Goal: Contribute content: Add original content to the website for others to see

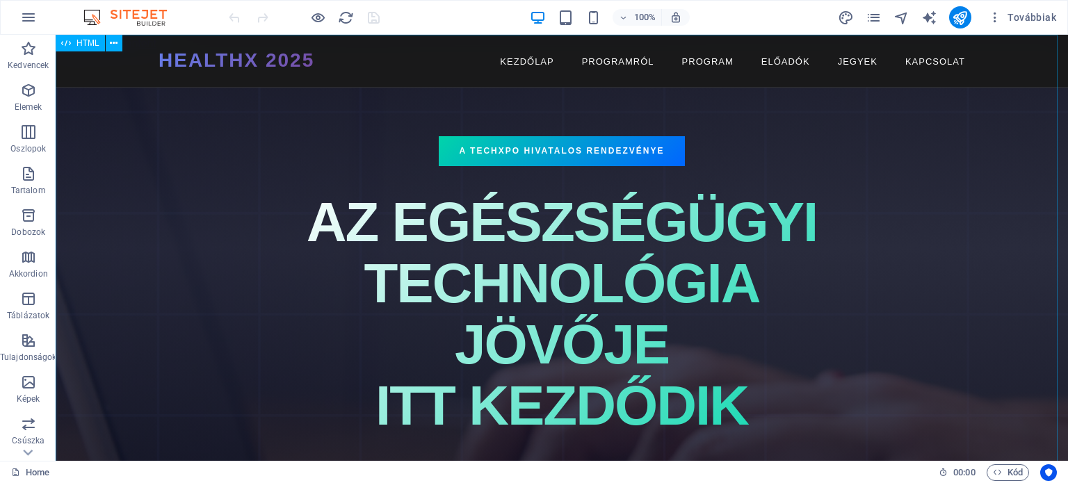
click at [83, 42] on span "HTML" at bounding box center [87, 43] width 23 height 8
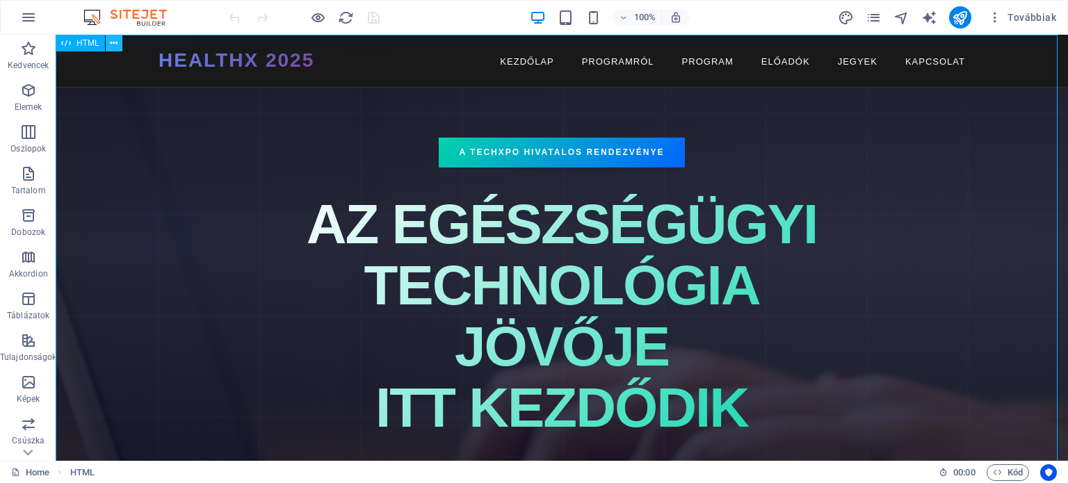
click at [117, 42] on icon at bounding box center [114, 43] width 8 height 15
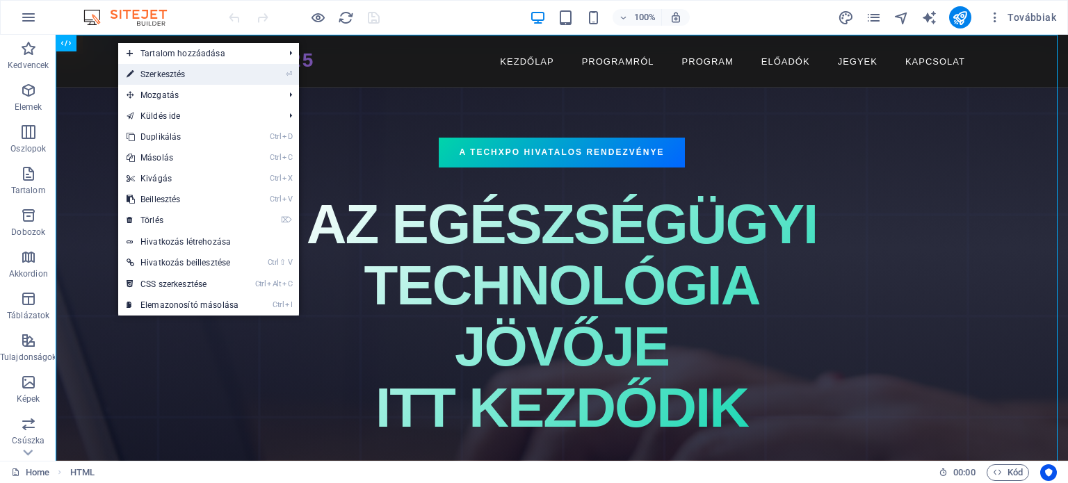
click at [149, 74] on link "⏎ Szerkesztés" at bounding box center [182, 74] width 129 height 21
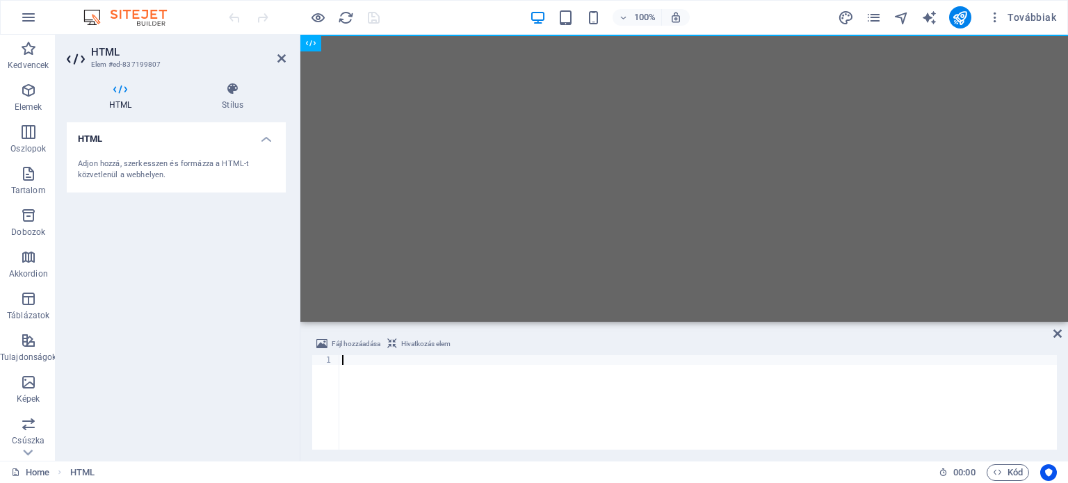
type textarea "</html>"
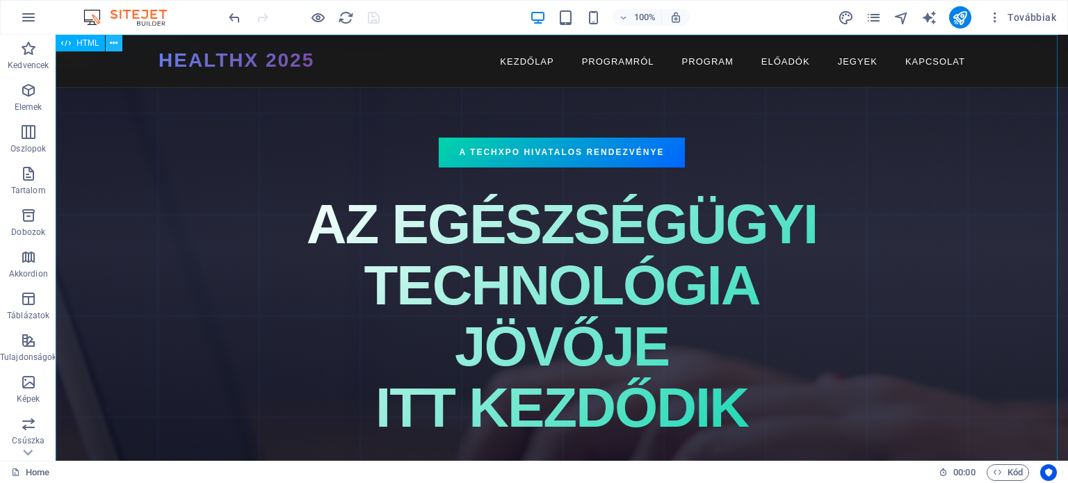
click at [114, 38] on icon at bounding box center [114, 43] width 8 height 15
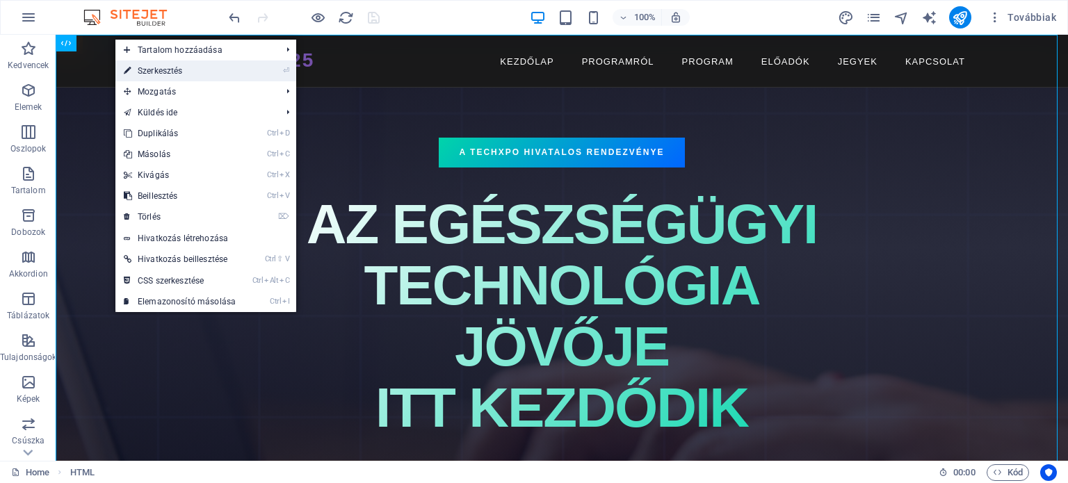
click at [147, 72] on link "⏎ Szerkesztés" at bounding box center [179, 70] width 129 height 21
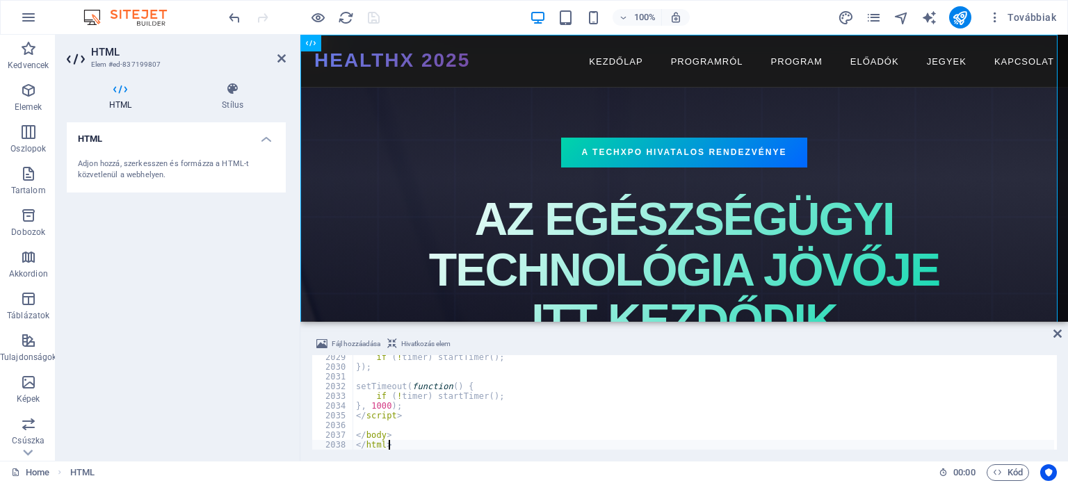
type textarea "</body> </html>"
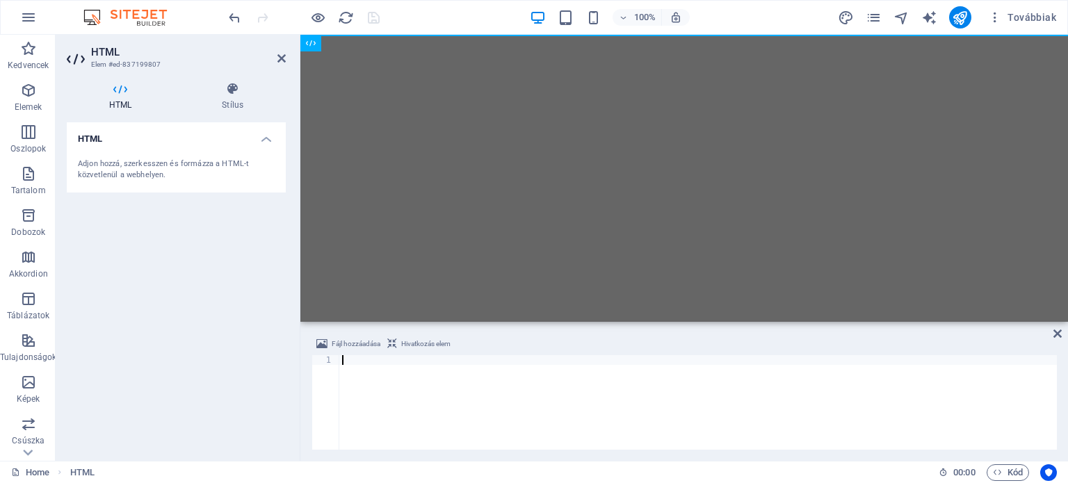
paste textarea "</html>"
type textarea "</html>"
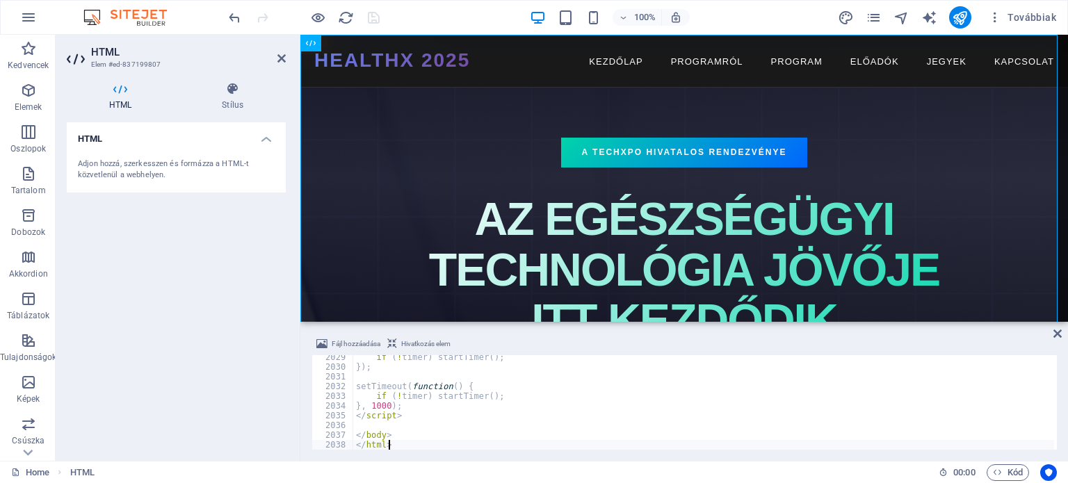
click at [162, 367] on div "HTML Adjon hozzá, szerkesszen és formázza a HTML-t közvetlenül a webhelyen." at bounding box center [176, 285] width 219 height 327
click at [375, 17] on icon "save" at bounding box center [374, 18] width 16 height 16
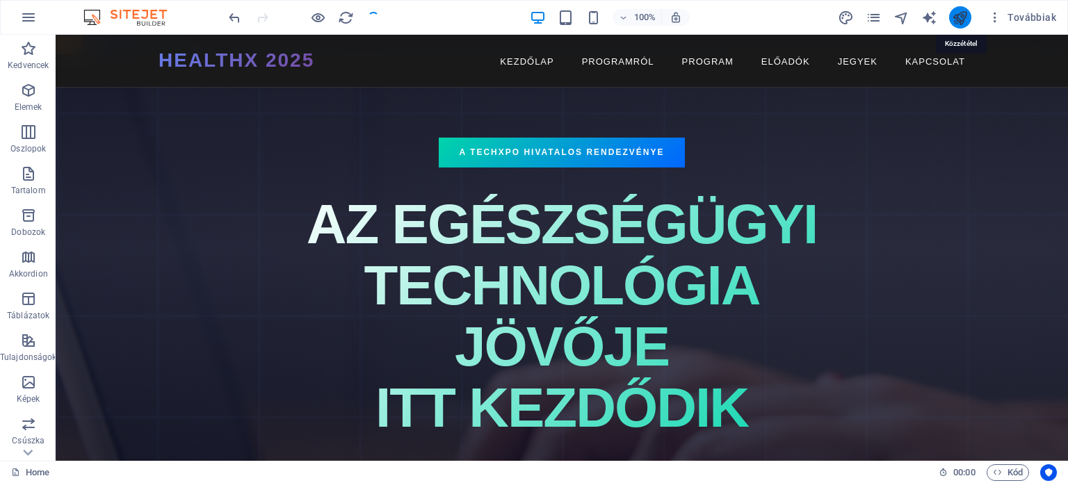
click at [954, 14] on icon "publish" at bounding box center [960, 18] width 16 height 16
click at [112, 42] on icon at bounding box center [114, 43] width 8 height 15
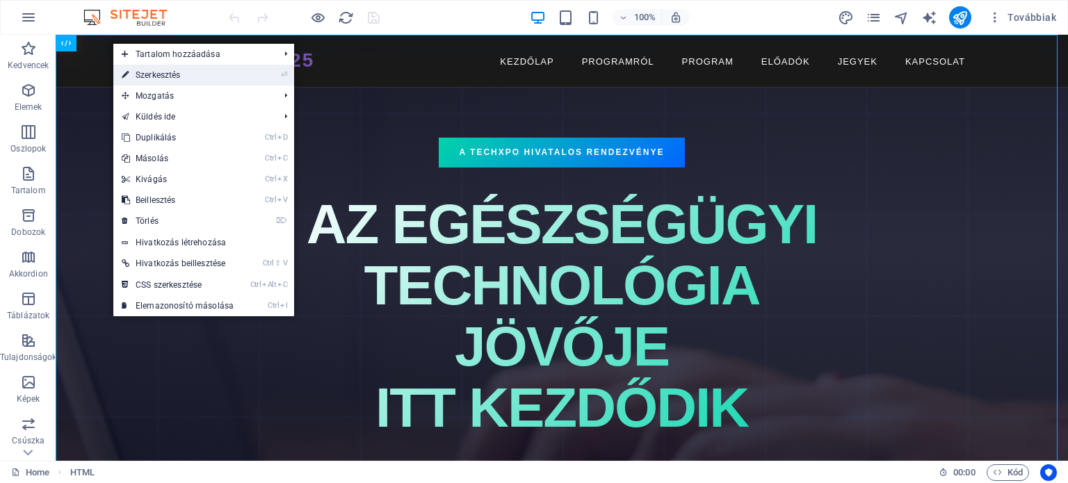
click at [163, 74] on link "⏎ Szerkesztés" at bounding box center [177, 75] width 129 height 21
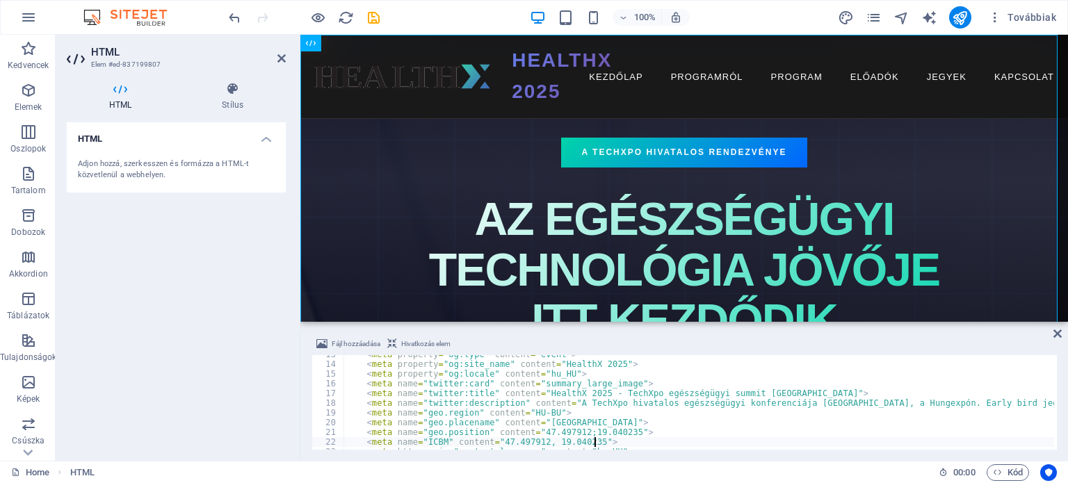
type textarea "<meta name="geo.placename" content="Budapest, Hungary">"
type textarea "<link rel="apple-touch-icon" href="https://healthx.hu/images/0/18867456/HEALTHX…"
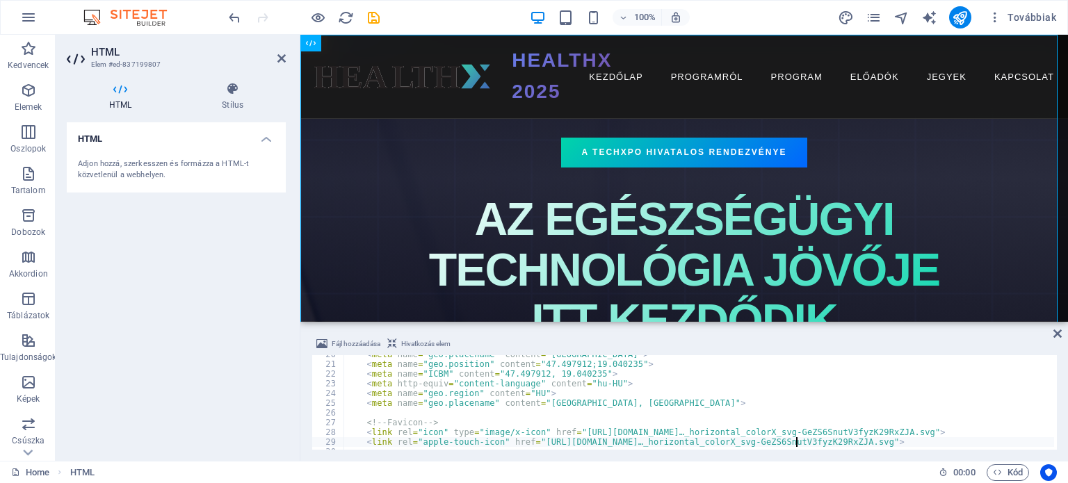
scroll to position [307, 0]
type textarea "</script>"
type textarea "<title>HealthX 2025 | TechXpo egészségügyi summit - Budapest</title>"
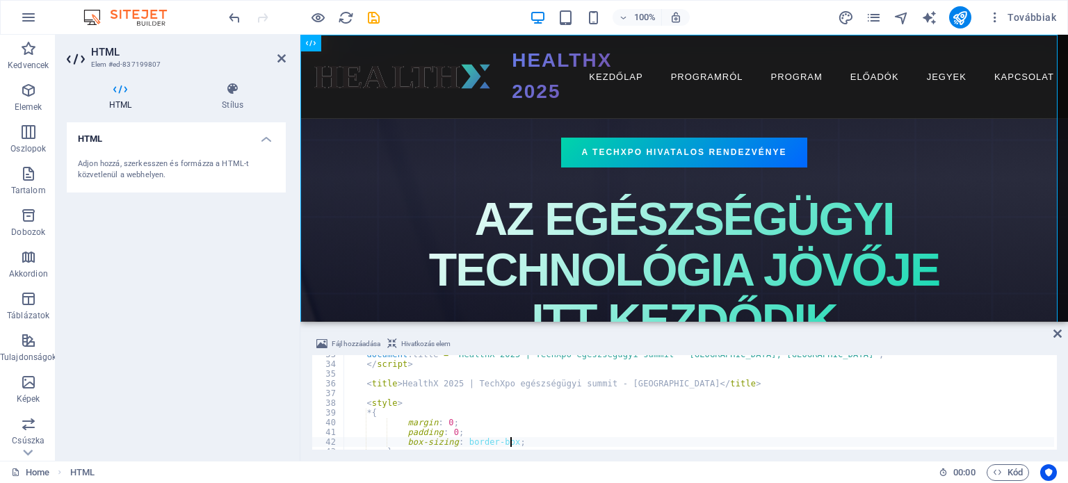
type textarea "}"
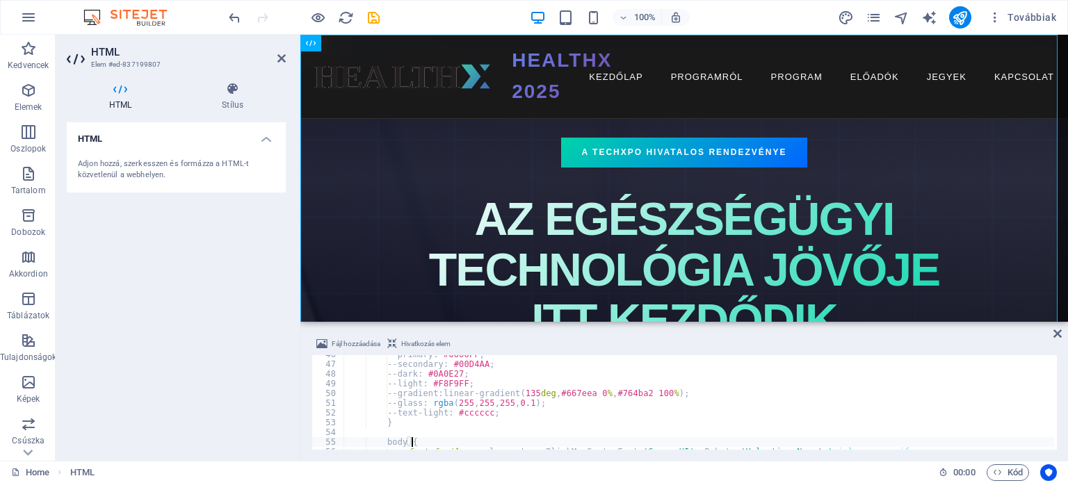
type textarea "}"
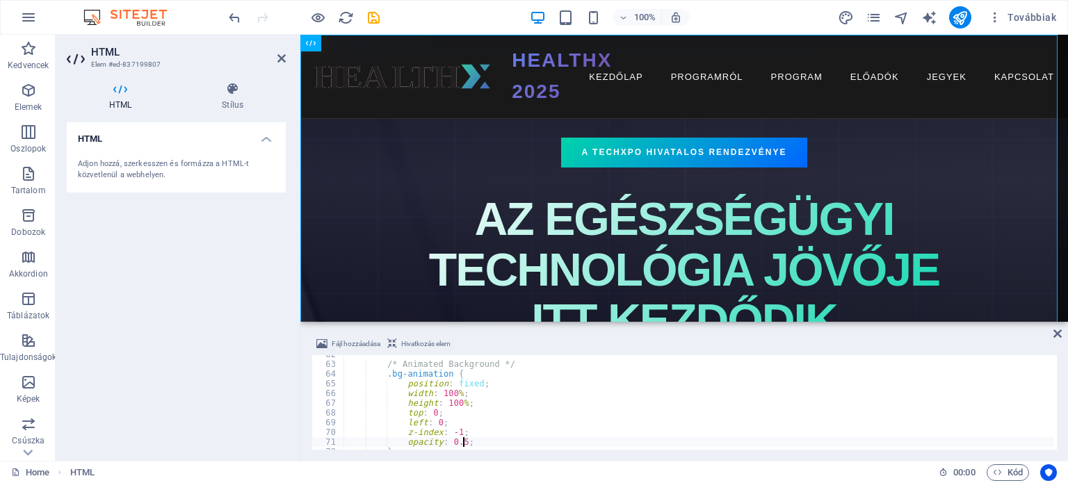
type textarea "}"
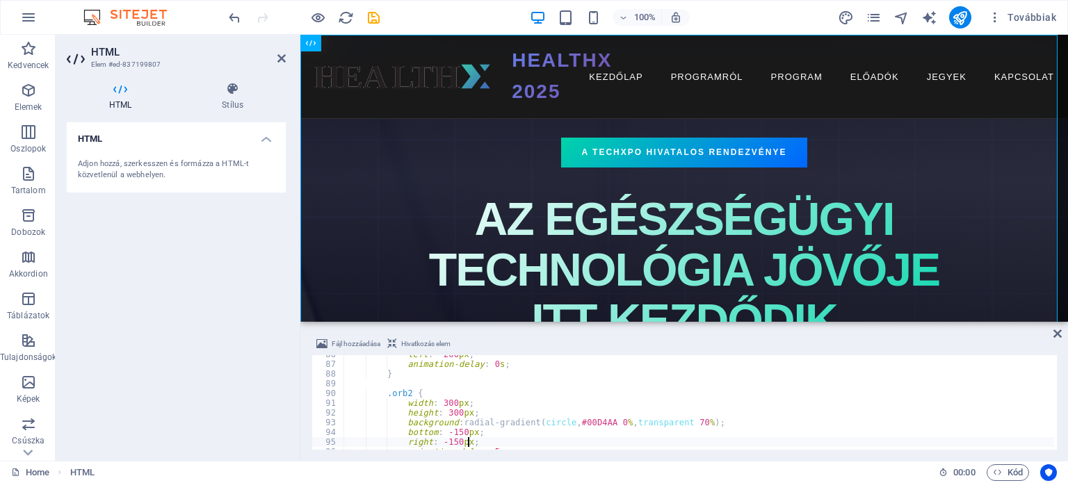
type textarea "}"
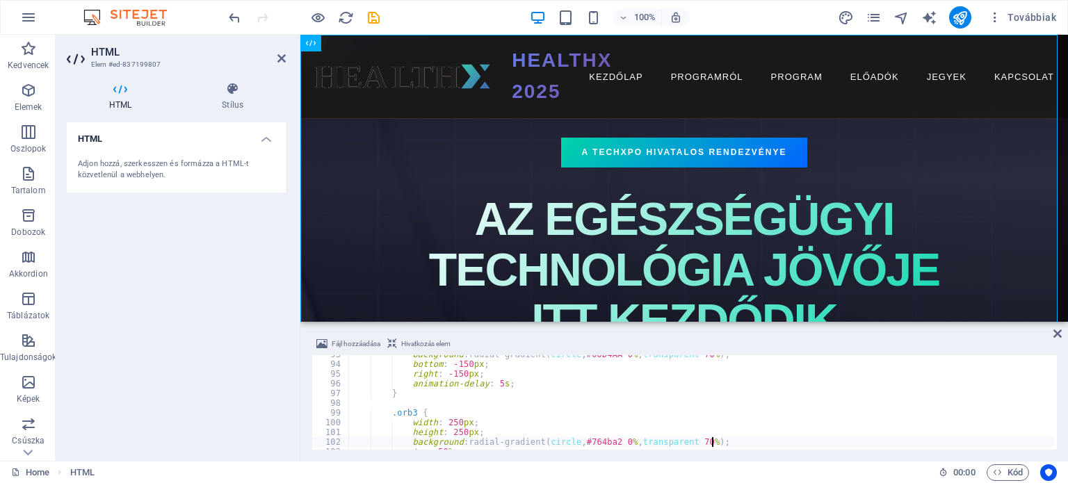
type textarea "}"
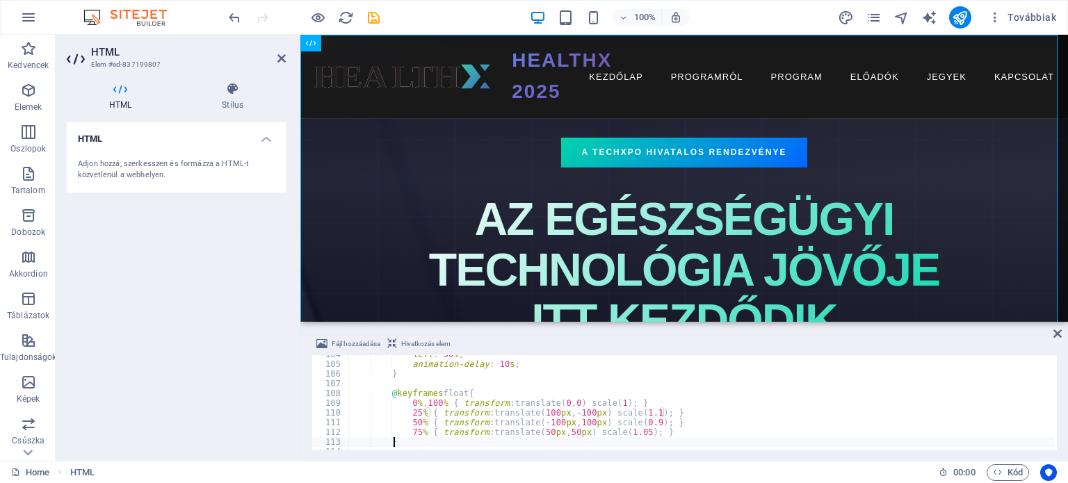
type textarea "}"
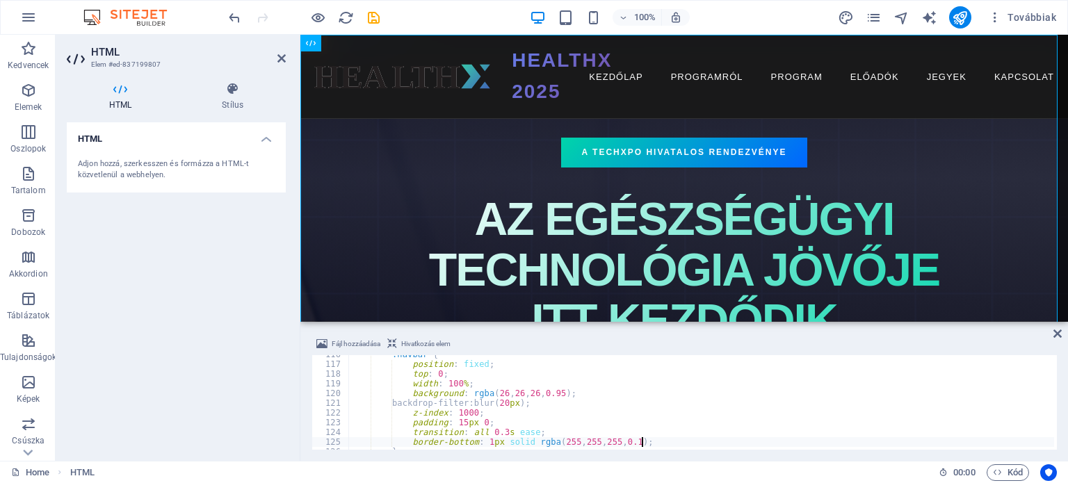
type textarea "}"
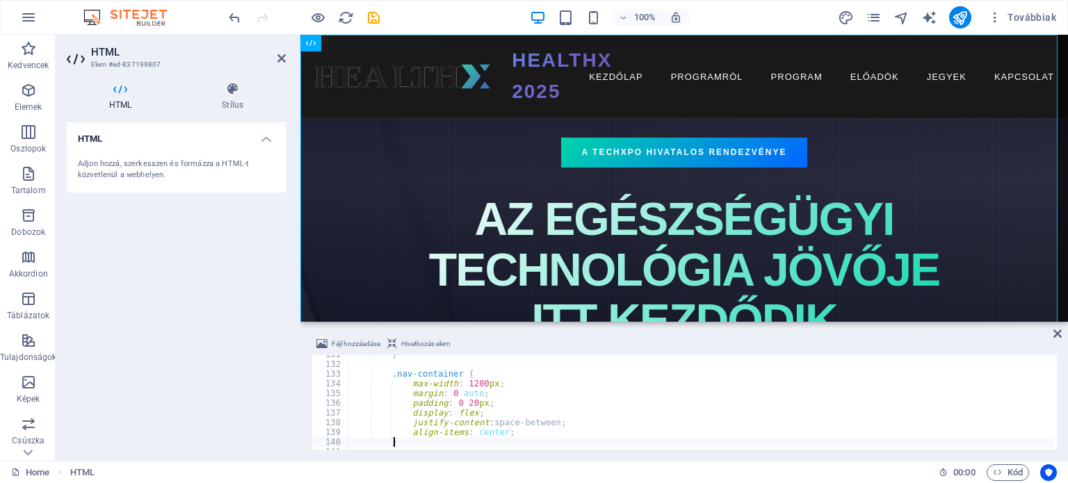
type textarea "}"
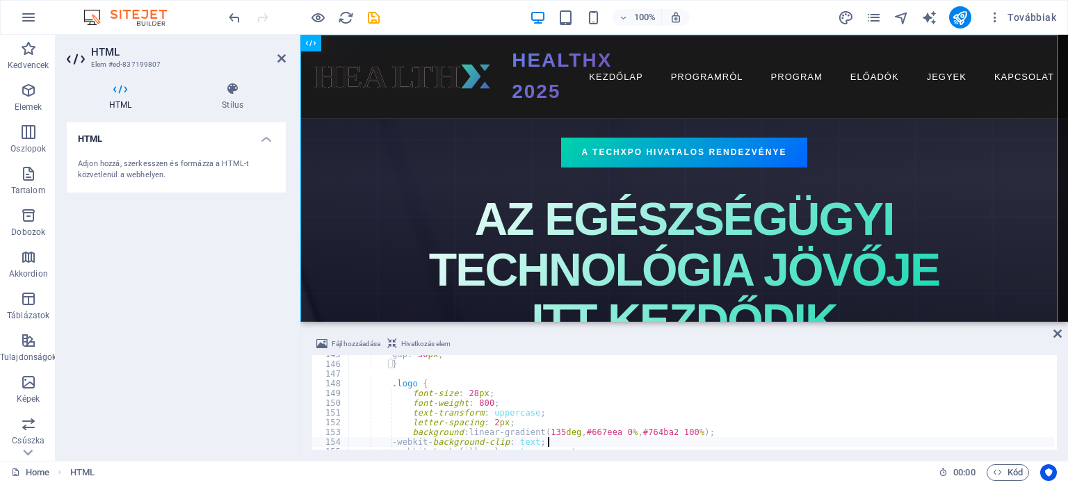
type textarea "}"
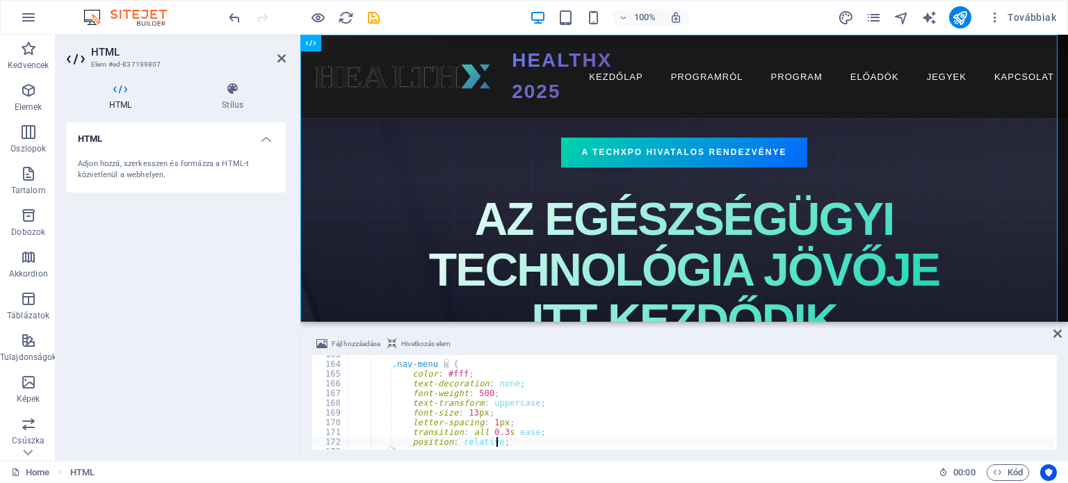
type textarea "}"
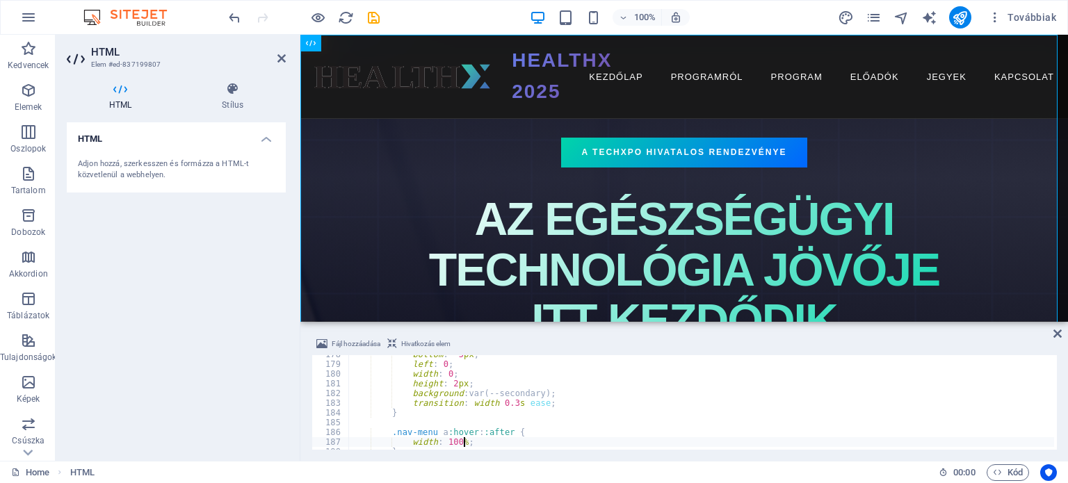
type textarea "}"
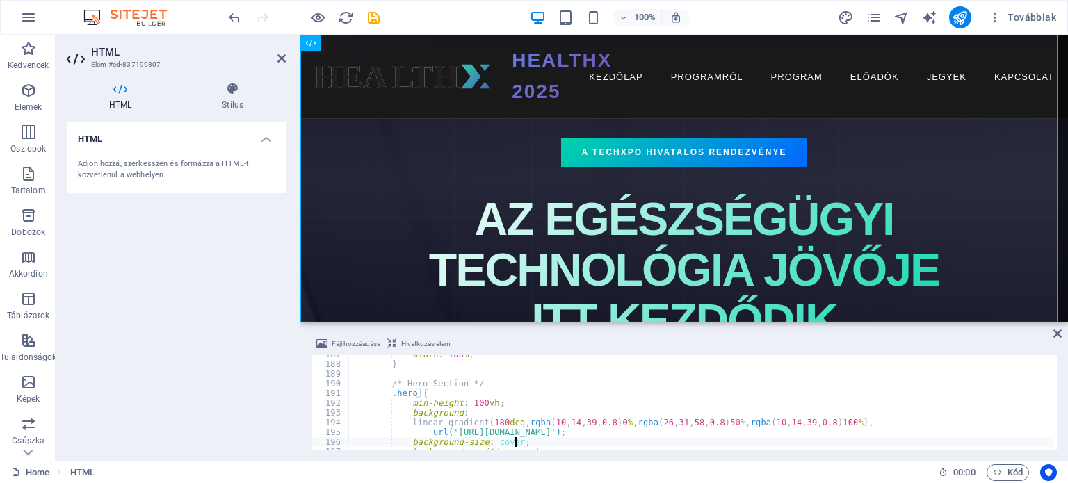
type textarea "}"
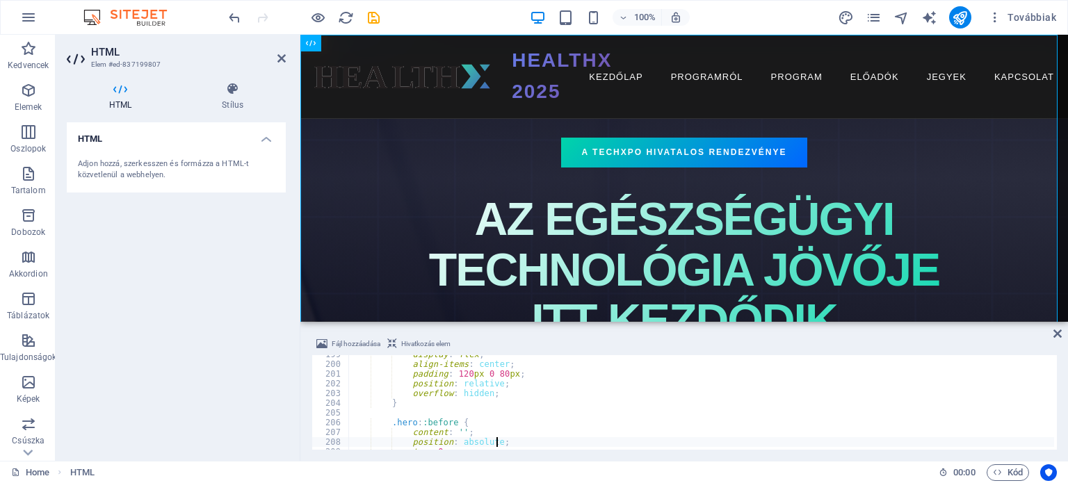
type textarea "}"
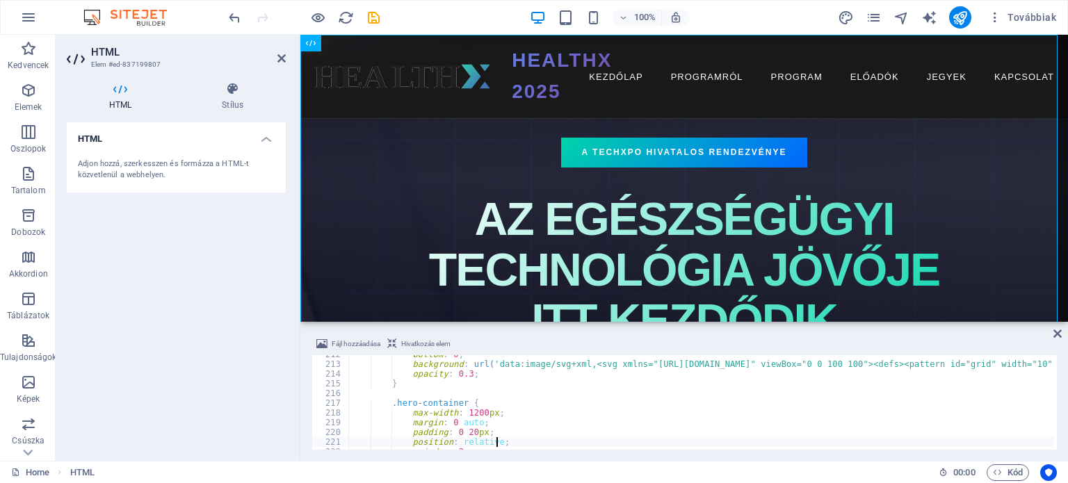
type textarea "}"
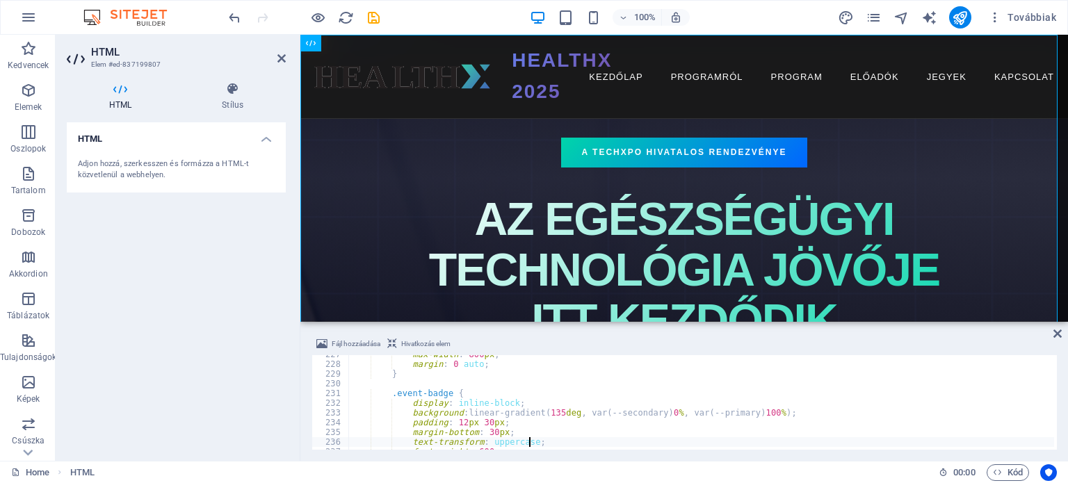
type textarea "}"
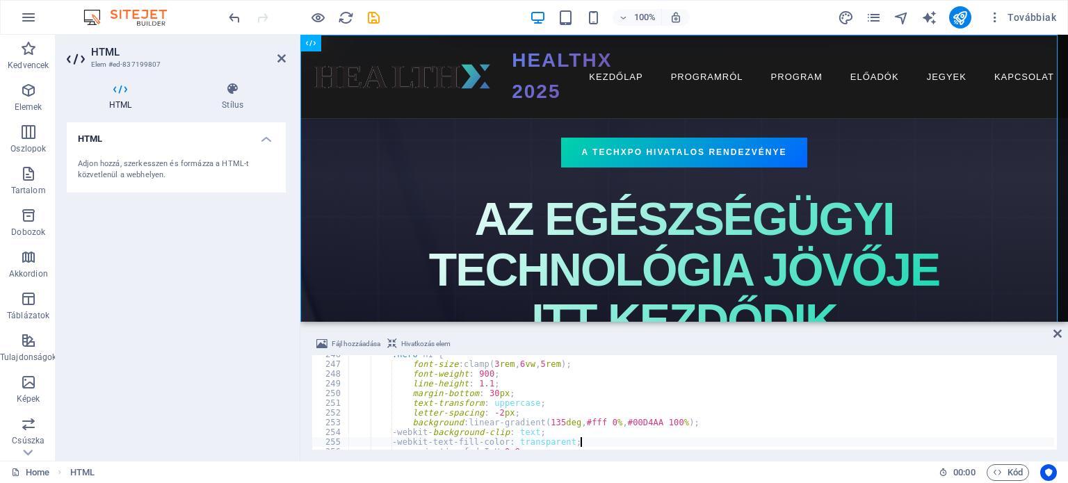
type textarea "}"
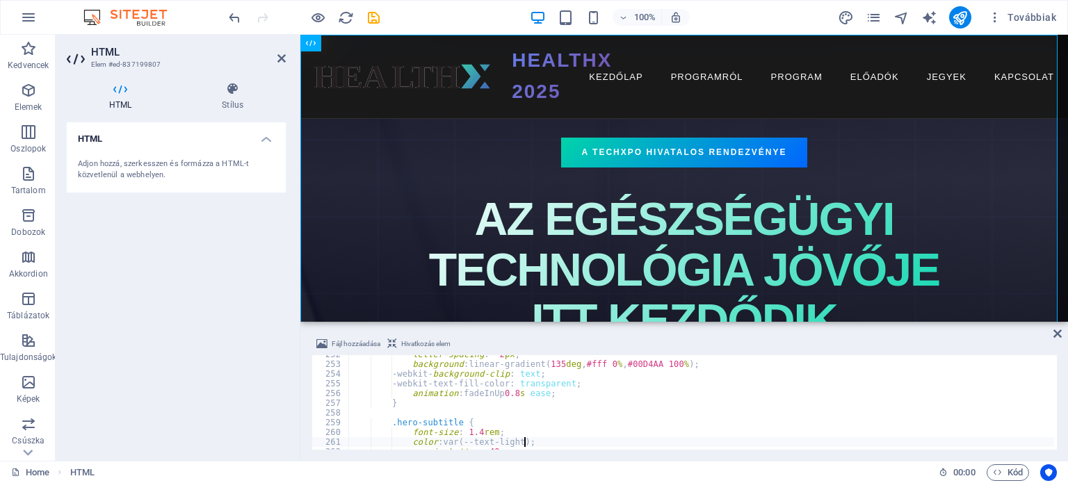
type textarea "}"
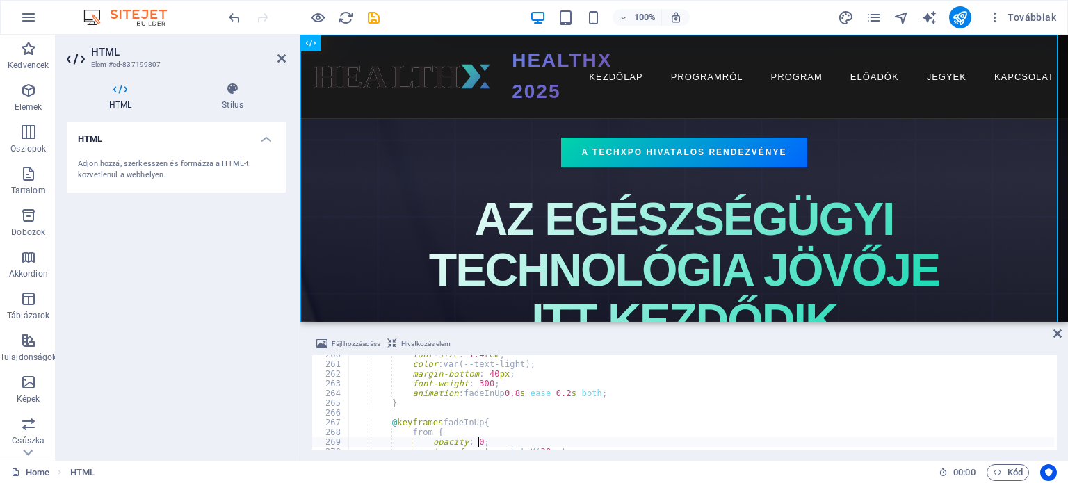
type textarea "}"
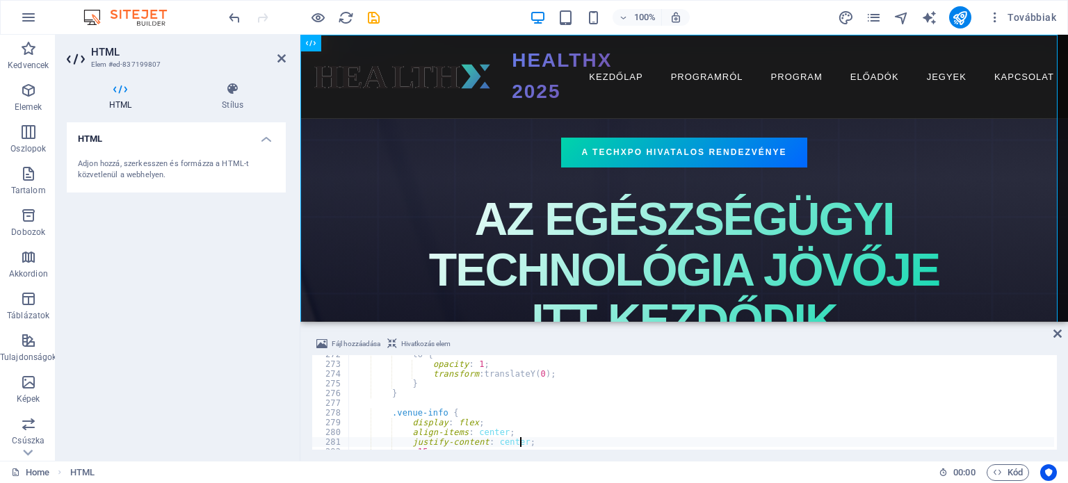
type textarea "}"
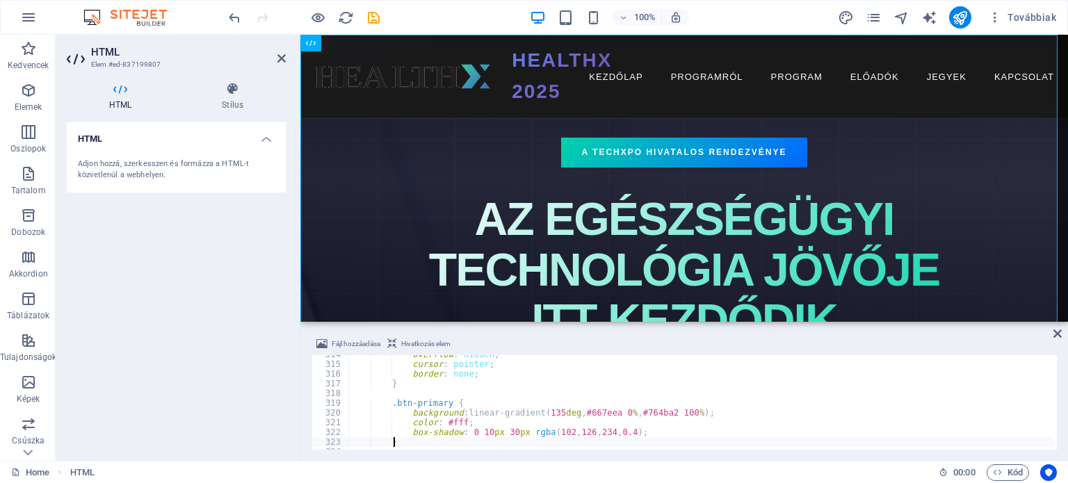
type textarea "}"
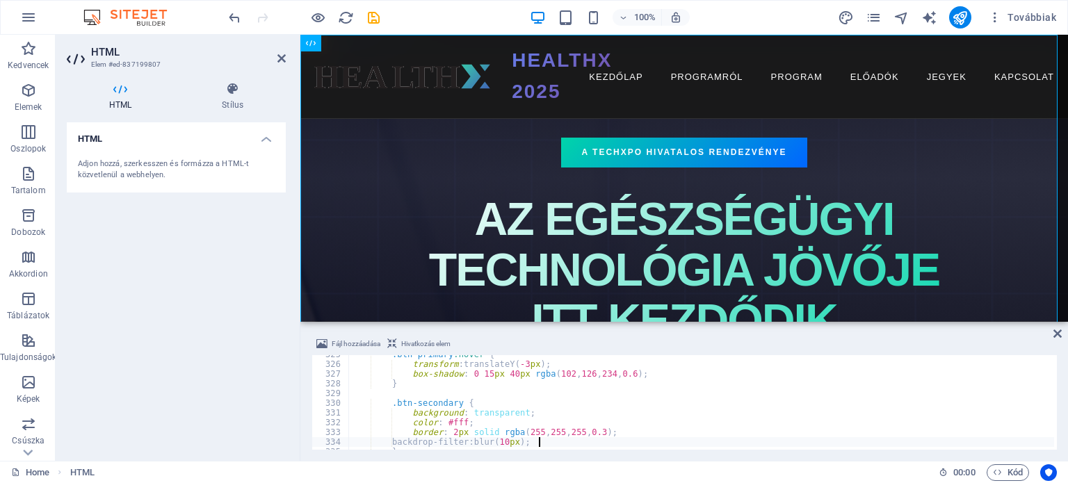
type textarea "}"
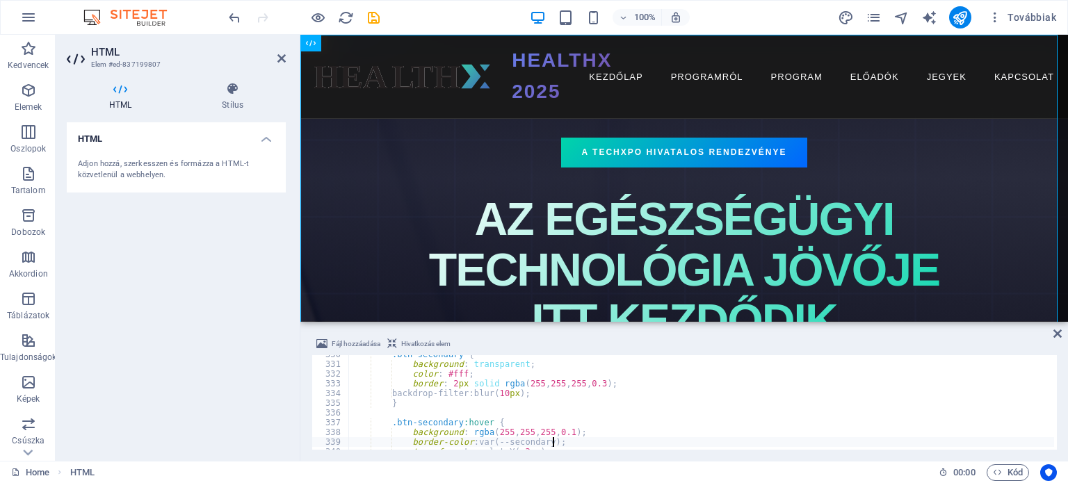
type textarea "}"
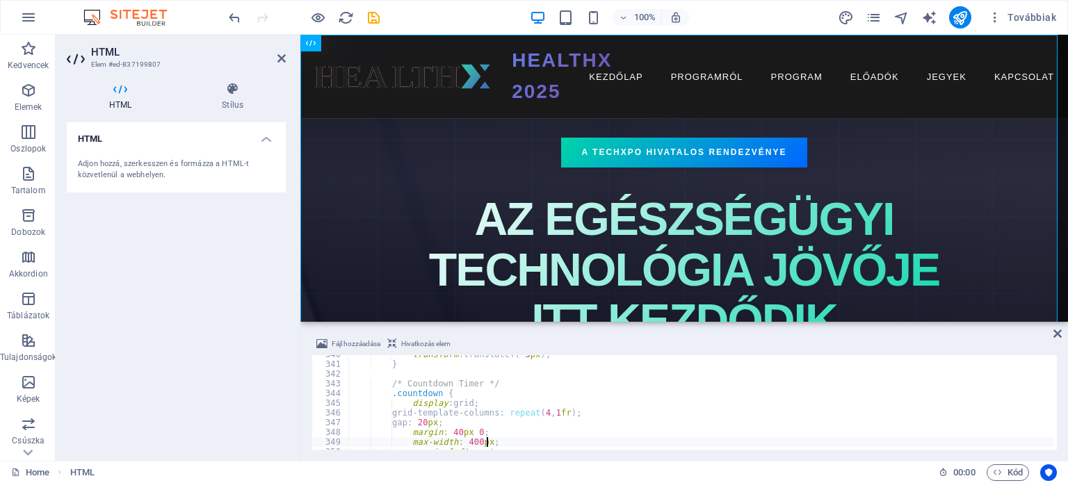
type textarea "}"
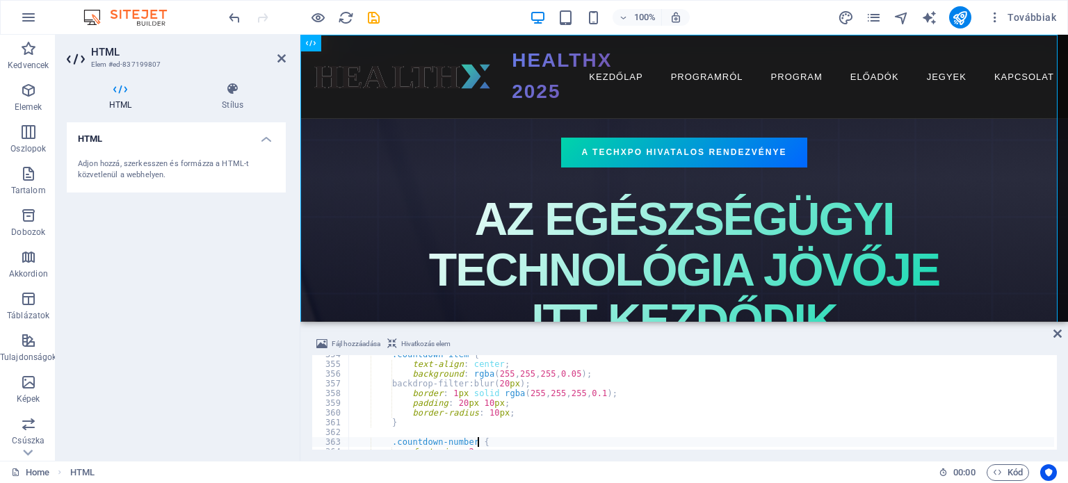
type textarea "}"
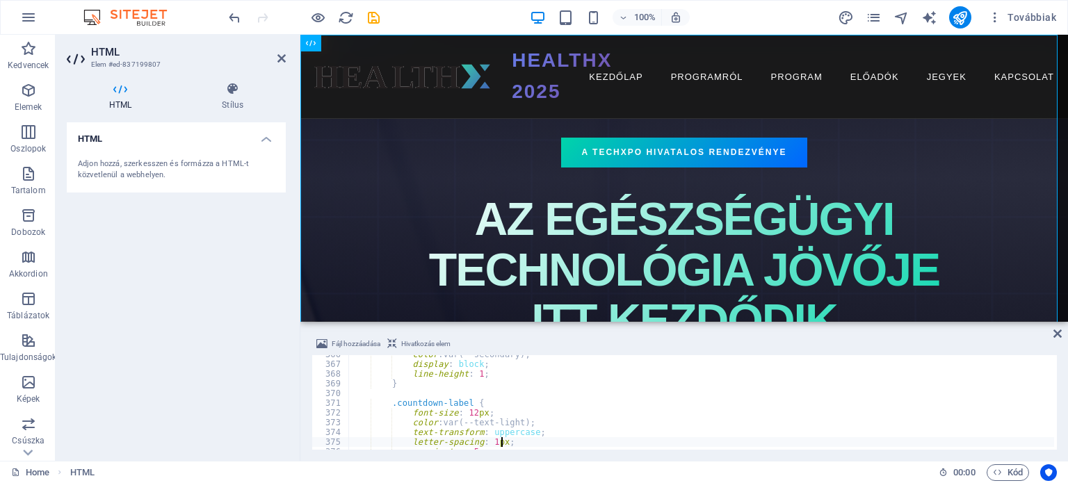
type textarea "}"
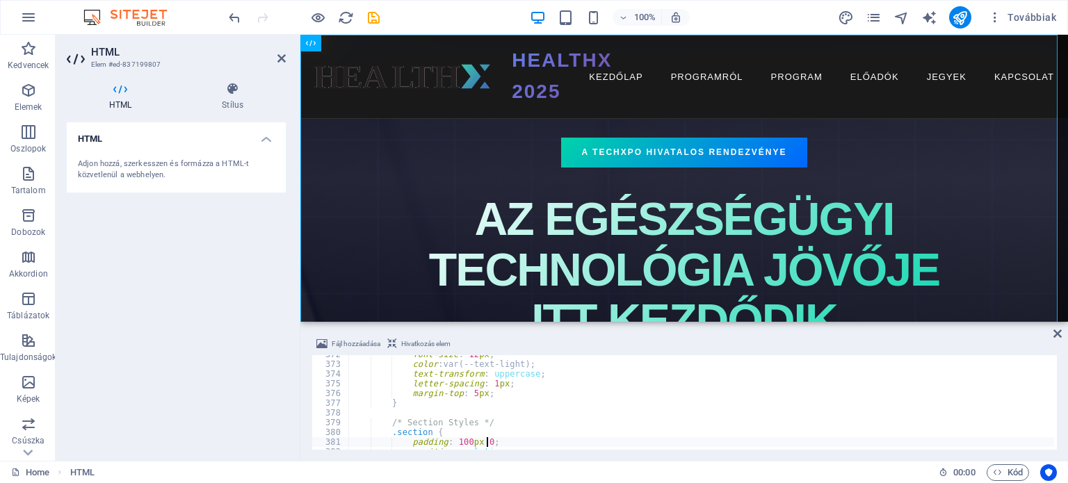
type textarea "}"
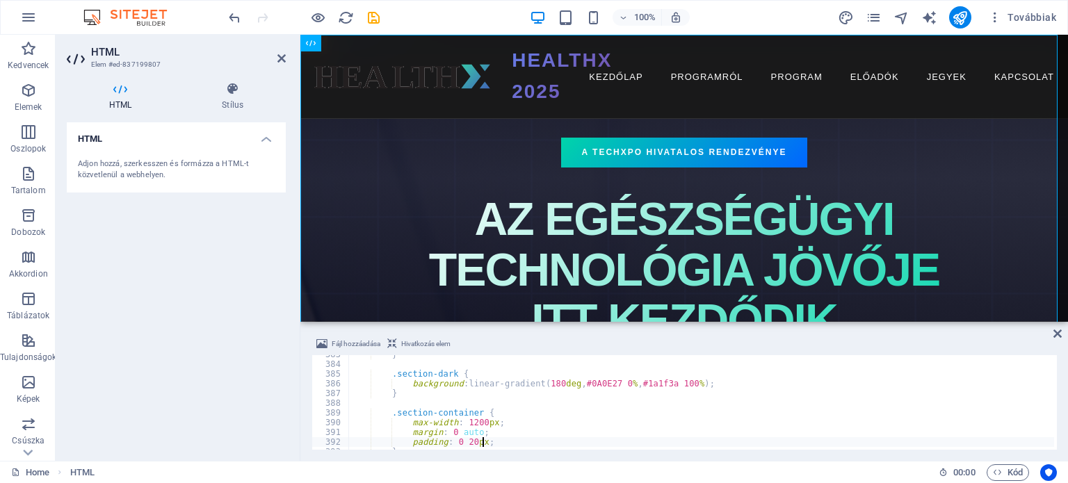
type textarea "}"
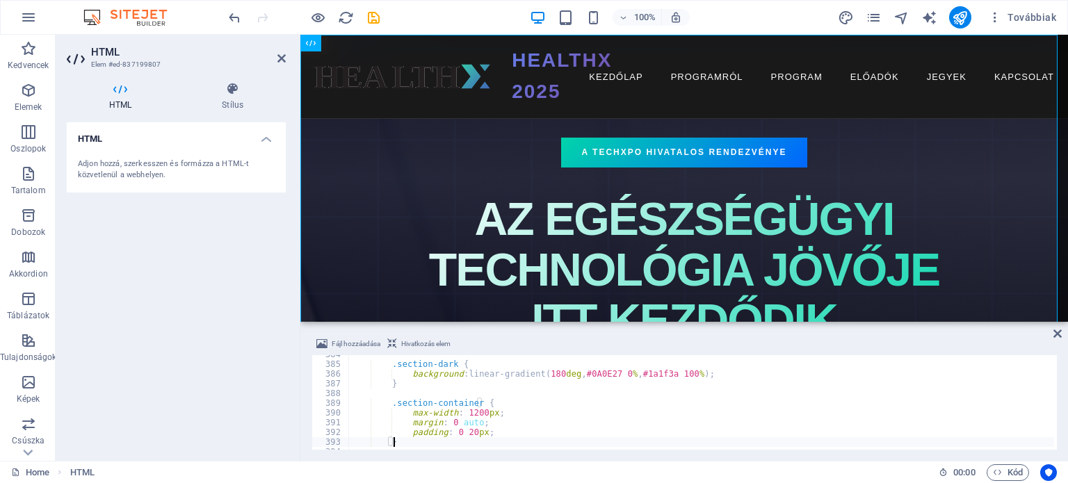
type textarea "}"
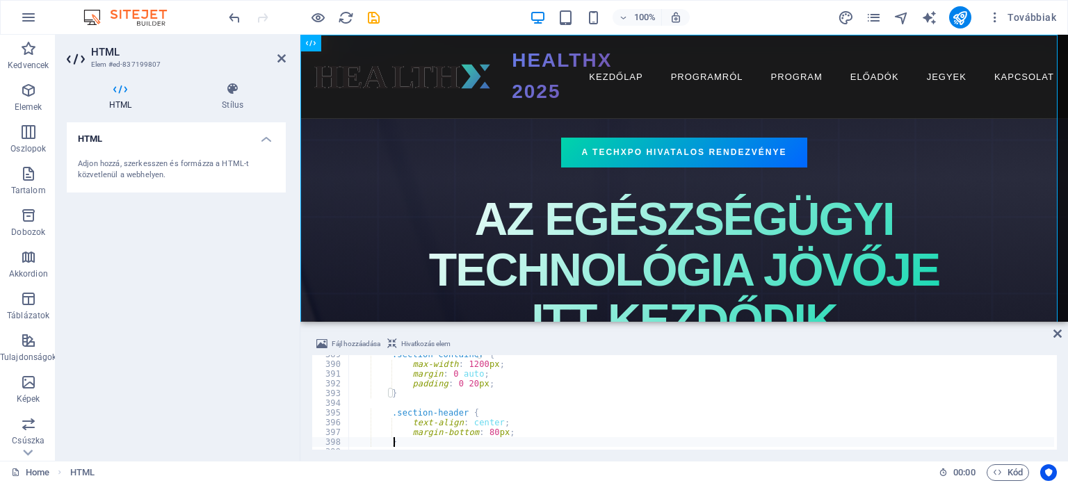
type textarea "}"
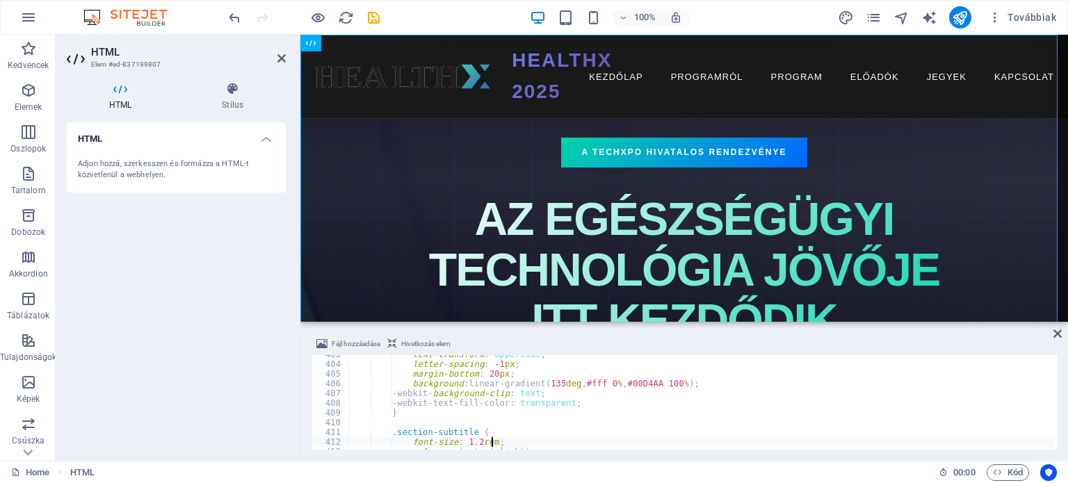
type textarea "}"
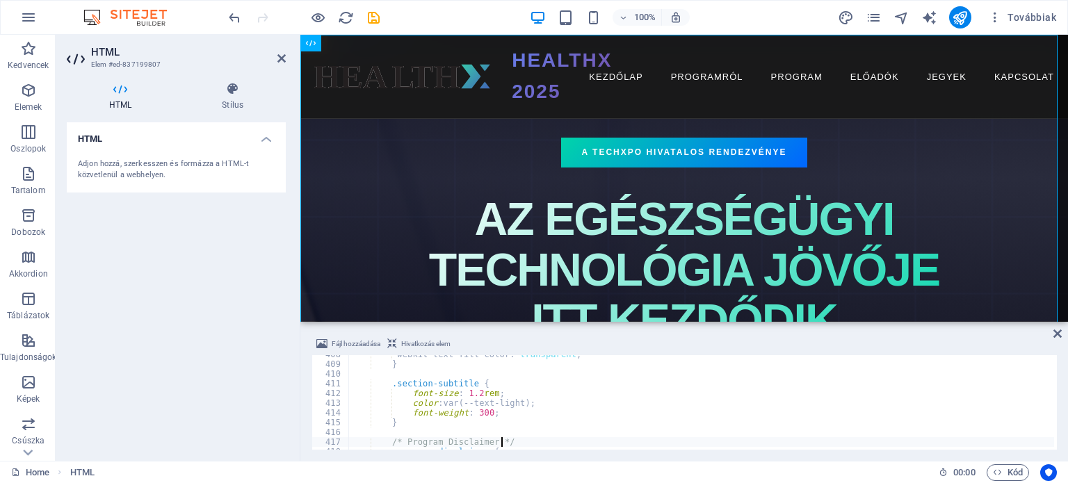
type textarea "}"
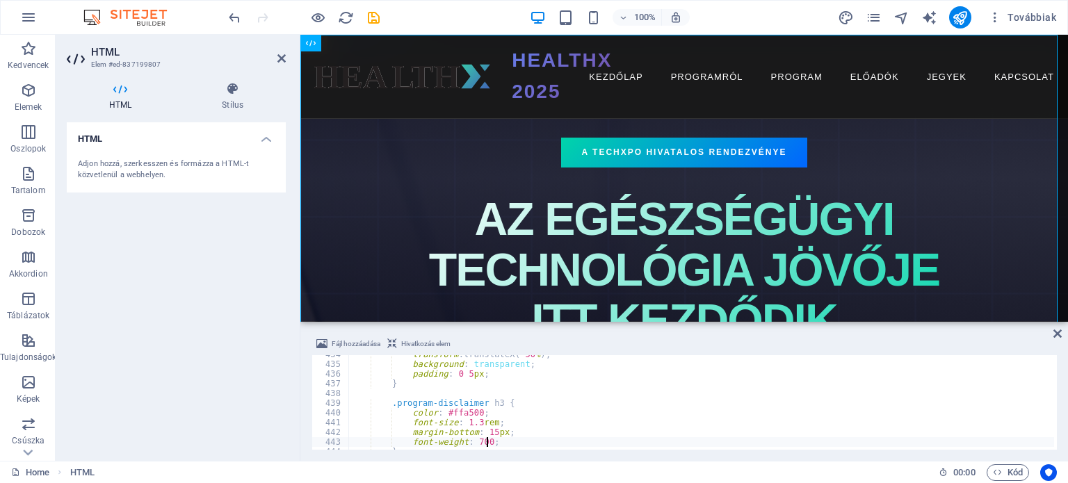
type textarea "}"
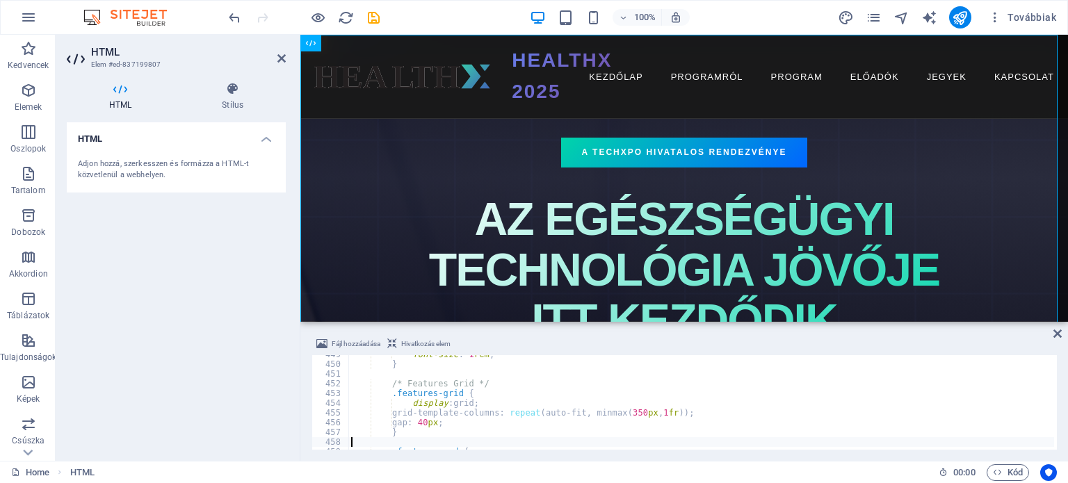
type textarea "}"
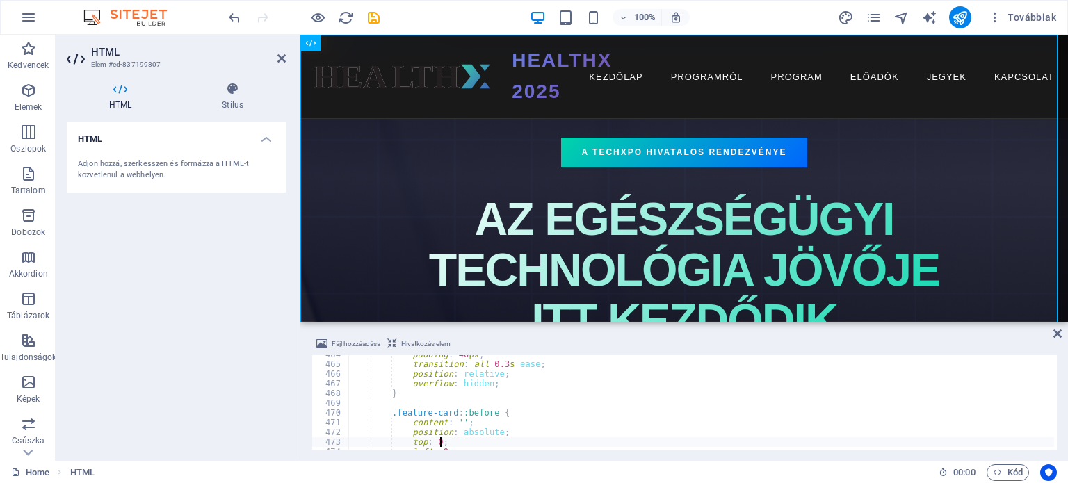
type textarea "}"
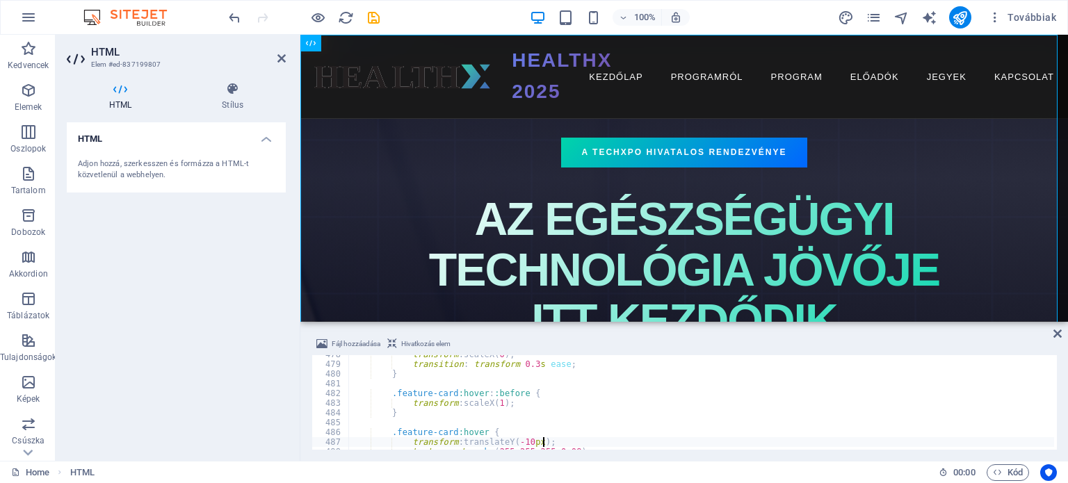
type textarea "}"
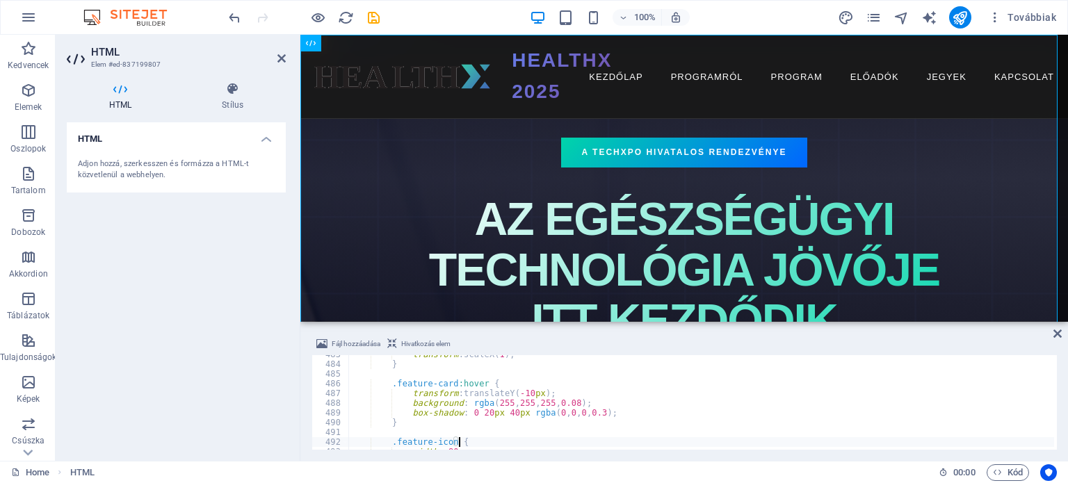
type textarea "}"
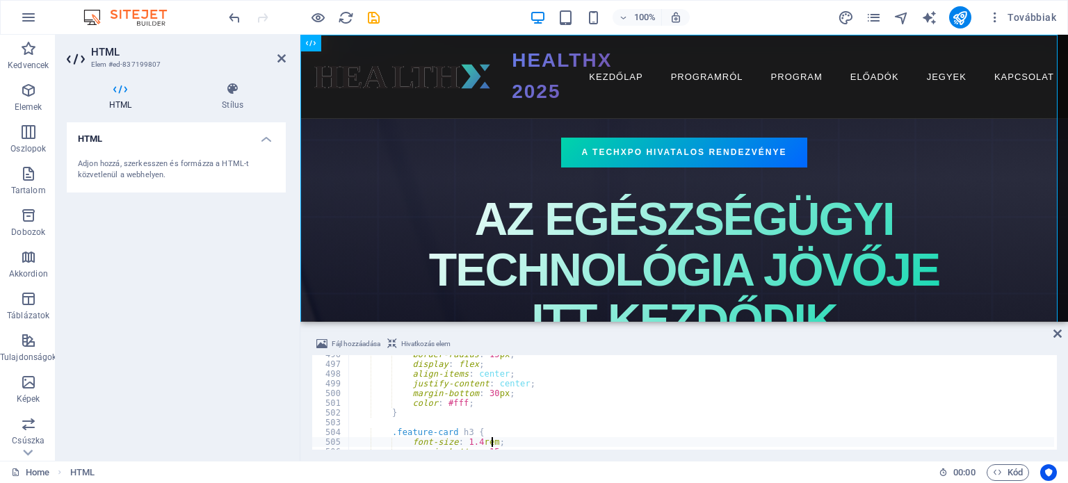
type textarea "}"
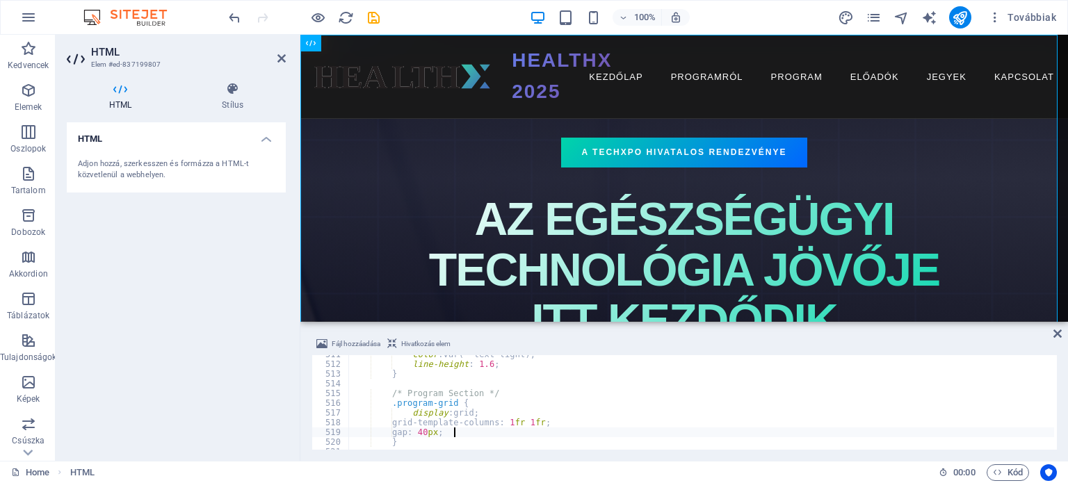
type textarea "/* Program Section */"
type textarea ".feature-card p {"
type textarea ".feature-card h3 {"
type textarea ".feature-icon {"
type textarea ".feature-card:hover {"
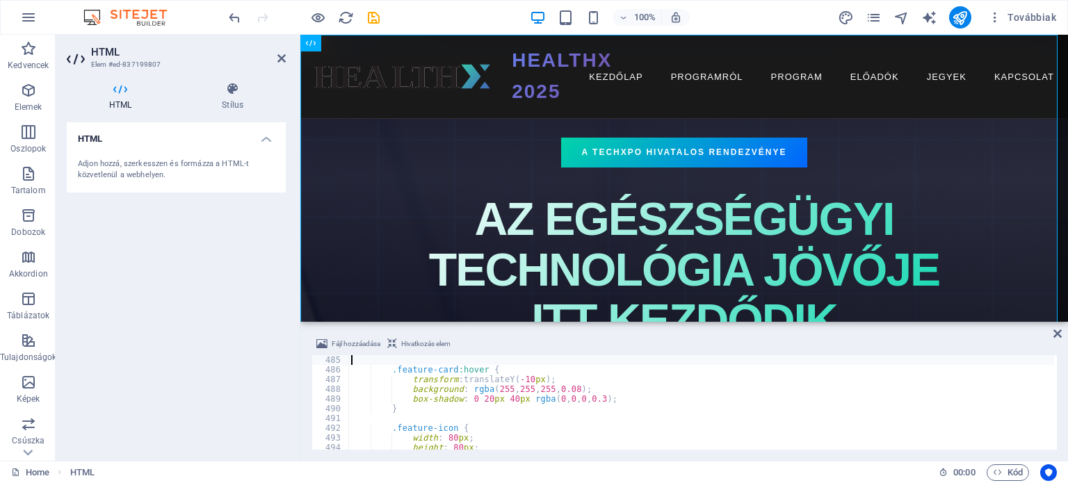
type textarea ".feature-card:hover::before {"
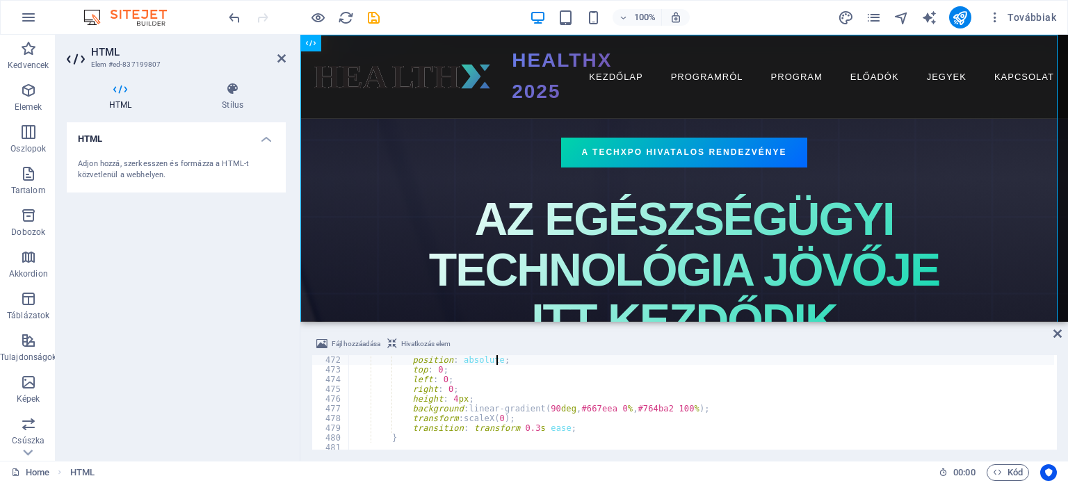
type textarea ".feature-card::before {"
type textarea ".feature-card {"
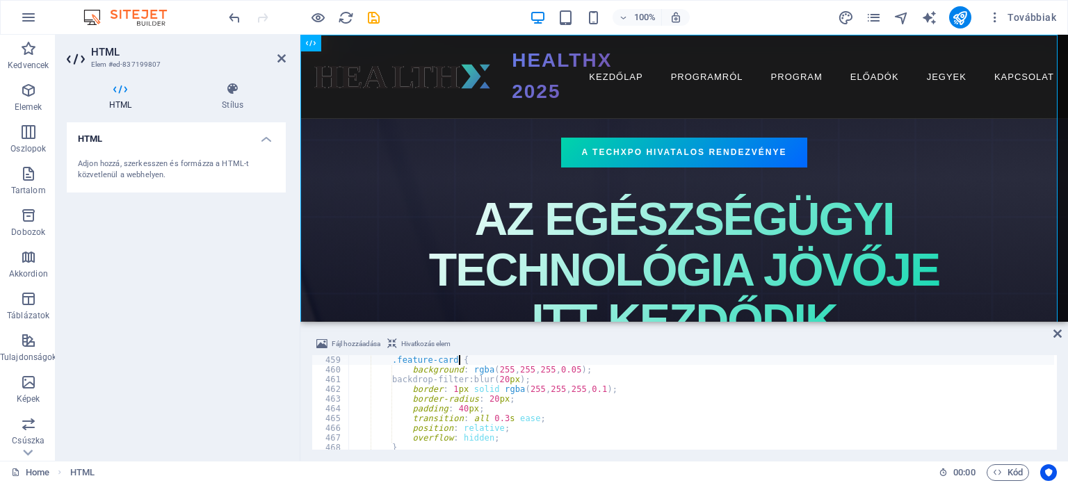
type textarea "/* Features Grid */"
type textarea ".program-disclaimer p {"
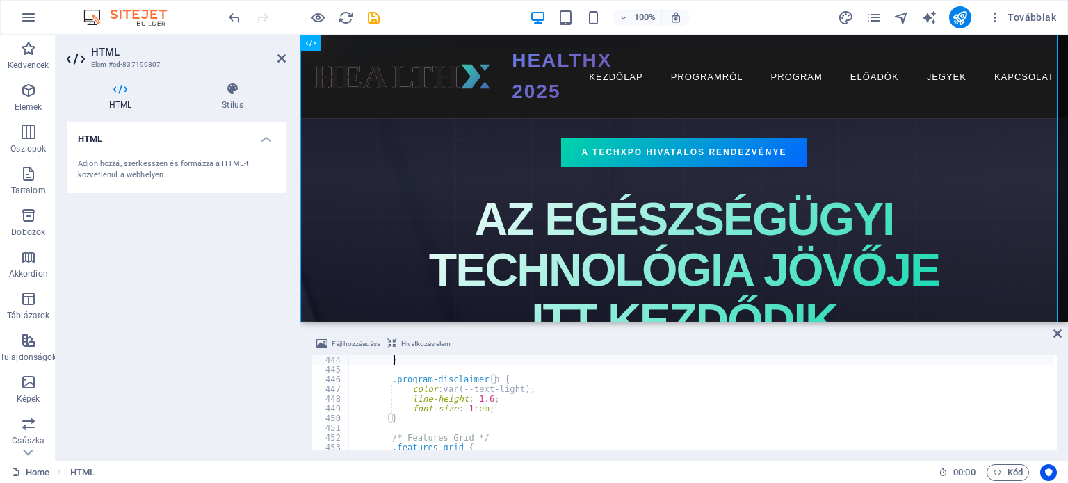
type textarea ".program-disclaimer h3 {"
type textarea ".program-disclaimer::before {"
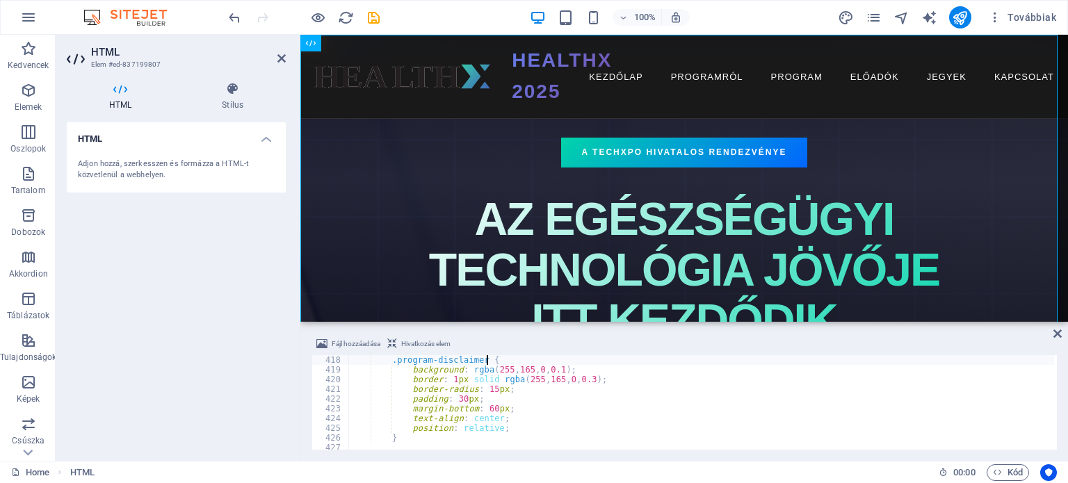
type textarea "/* Program Disclaimer */"
type textarea ".section-subtitle {"
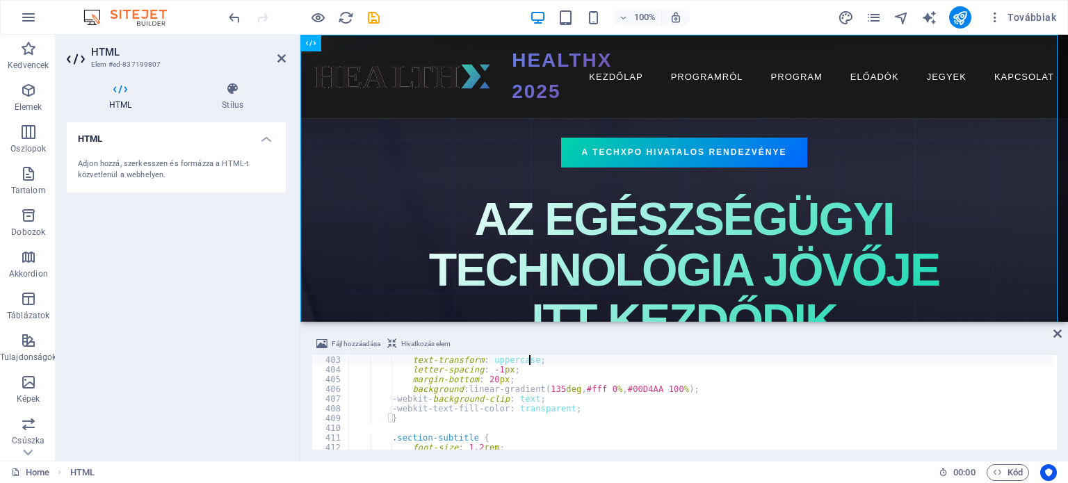
type textarea ".section-title {"
type textarea ".section-header {"
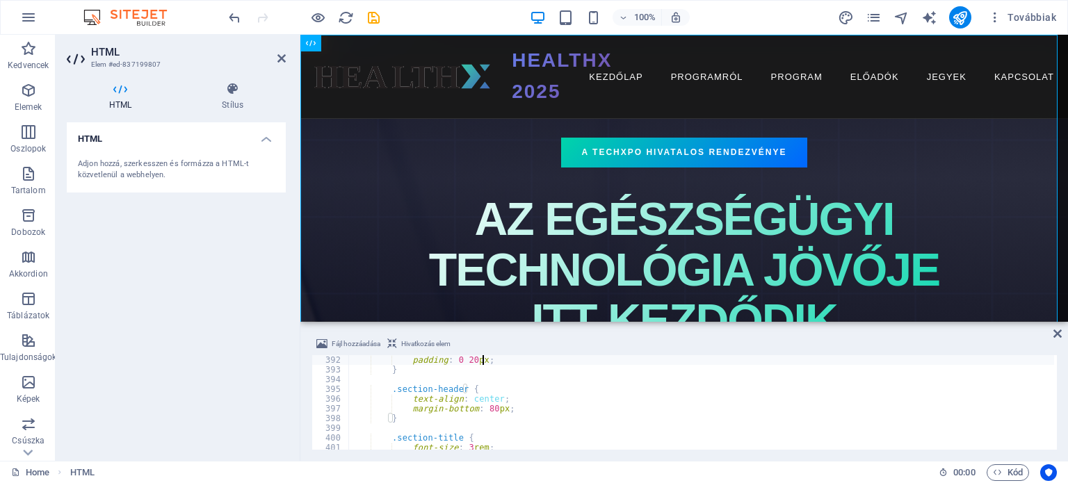
type textarea ".section-container {"
type textarea ".section-dark {"
type textarea "/* Section Styles */"
type textarea ".countdown-label {"
type textarea ".countdown-number {"
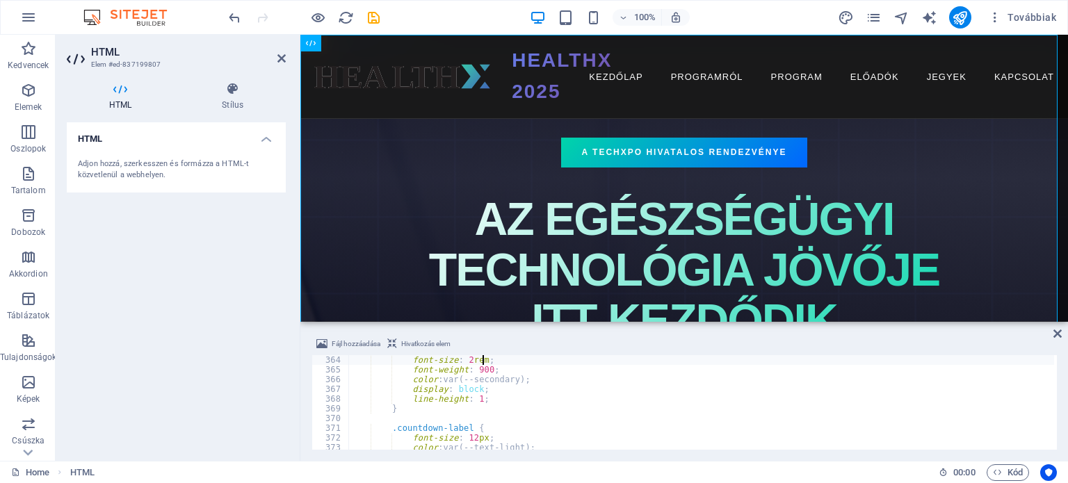
type textarea ".countdown-item {"
type textarea "/* Countdown Timer */"
type textarea ".btn-secondary:hover {"
type textarea ".btn-secondary {"
type textarea ".btn-primary:hover {"
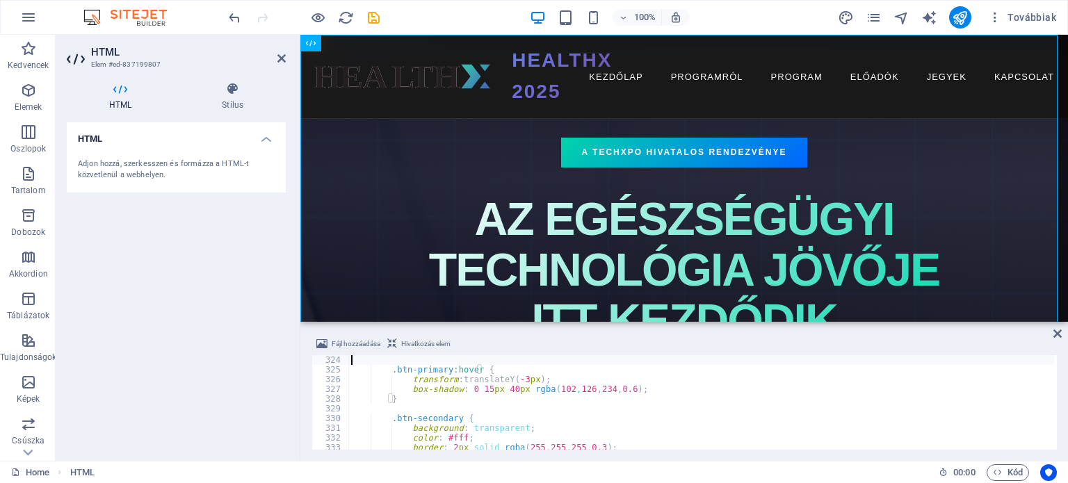
type textarea ".btn-primary {"
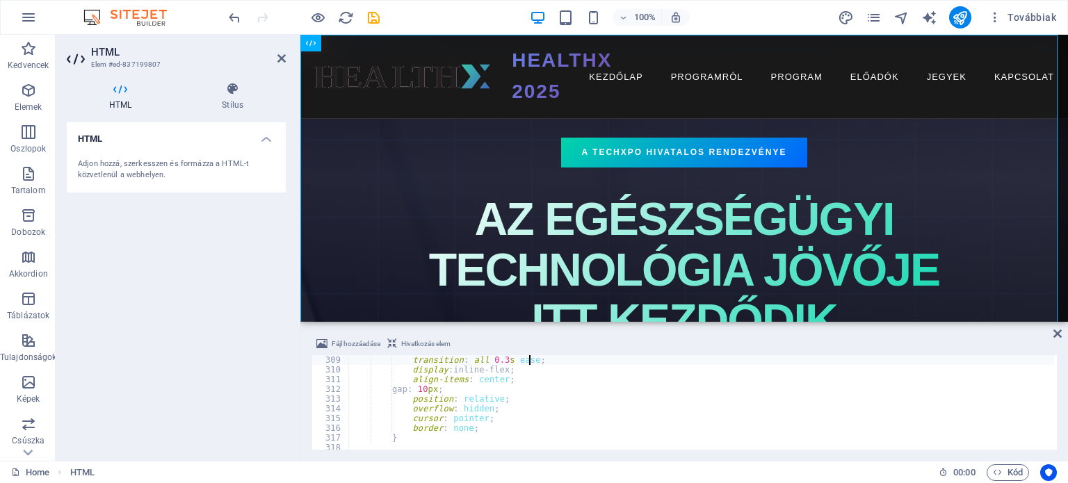
type textarea "/* Buttons */"
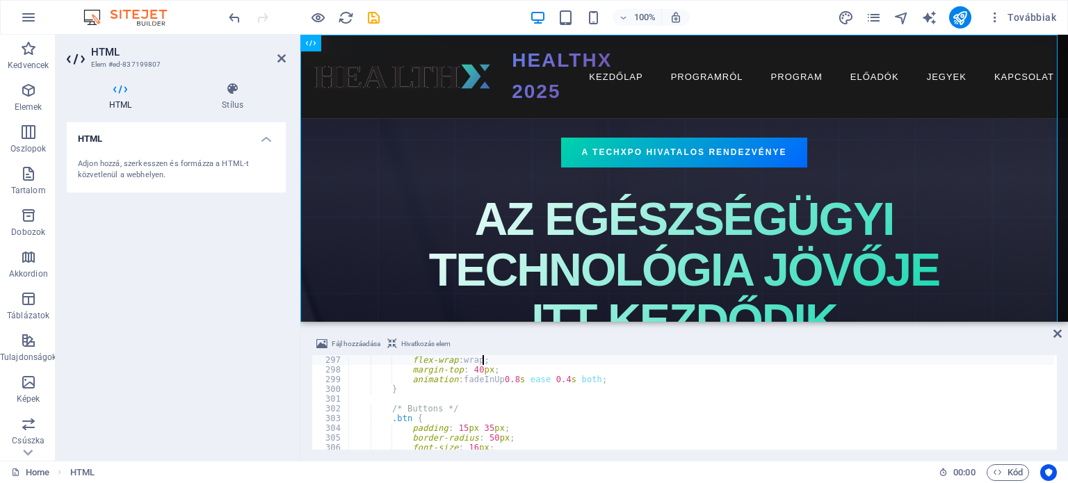
type textarea ".hero-buttons {"
type textarea ".venue-info svg {"
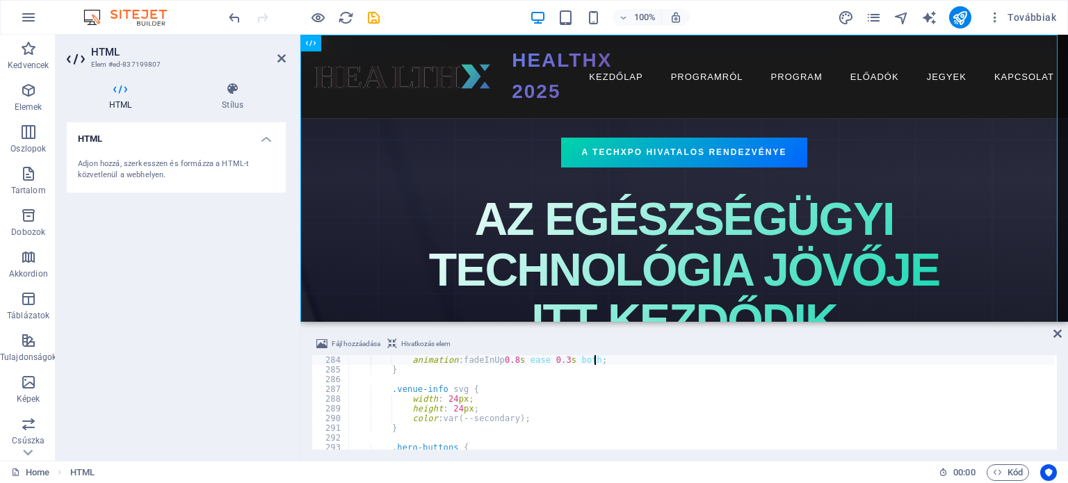
type textarea ".venue-info {"
type textarea "@keyframes fadeInUp {"
type textarea ".hero-subtitle {"
type textarea ".hero h1 {"
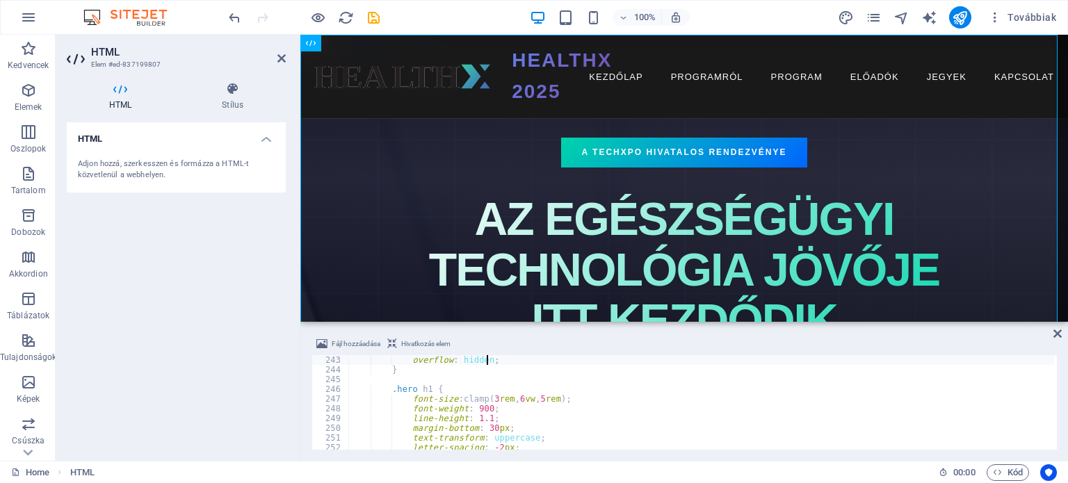
type textarea ".event-badge {"
type textarea ".hero-content {"
type textarea ".hero-container {"
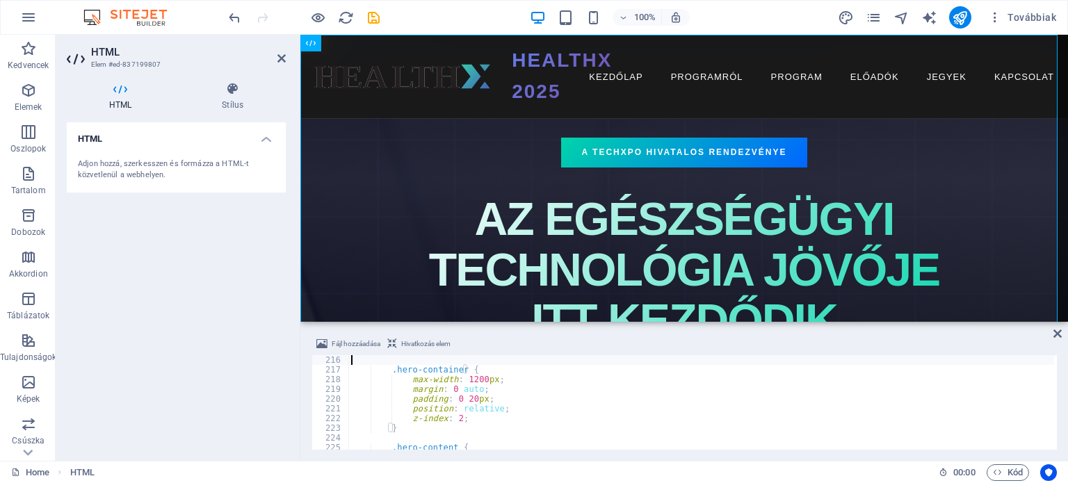
type textarea ".hero::before {"
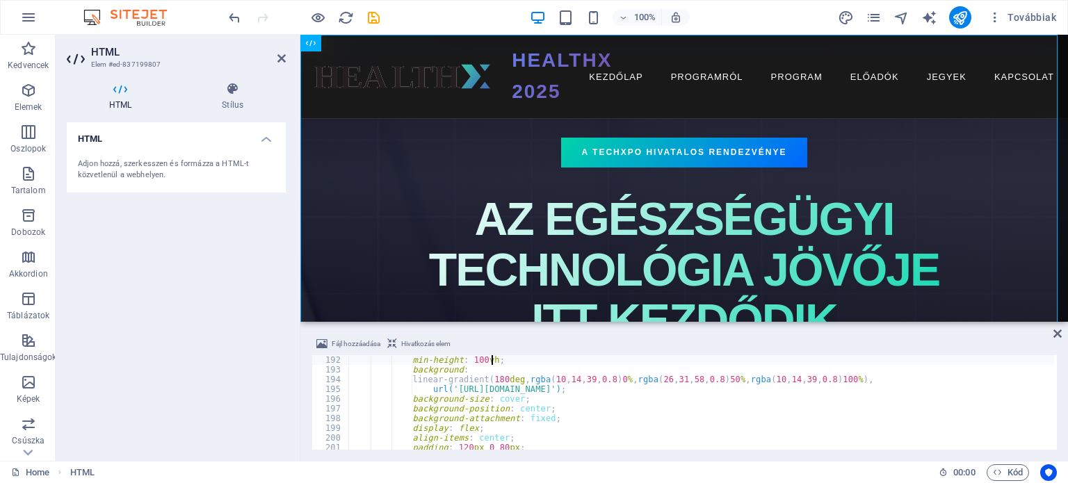
type textarea "/* Hero Section */"
type textarea ".nav-menu a:hover::after {"
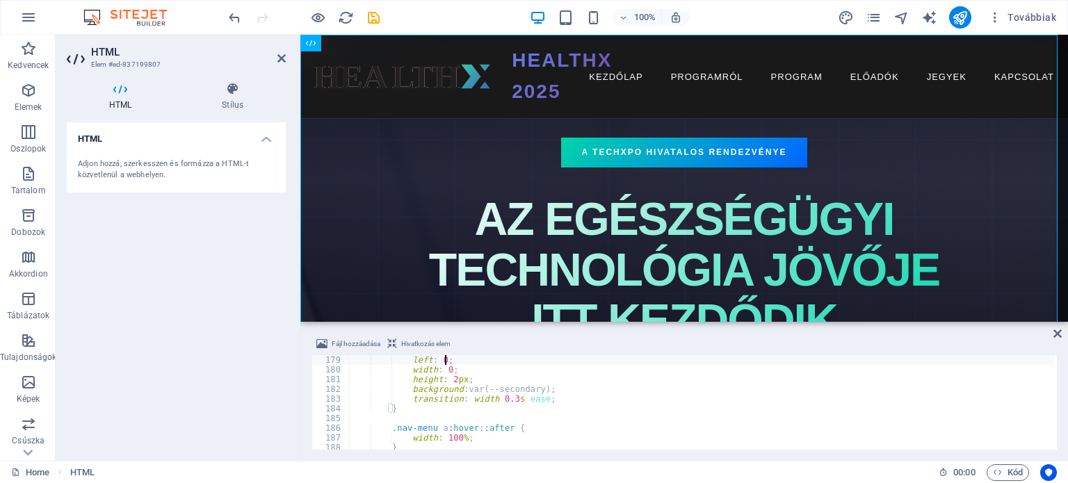
type textarea ".nav-menu a::after {"
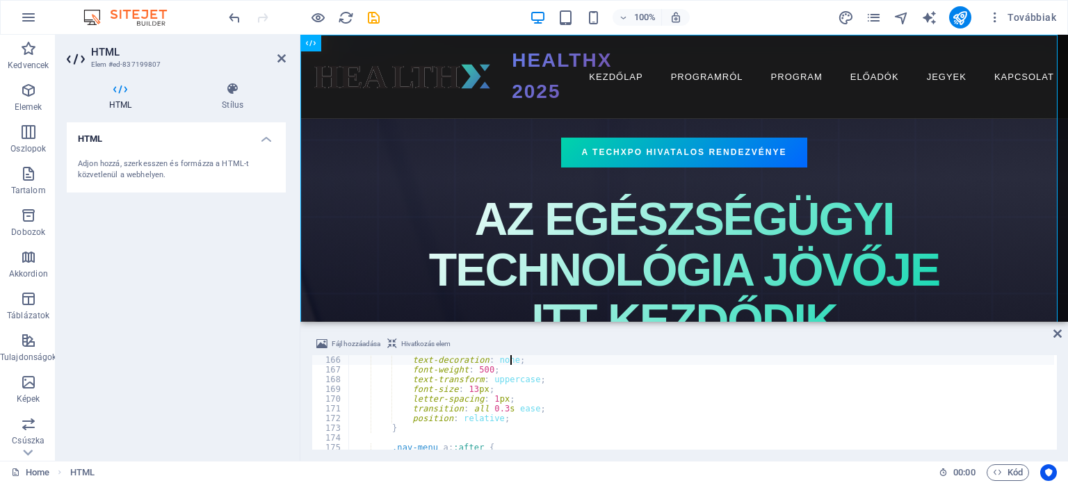
type textarea ".nav-menu a {"
type textarea ".nav-menu {"
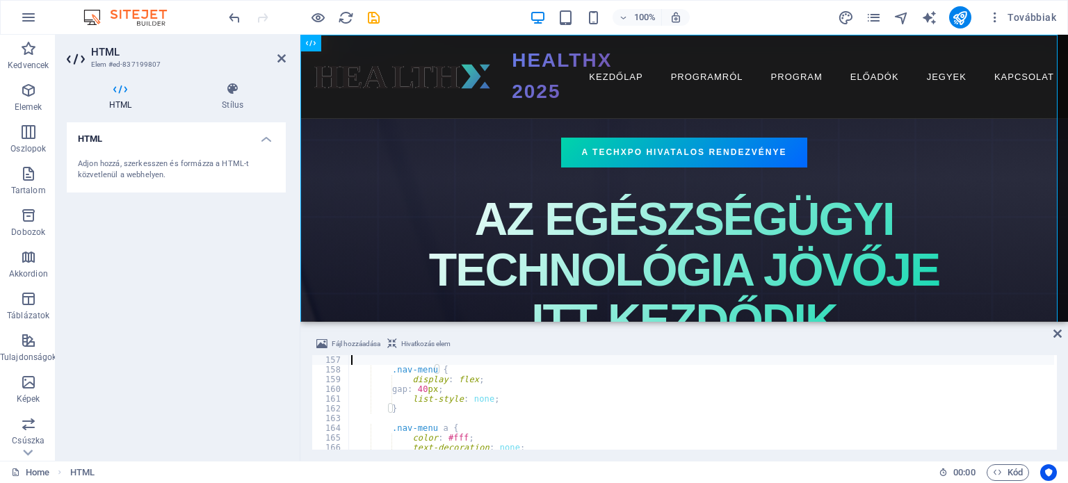
type textarea ".logo {"
type textarea ".logo-section {"
type textarea ".nav-container {"
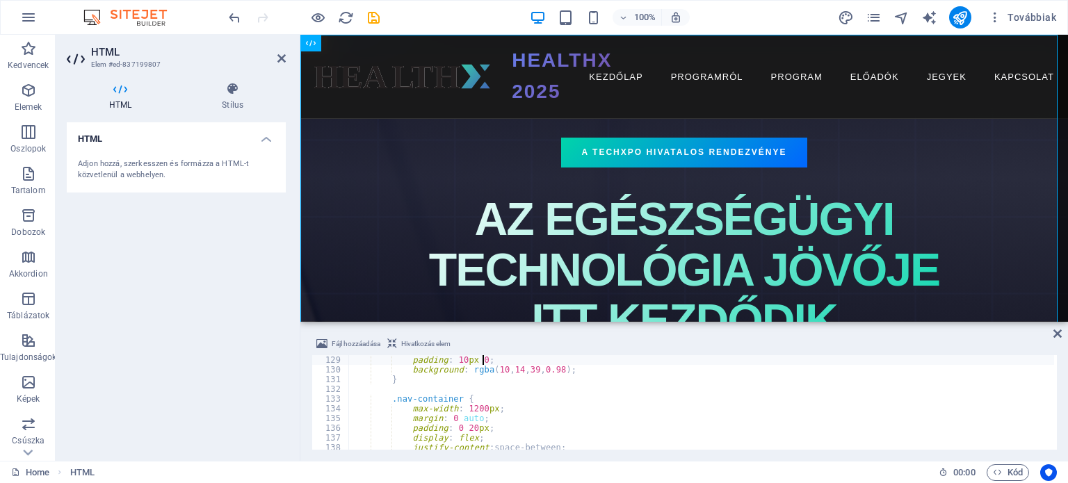
type textarea ".navbar.scrolled {"
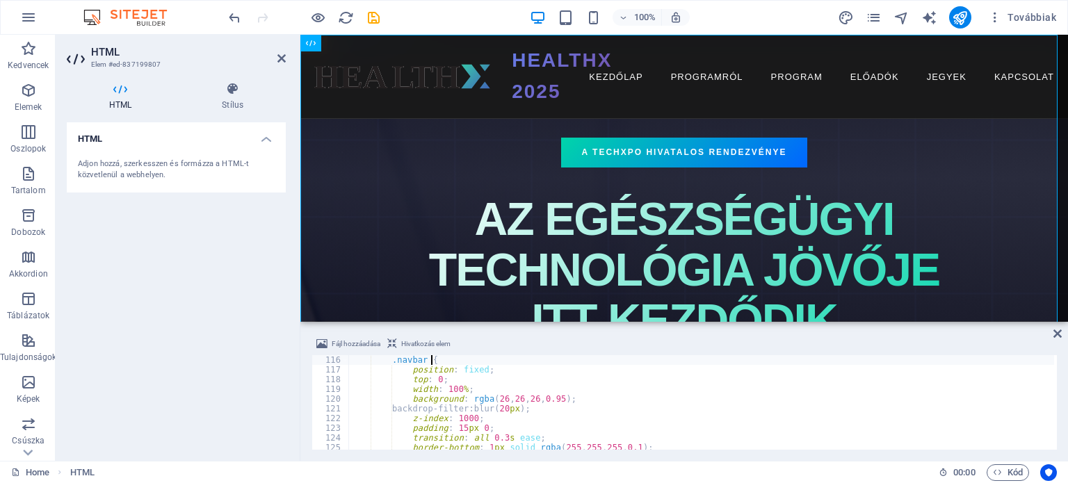
type textarea "/* Navigation */"
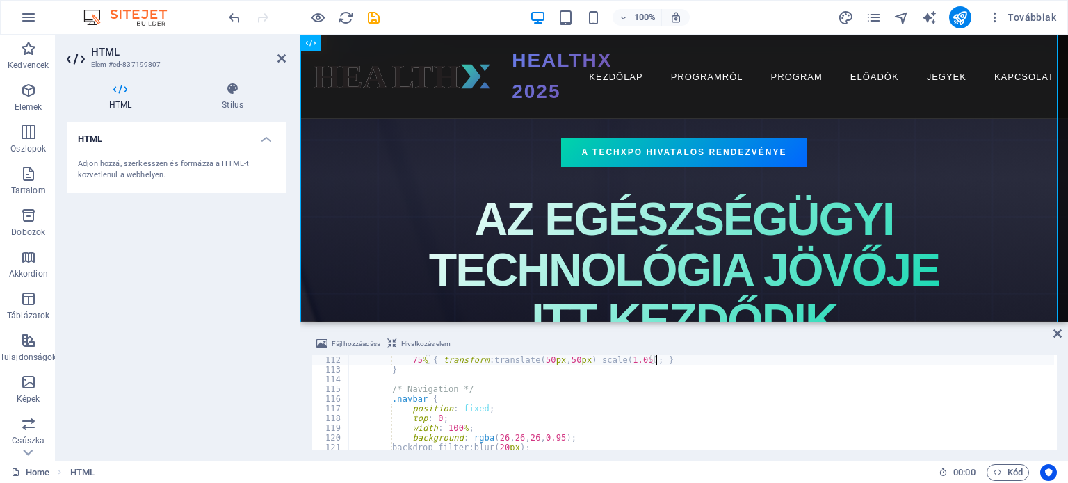
type textarea "@keyframes float {"
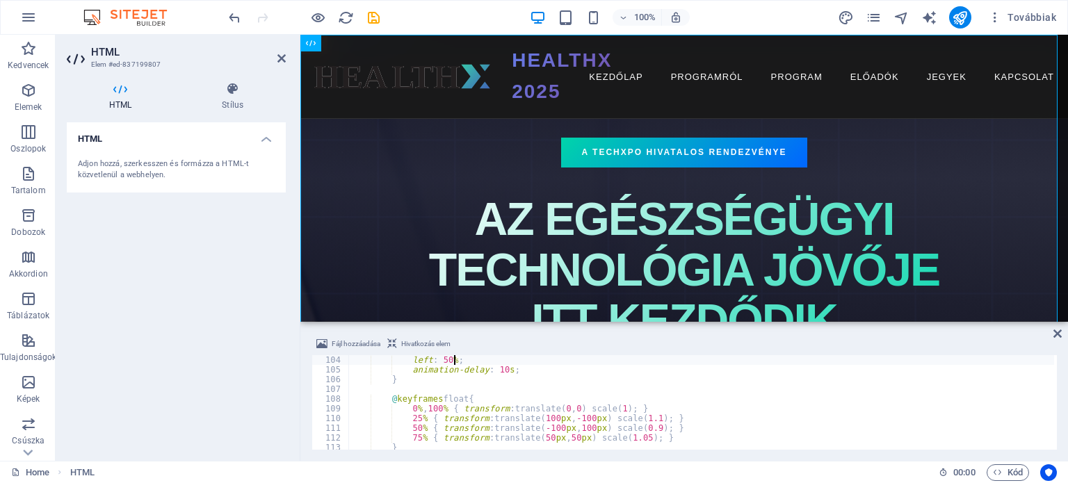
scroll to position [963, 0]
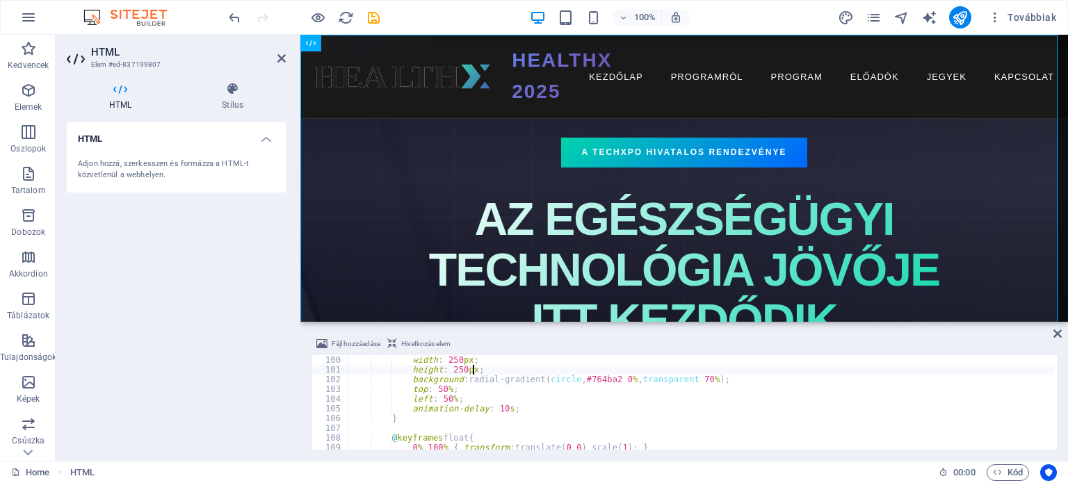
type textarea ".orb3 {"
type textarea ".orb2 {"
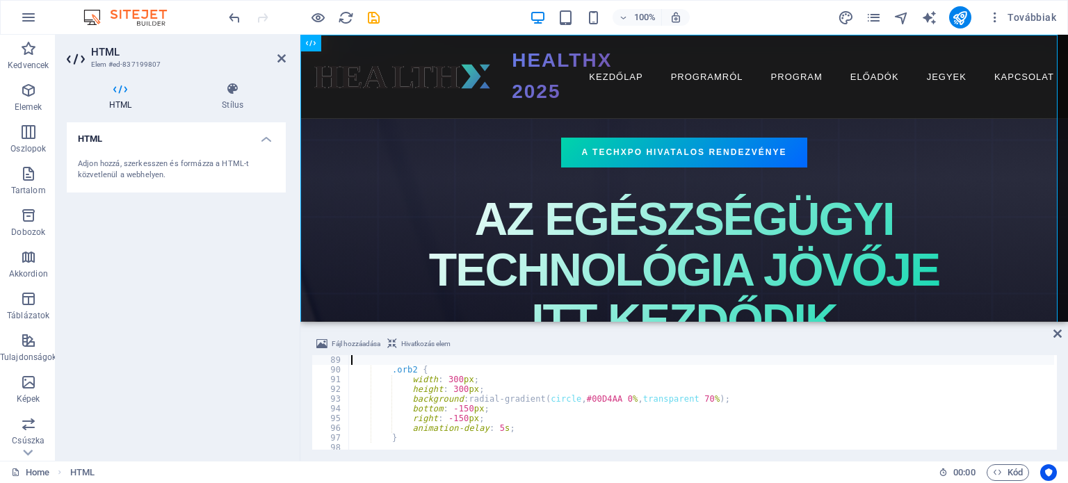
type textarea ".orb1 {"
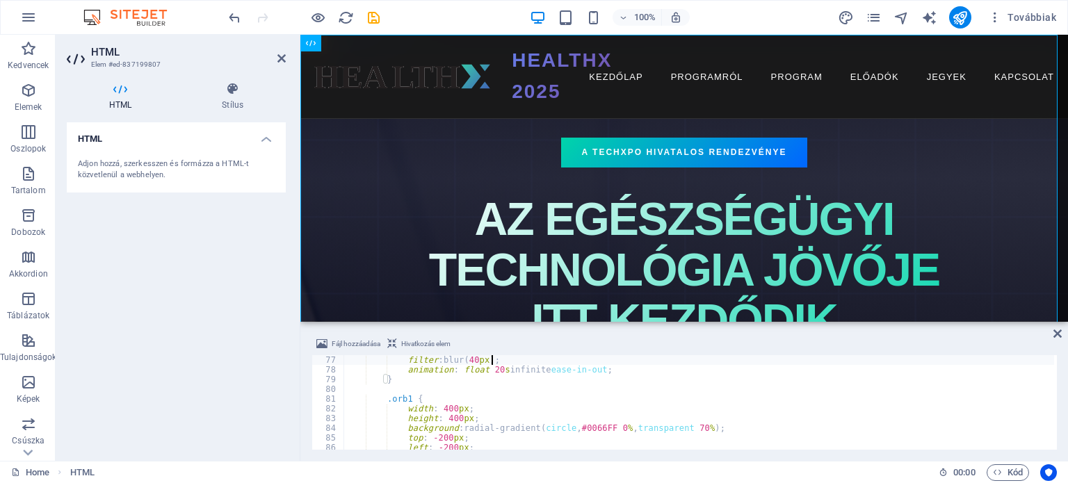
type textarea ".floating-orb {"
type textarea "/* Animated Background */"
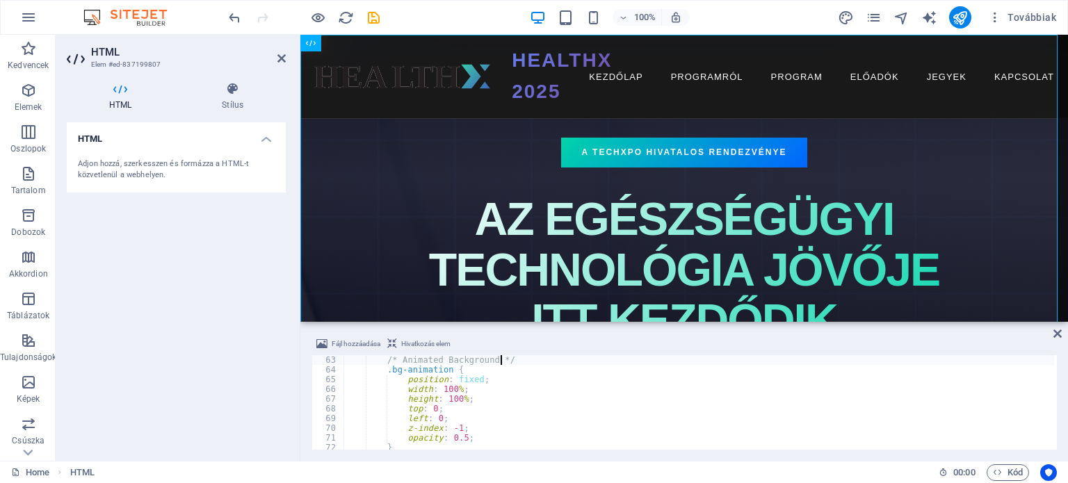
type textarea "body {"
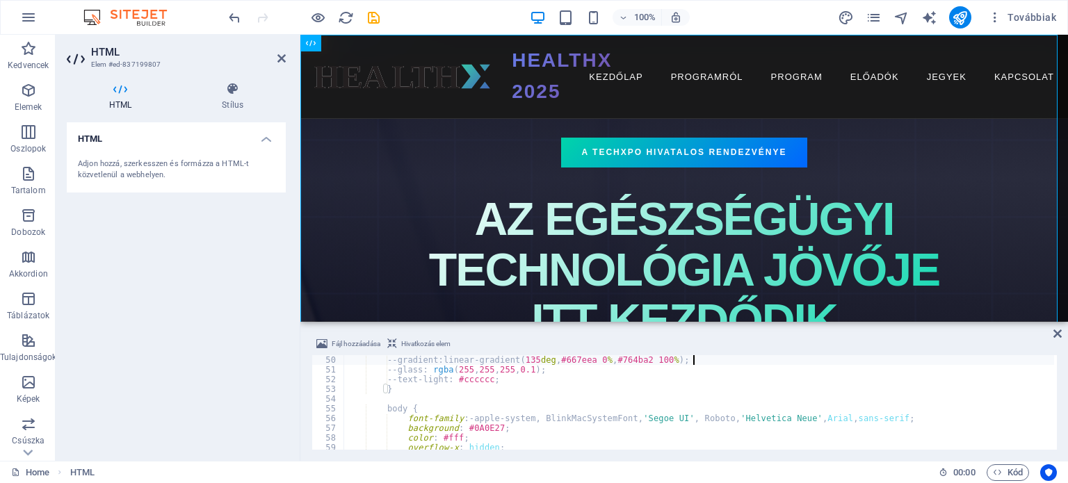
type textarea ":root {"
type textarea "<style>"
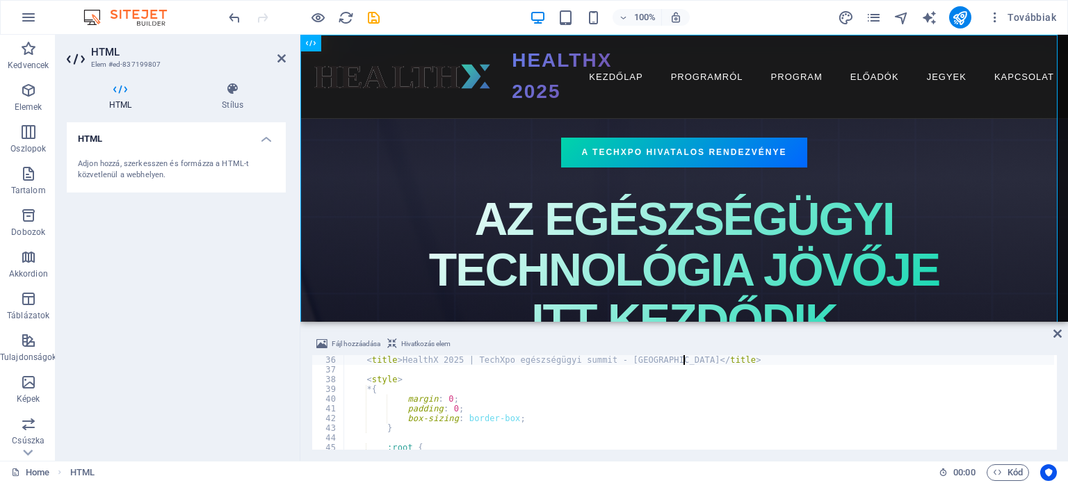
type textarea "<title>HealthX 2025 | TechXpo egészségügyi summit - Budapest</title>"
type textarea "<script>"
type textarea "<!-- Favicon -->"
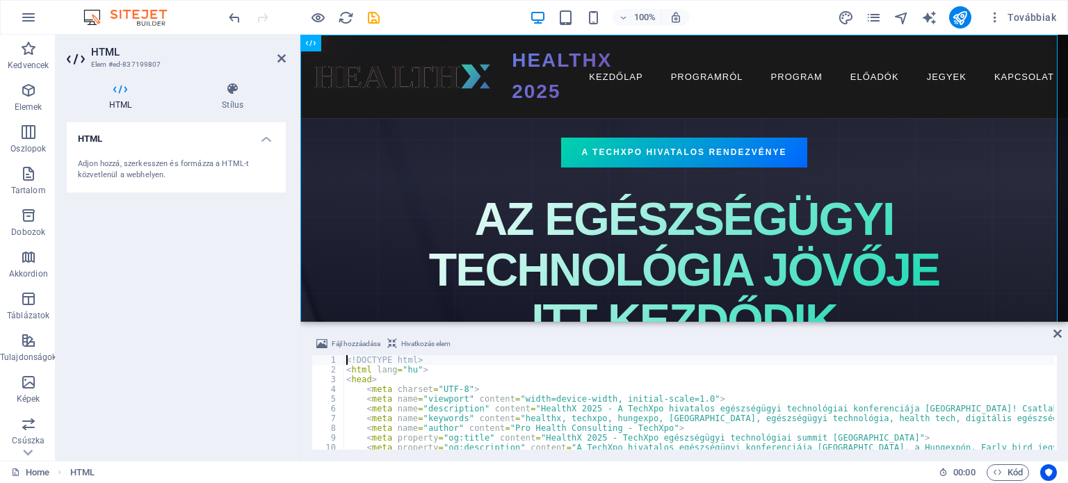
scroll to position [0, 0]
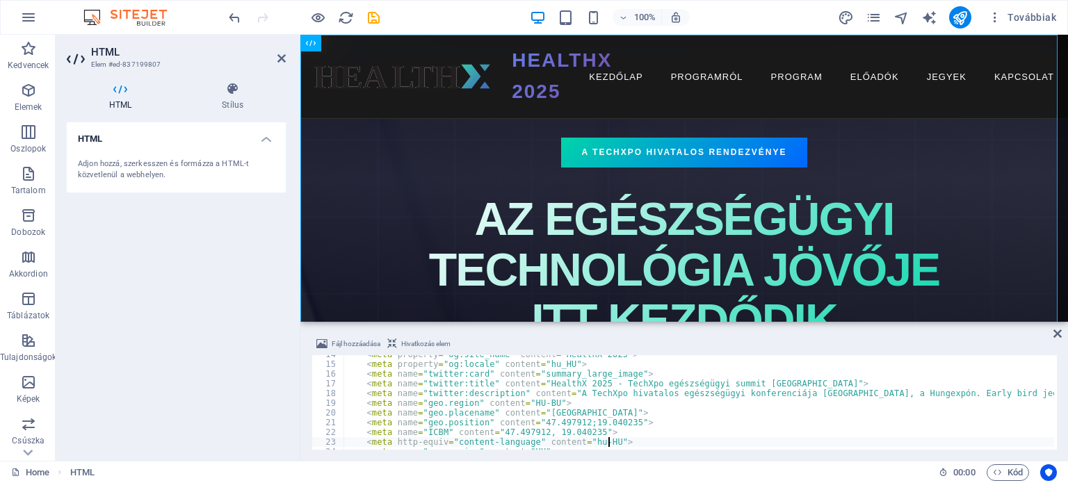
type textarea "<meta name="geo.placename" content="Budapest, Hungary">"
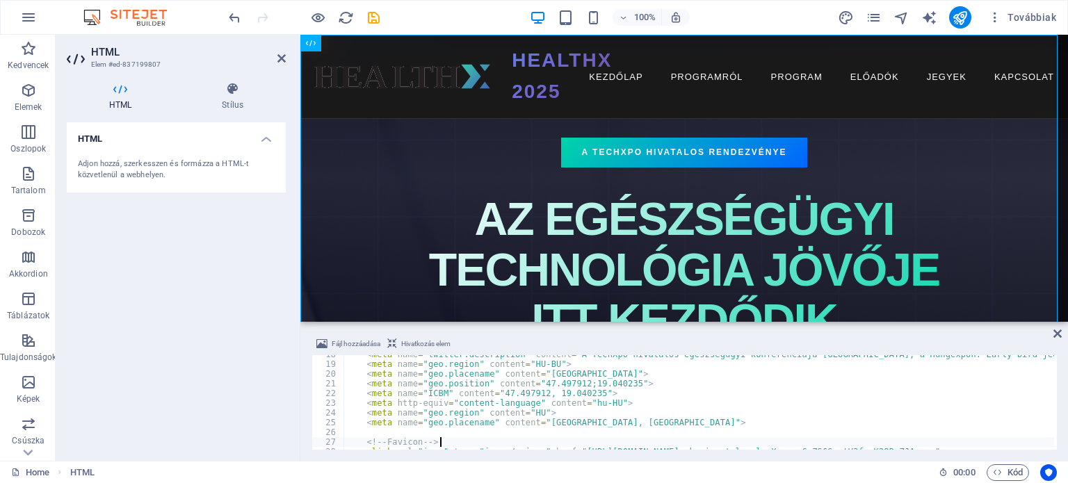
type textarea "<link rel="apple-touch-icon" href="https://healthx.hu/images/0/18867456/HEALTHX…"
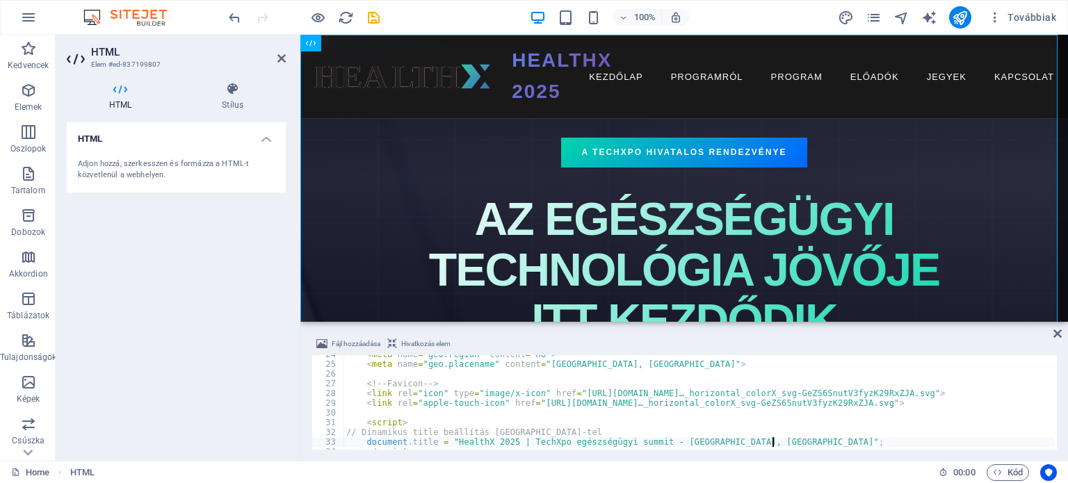
type textarea "</script>"
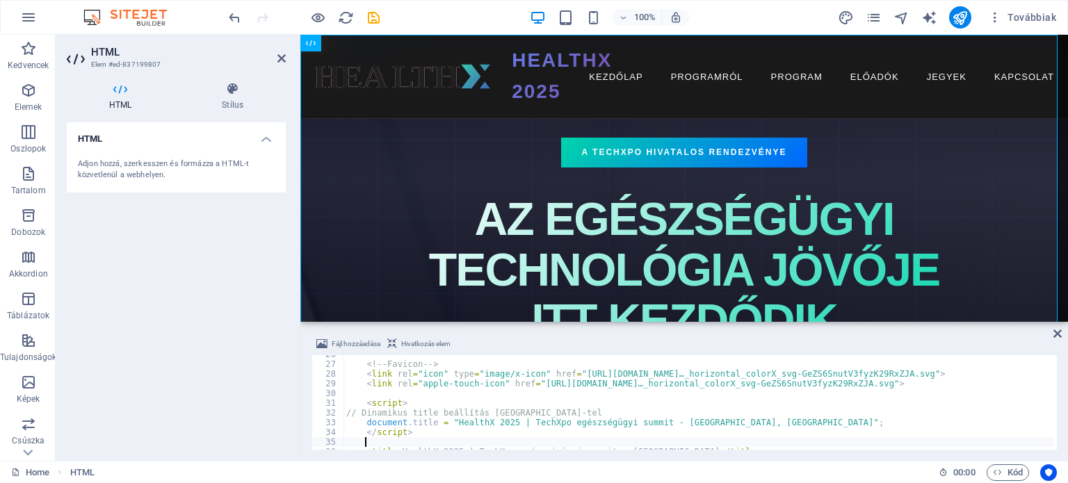
type textarea "<title>HealthX 2025 | TechXpo egészségügyi summit - Budapest</title>"
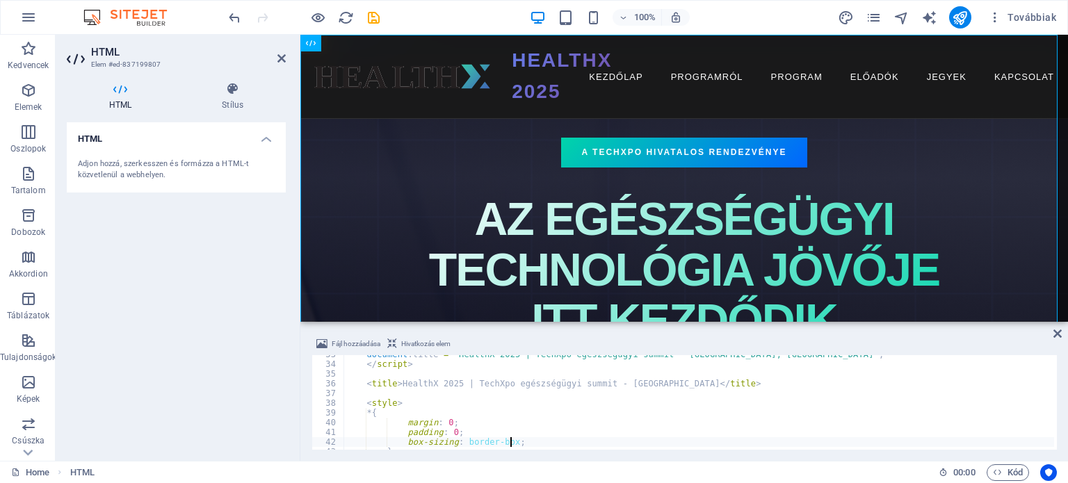
type textarea "}"
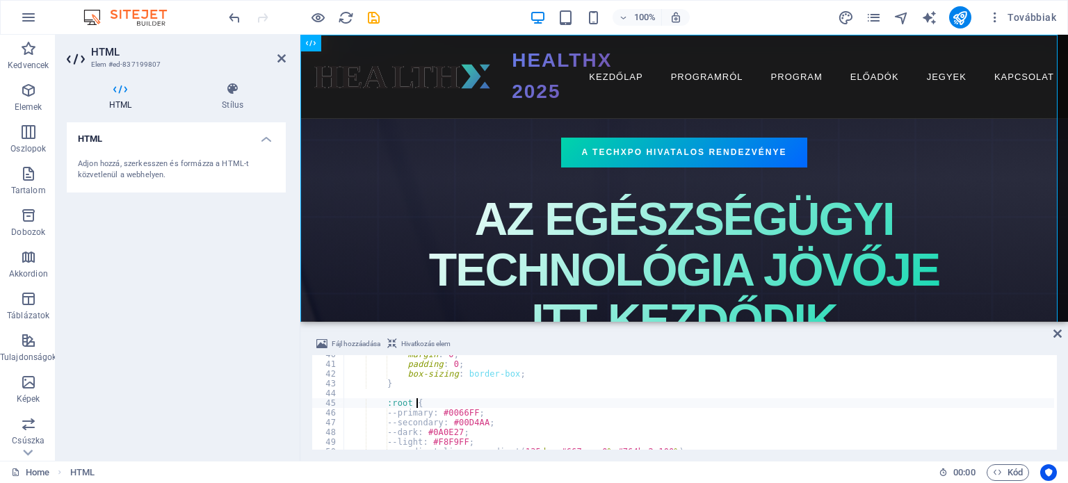
type textarea ":root {"
type textarea "<style>"
type textarea "<title>HealthX 2025 | TechXpo egészségügyi summit - Budapest</title>"
type textarea "<script>"
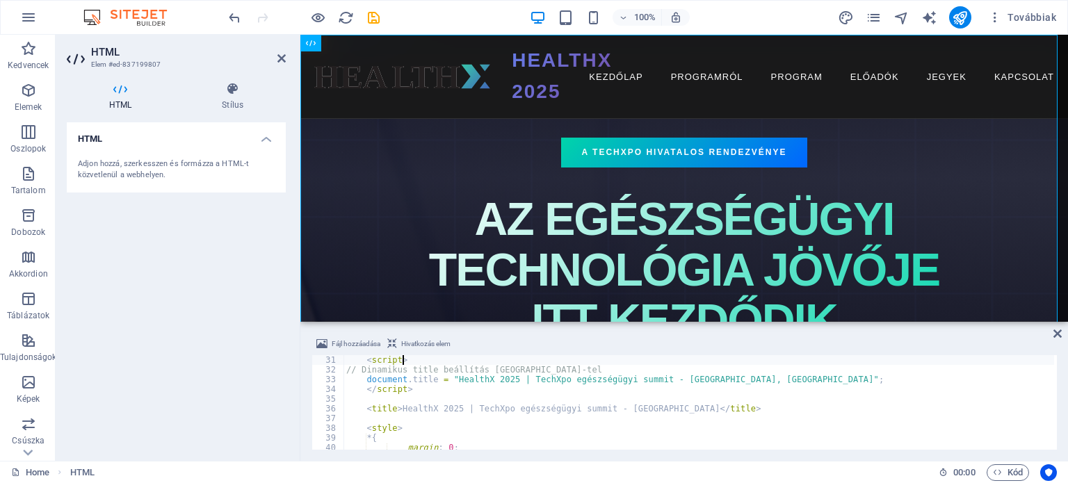
type textarea "<!-- Favicon -->"
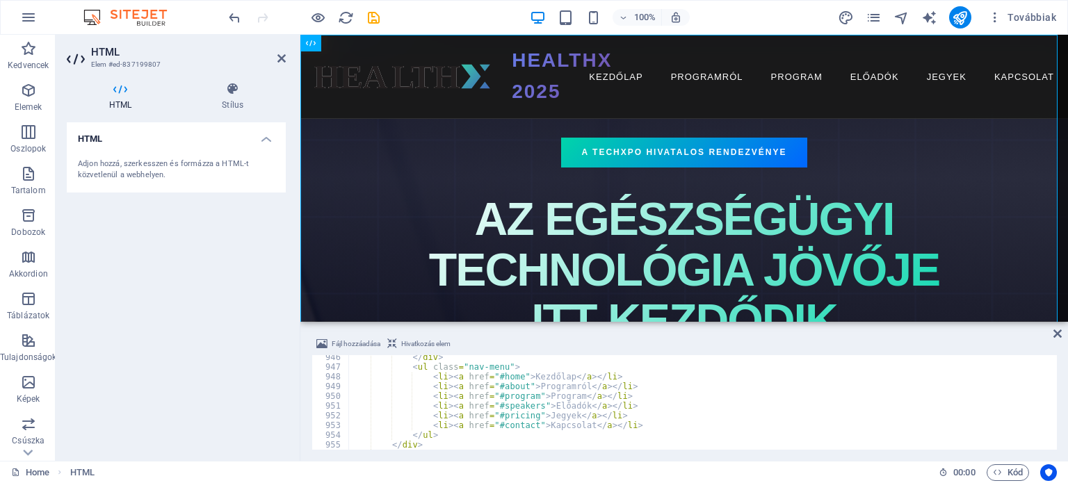
scroll to position [9199, 0]
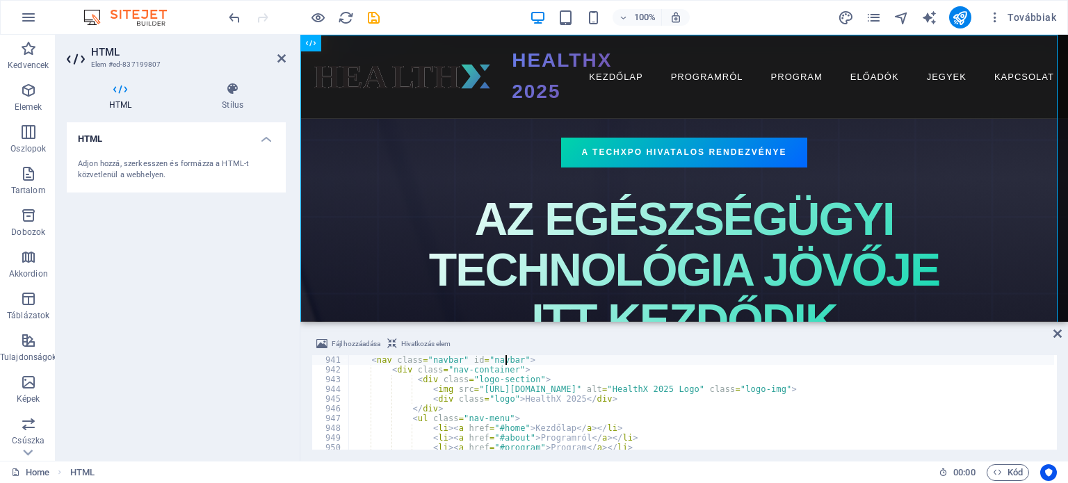
scroll to position [9138, 0]
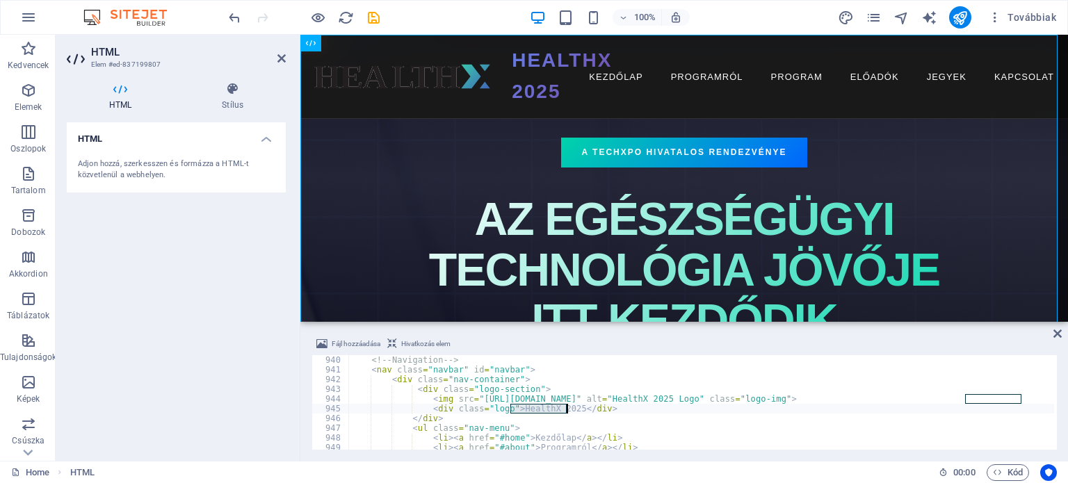
drag, startPoint x: 512, startPoint y: 408, endPoint x: 567, endPoint y: 408, distance: 54.2
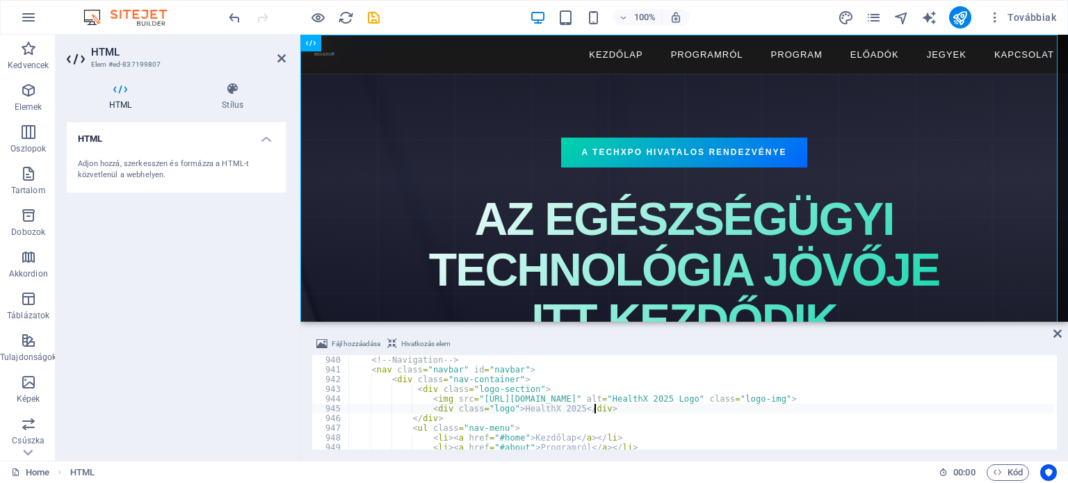
type textarea "<div class="nav-container">"
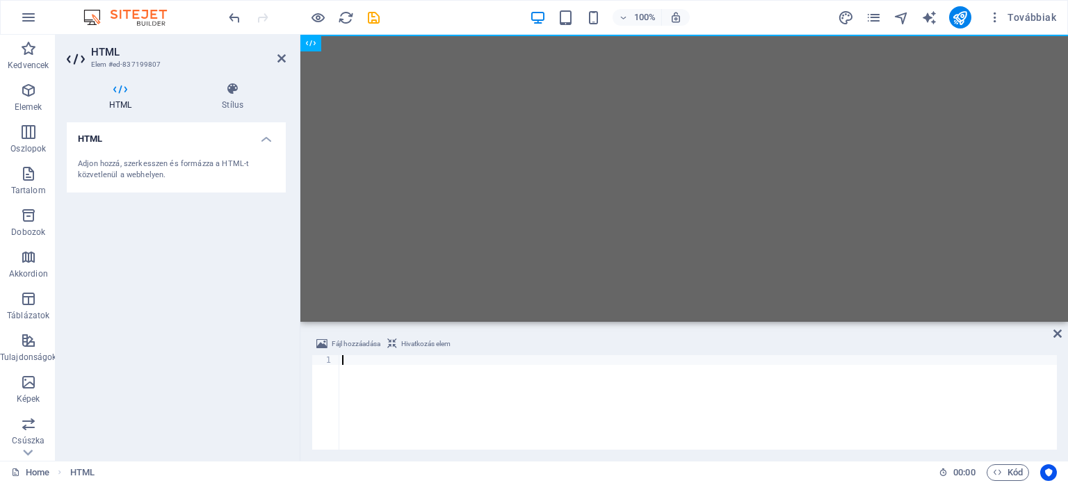
scroll to position [19739, 0]
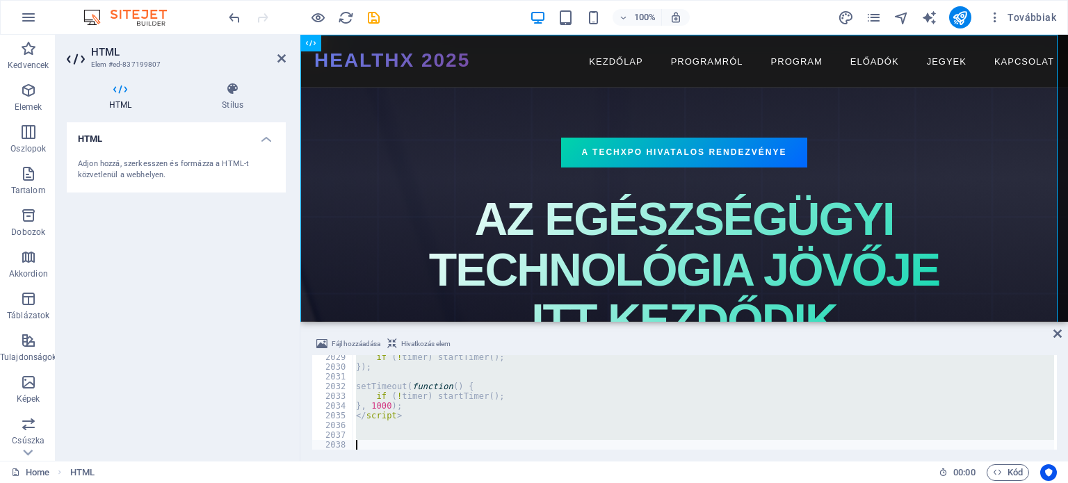
paste textarea "</html>"
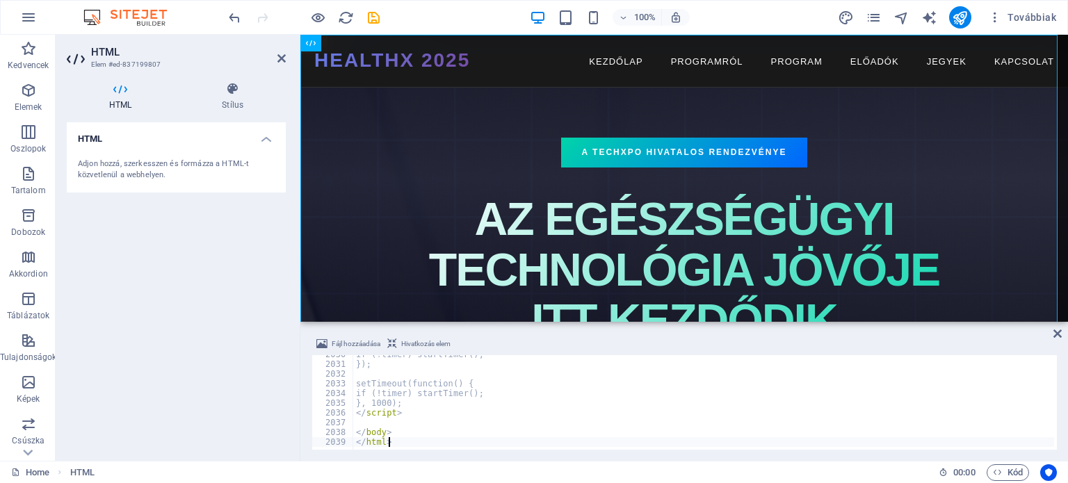
scroll to position [19751, 0]
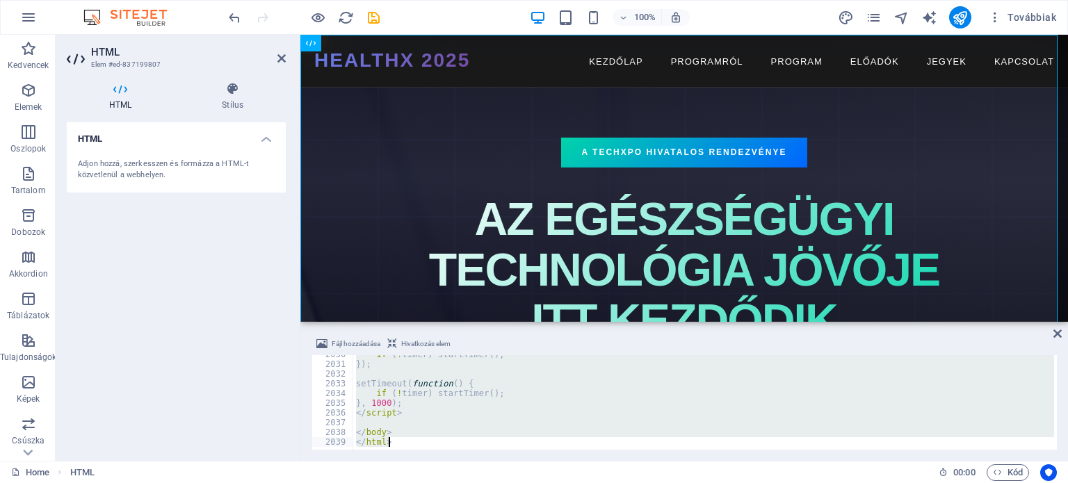
paste textarea
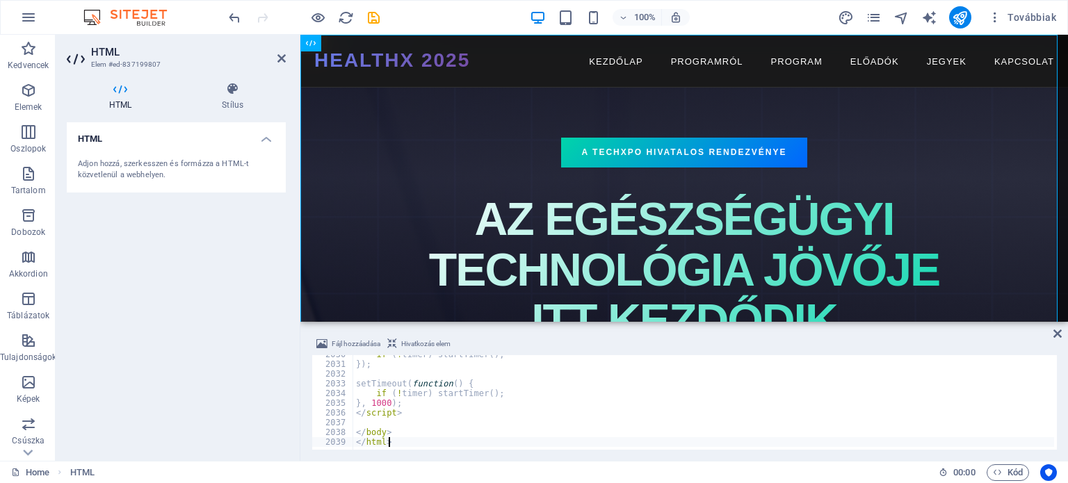
click at [209, 340] on div "HTML Adjon hozzá, szerkesszen és formázza a HTML-t közvetlenül a webhelyen." at bounding box center [176, 285] width 219 height 327
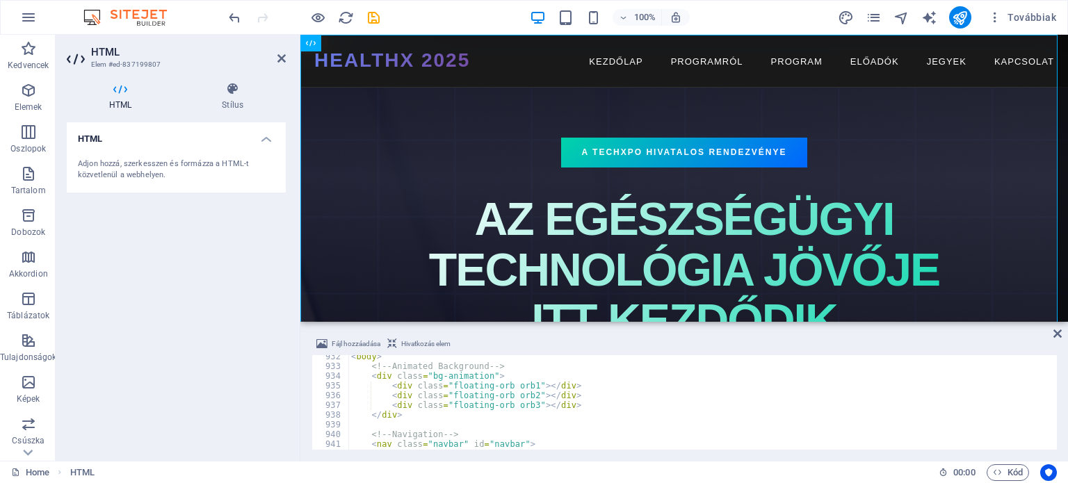
scroll to position [9199, 0]
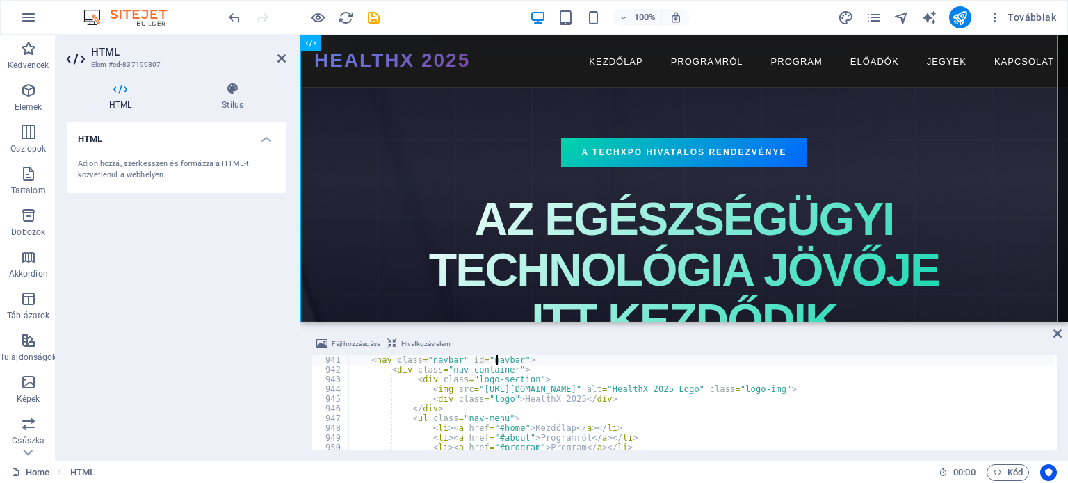
type textarea "<!-- Navigation -->"
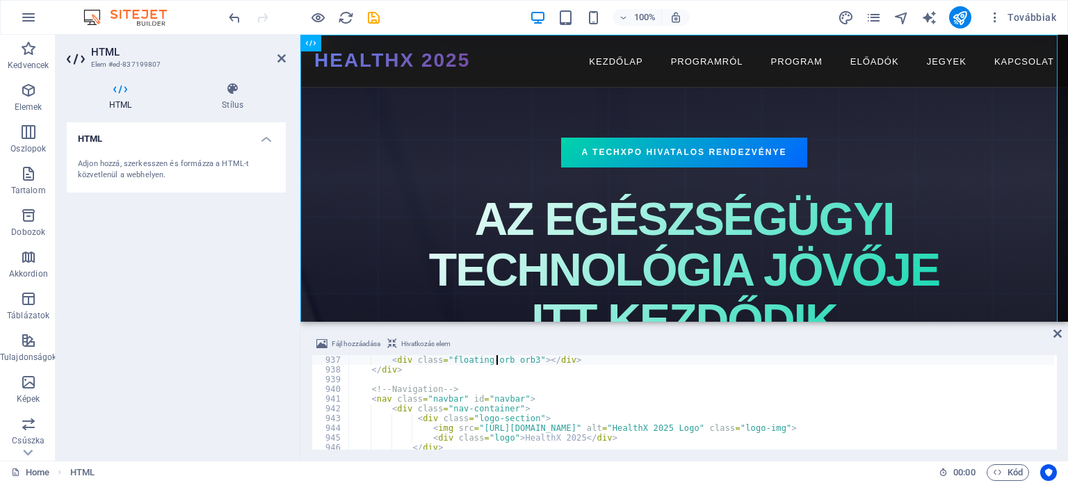
scroll to position [9109, 0]
type textarea "</div>"
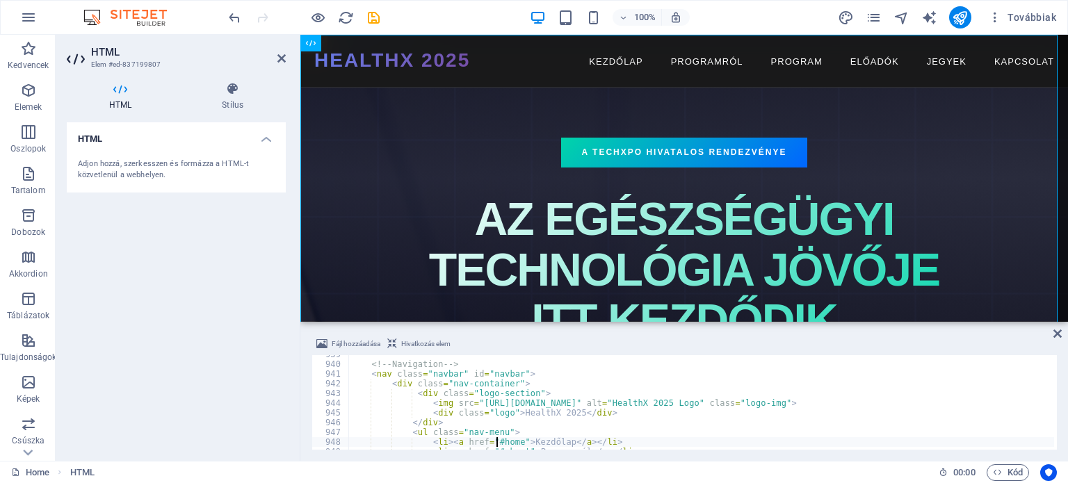
scroll to position [9144, 0]
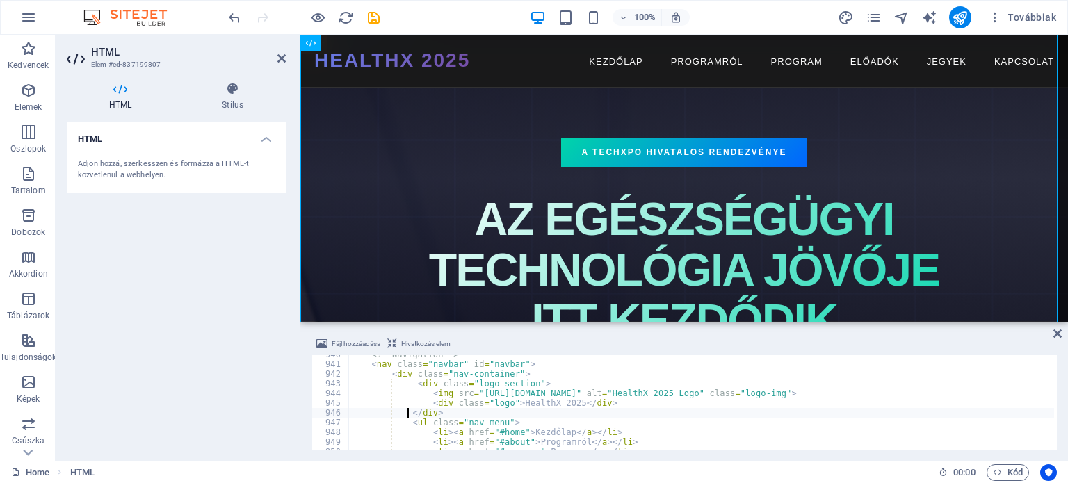
type textarea "</body> </html>"
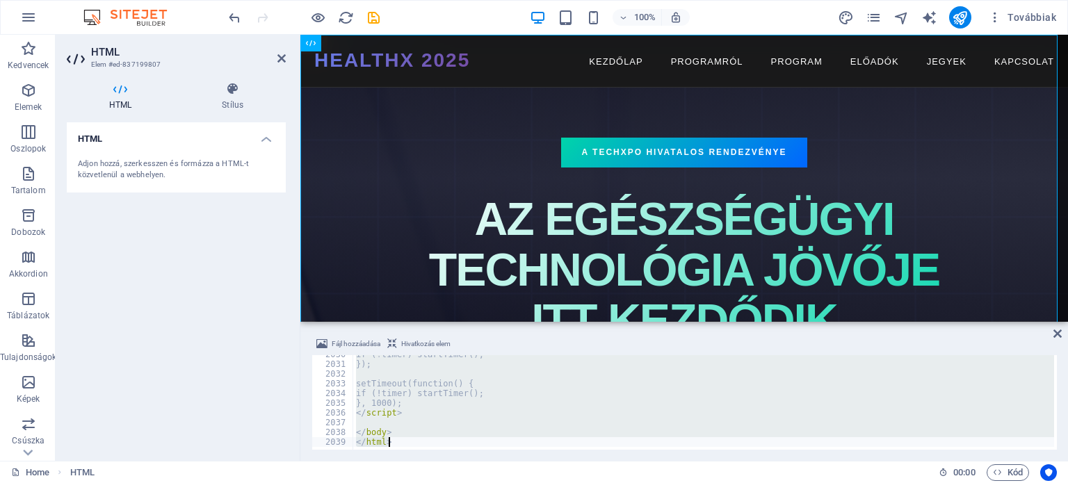
scroll to position [19742, 0]
click at [209, 367] on div "HTML Adjon hozzá, szerkesszen és formázza a HTML-t közvetlenül a webhelyen." at bounding box center [176, 285] width 219 height 327
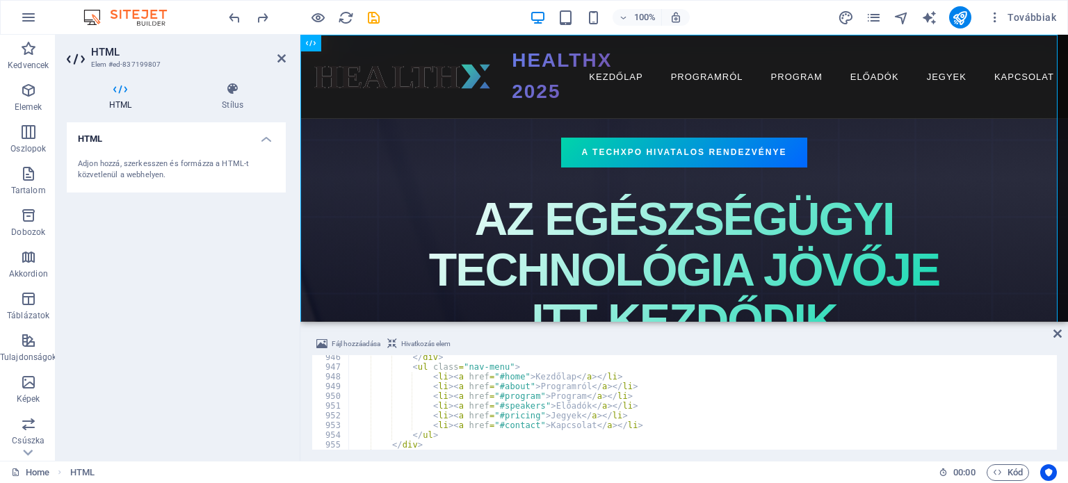
scroll to position [9199, 0]
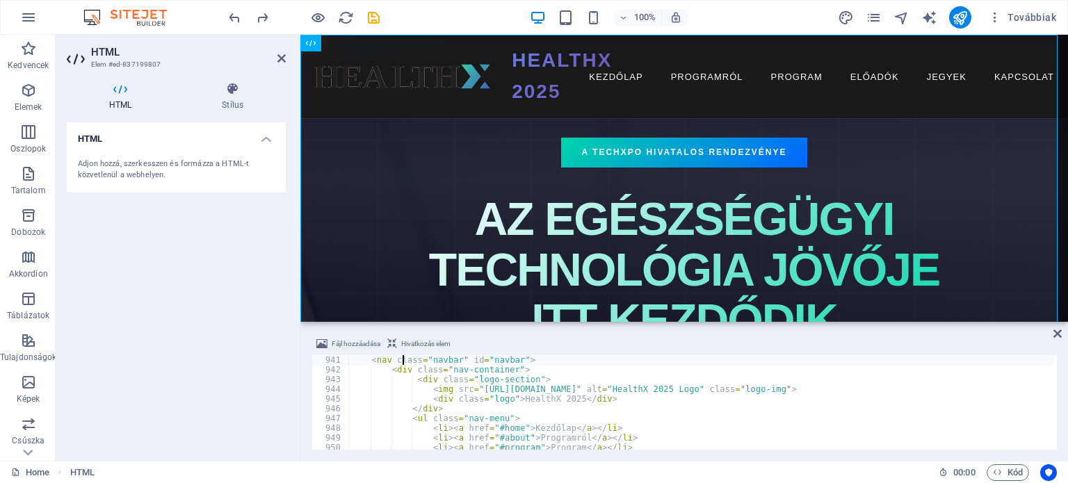
type textarea "<!-- Navigation -->"
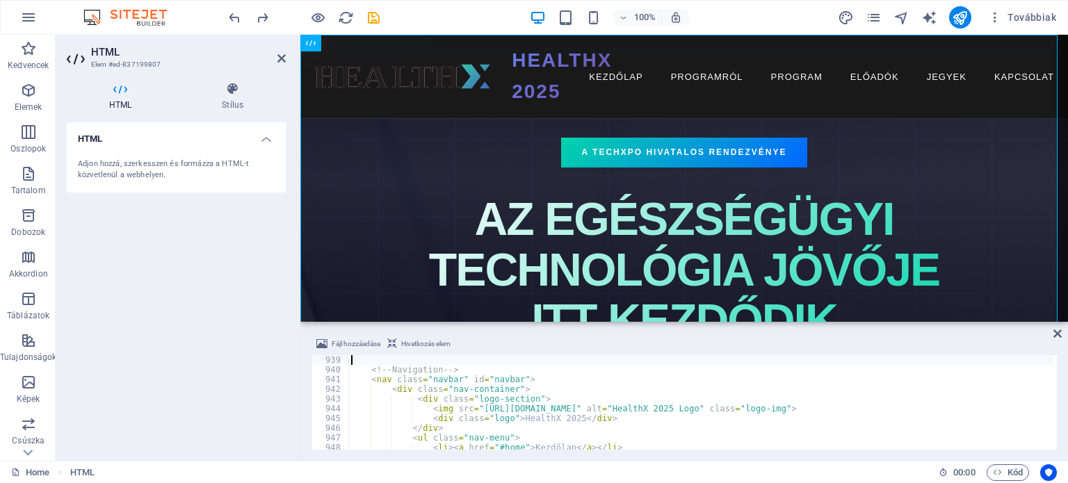
scroll to position [9119, 0]
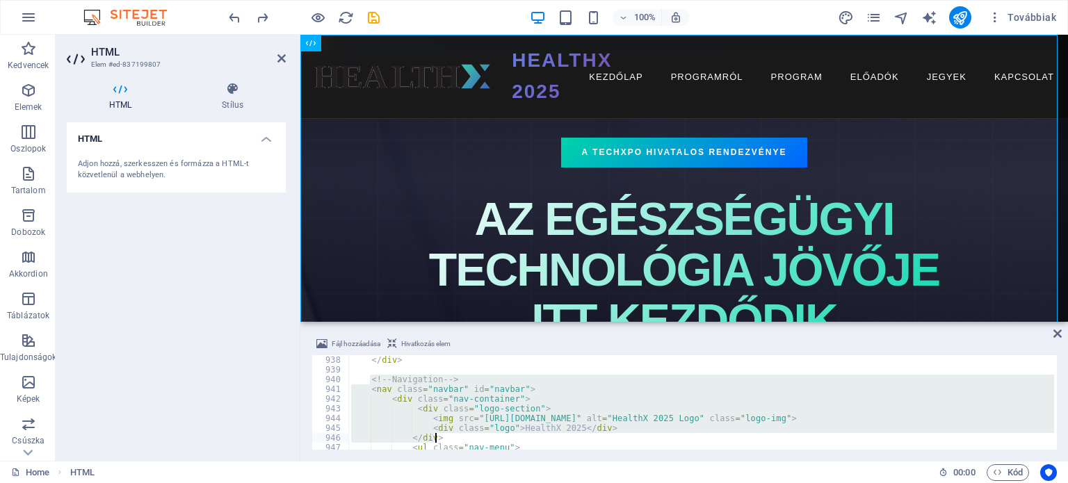
drag, startPoint x: 371, startPoint y: 378, endPoint x: 450, endPoint y: 441, distance: 101.4
type textarea "<div class="logo">HealthX 2025</div> </div>"
click at [373, 16] on icon "save" at bounding box center [374, 18] width 16 height 16
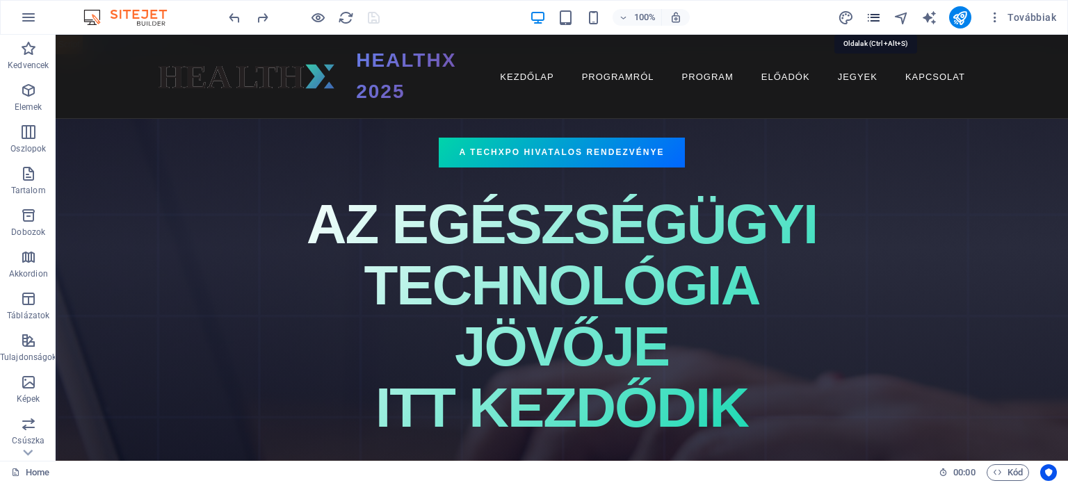
click at [876, 12] on icon "pages" at bounding box center [873, 18] width 16 height 16
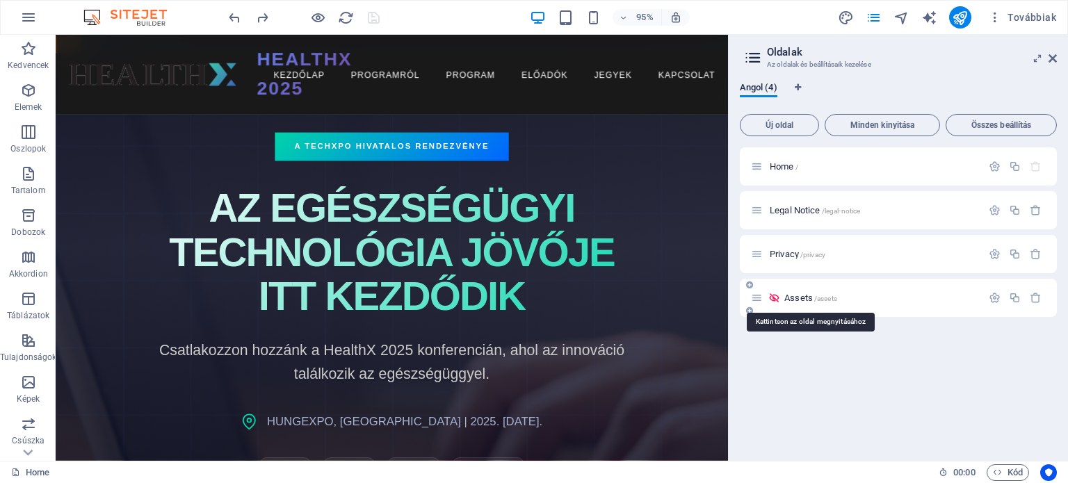
click at [798, 293] on span "Assets /assets" at bounding box center [810, 298] width 53 height 10
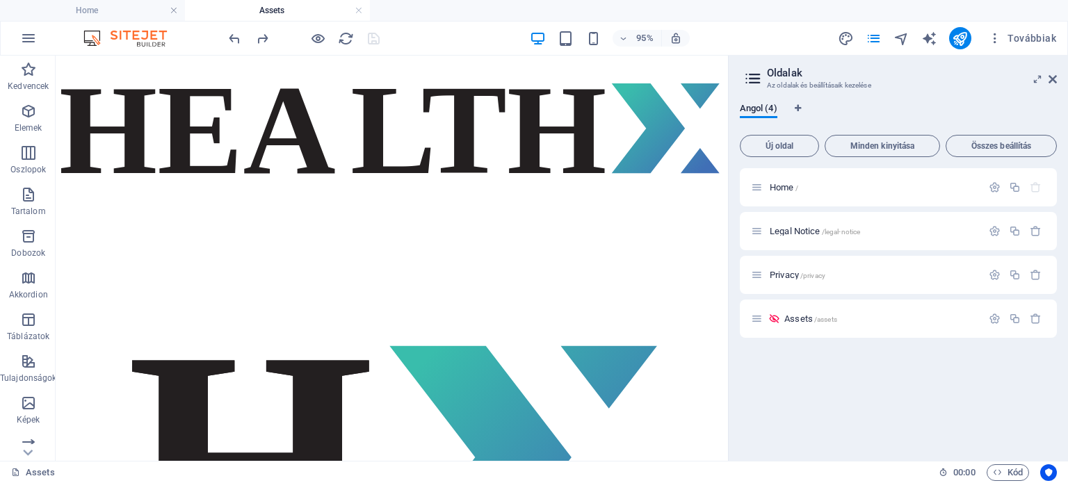
scroll to position [0, 0]
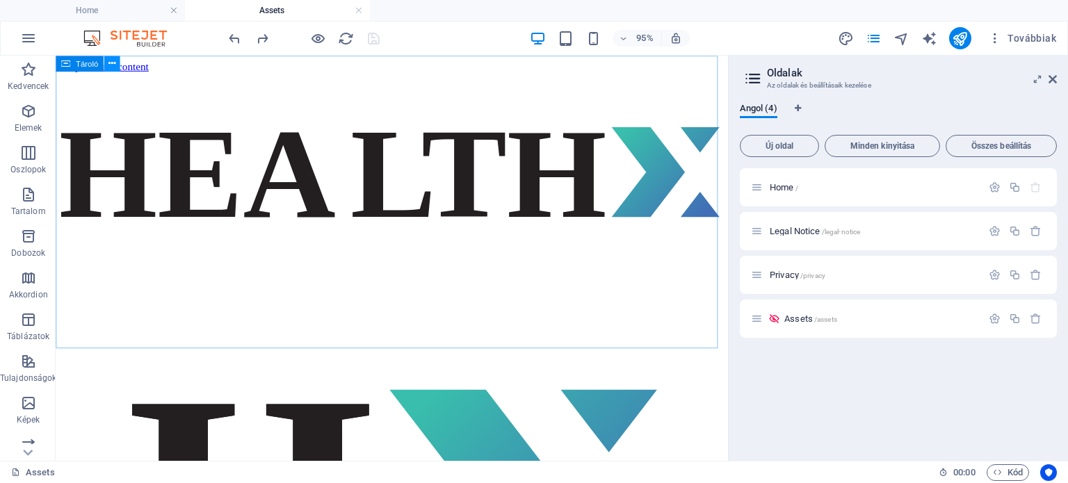
click at [114, 60] on icon at bounding box center [111, 63] width 7 height 14
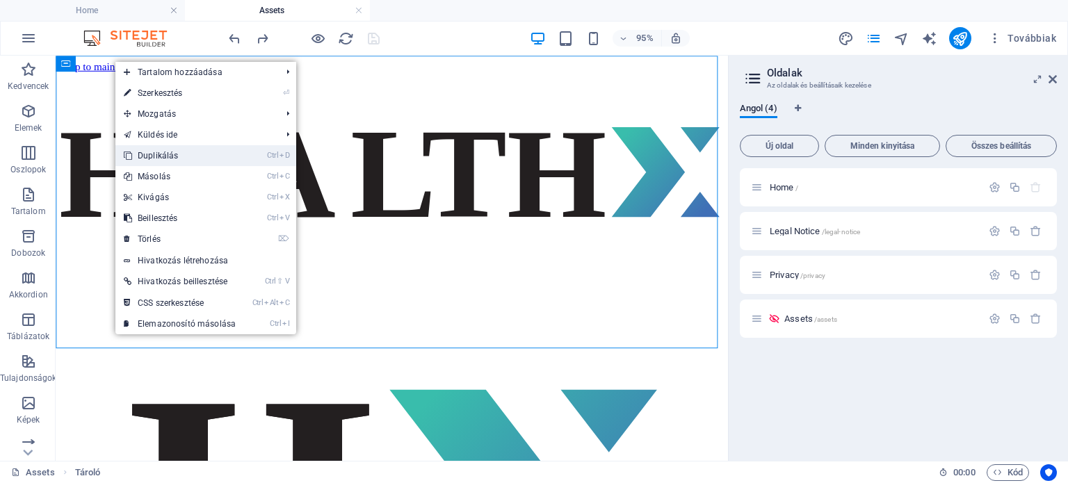
click at [163, 154] on link "Ctrl D Duplikálás" at bounding box center [179, 155] width 129 height 21
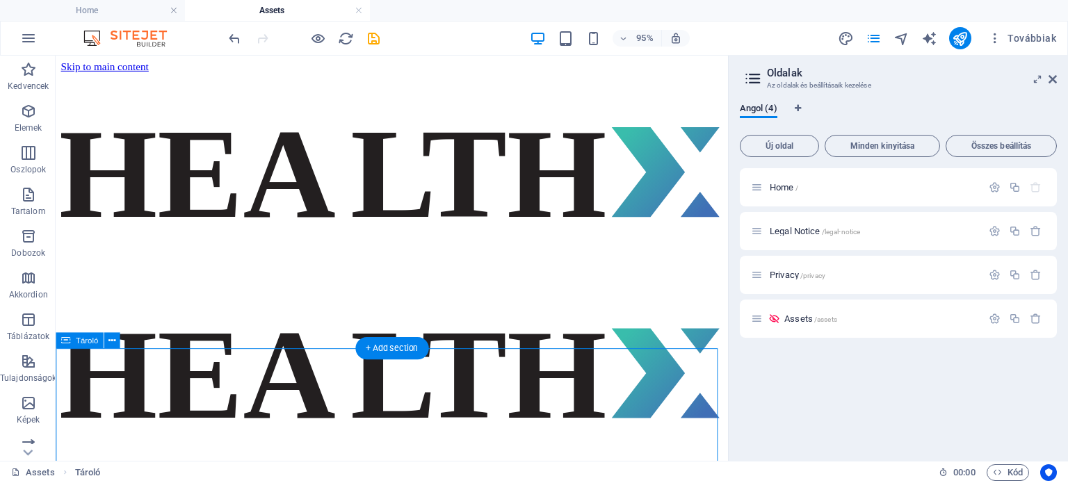
click at [407, 416] on div at bounding box center [409, 392] width 697 height 212
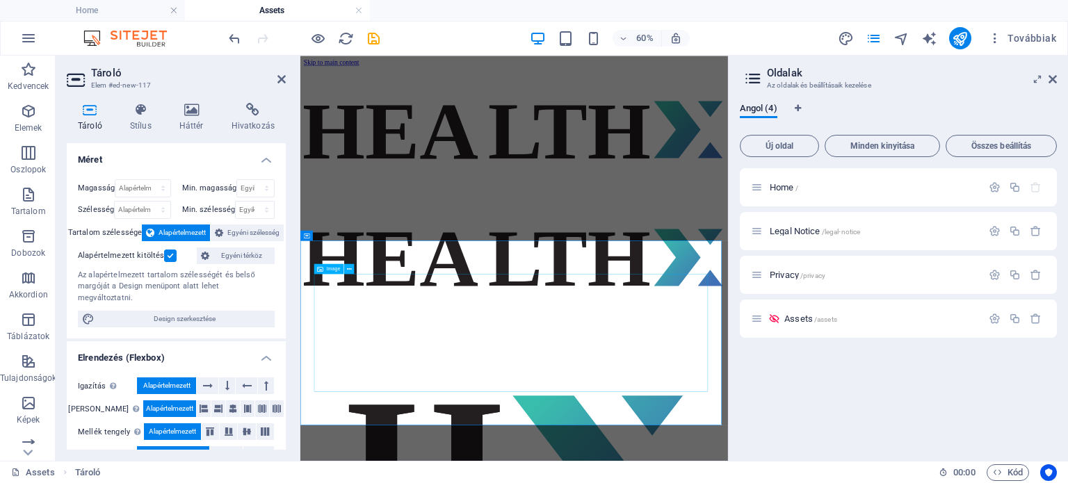
click at [590, 482] on figure at bounding box center [656, 393] width 701 height 213
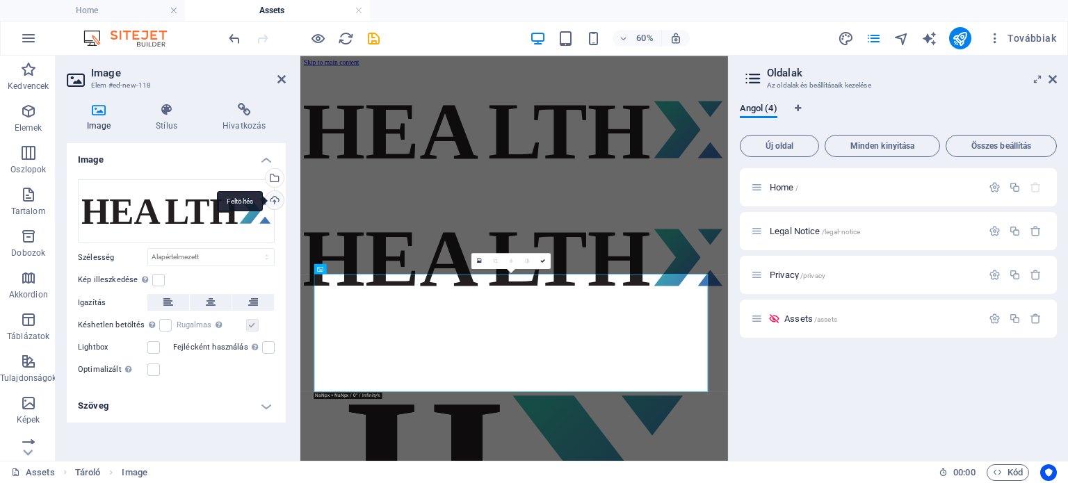
click at [273, 197] on div "Feltöltés" at bounding box center [273, 201] width 21 height 21
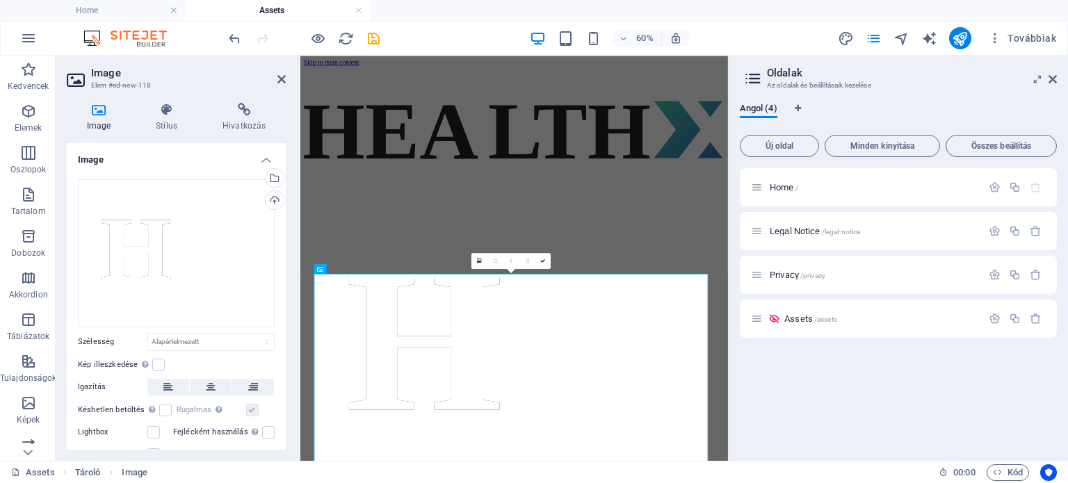
click at [754, 38] on div "60% Továbbiak" at bounding box center [644, 38] width 836 height 22
click at [801, 366] on div "Home / Legal Notice /legal-notice Privacy /privacy Assets /assets" at bounding box center [898, 309] width 317 height 282
click at [963, 35] on icon "publish" at bounding box center [960, 39] width 16 height 16
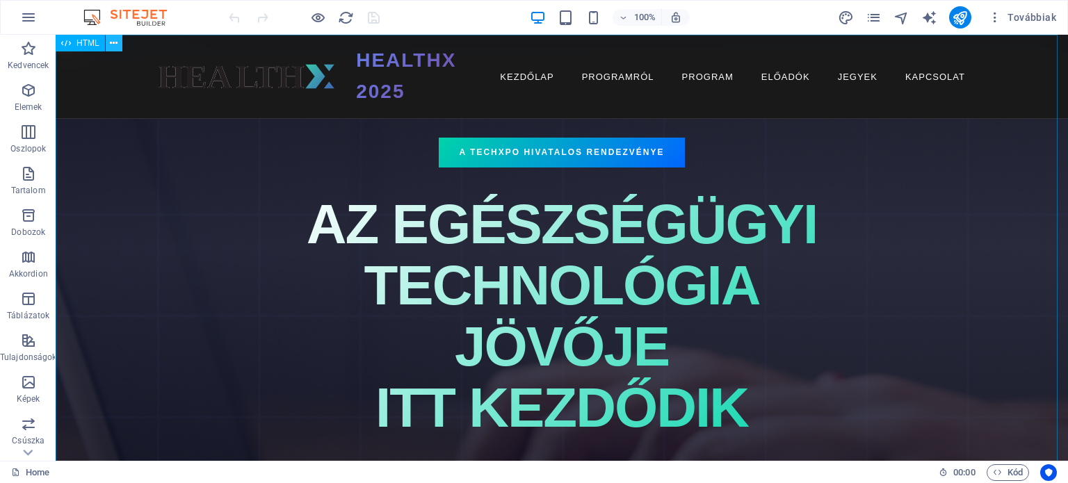
click at [118, 44] on button at bounding box center [114, 43] width 17 height 17
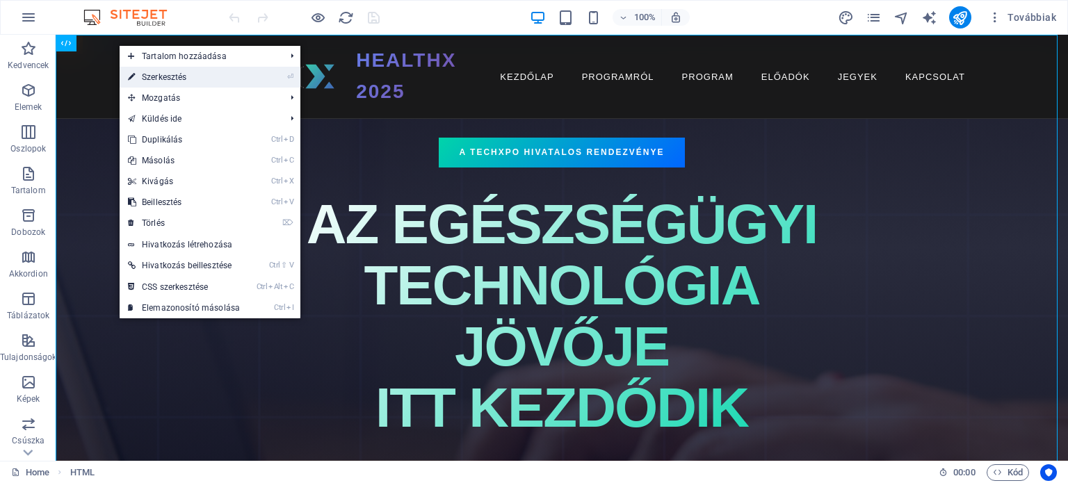
click at [157, 69] on link "⏎ Szerkesztés" at bounding box center [184, 77] width 129 height 21
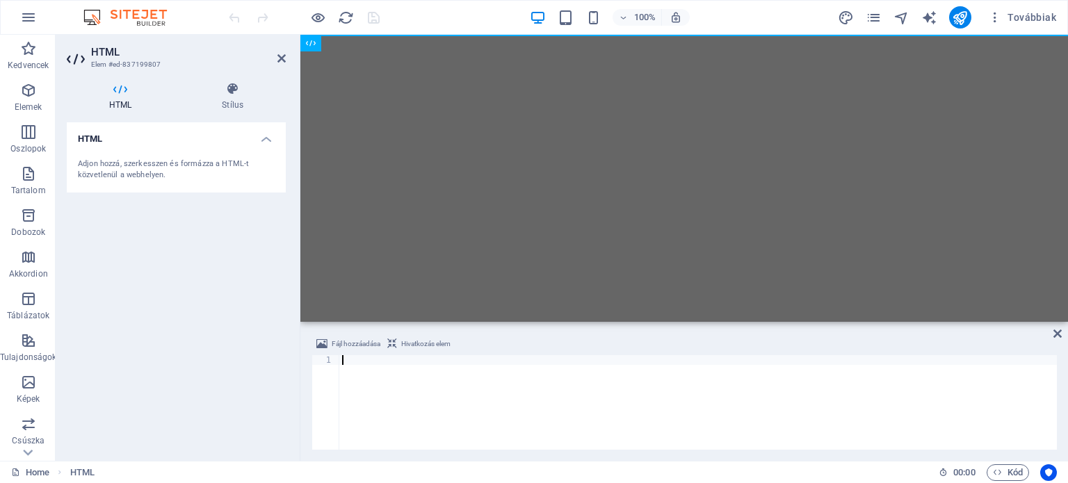
type textarea "</html>"
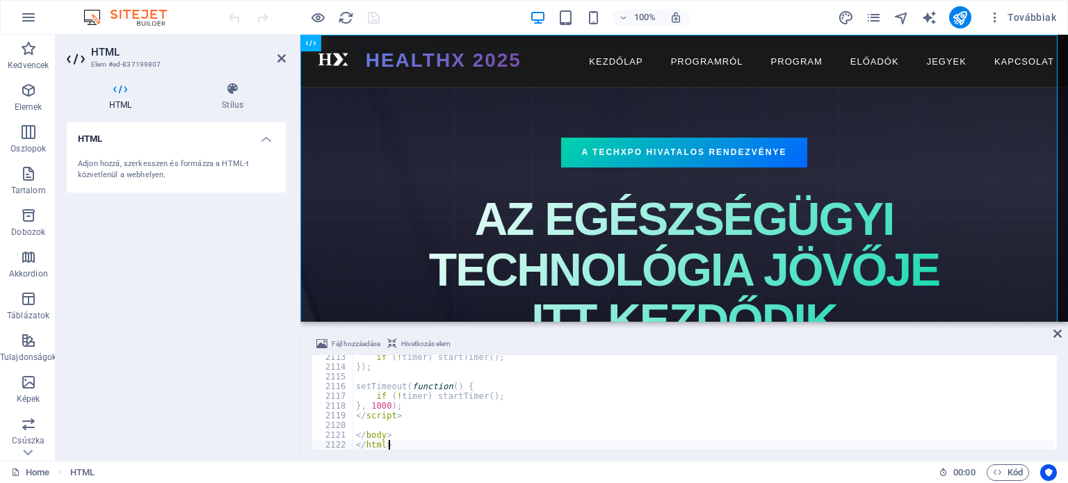
click at [177, 307] on div "HTML Adjon hozzá, szerkesszen és formázza a HTML-t közvetlenül a webhelyen." at bounding box center [176, 285] width 219 height 327
click at [965, 18] on icon "publish" at bounding box center [960, 18] width 16 height 16
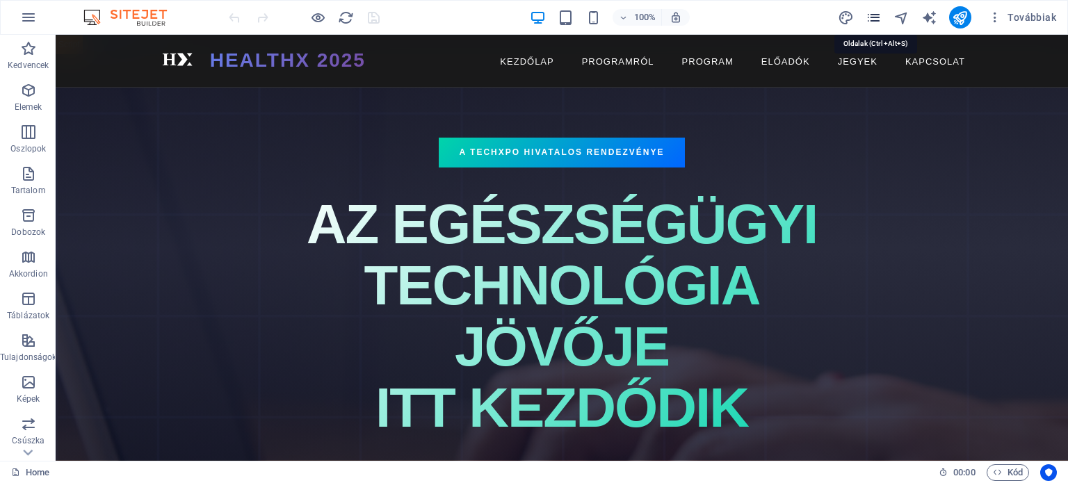
click at [874, 13] on icon "pages" at bounding box center [873, 18] width 16 height 16
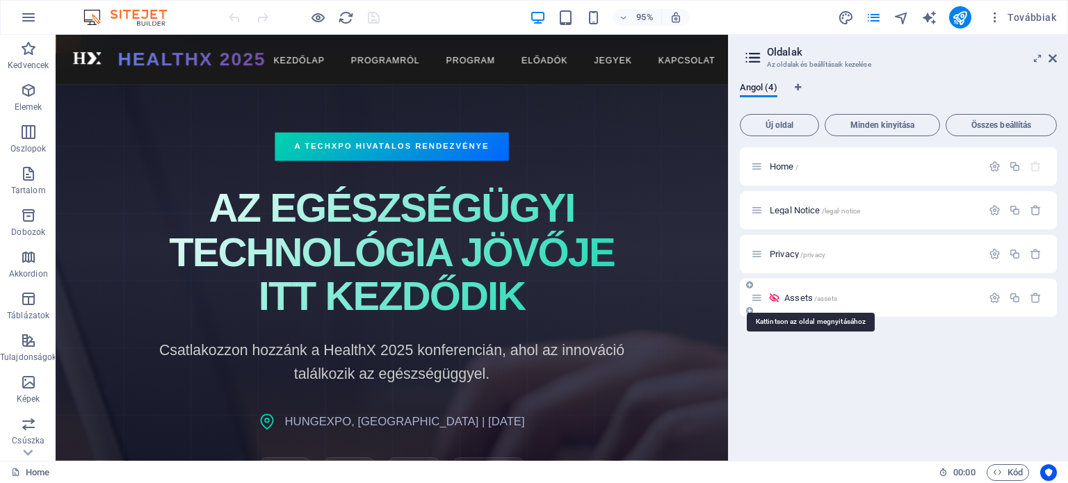
click at [809, 295] on span "Assets /assets" at bounding box center [810, 298] width 53 height 10
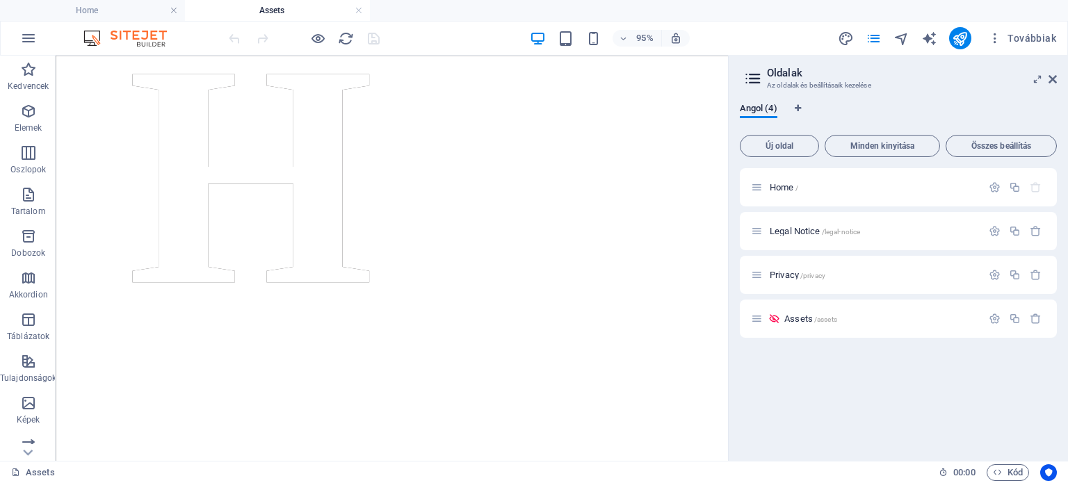
scroll to position [375, 0]
click at [260, 119] on figure at bounding box center [409, 171] width 697 height 521
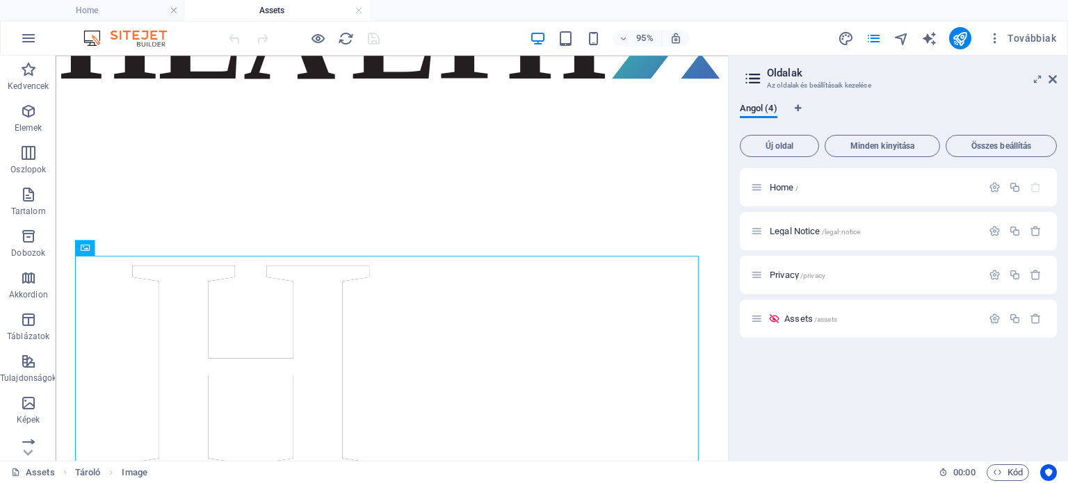
scroll to position [153, 0]
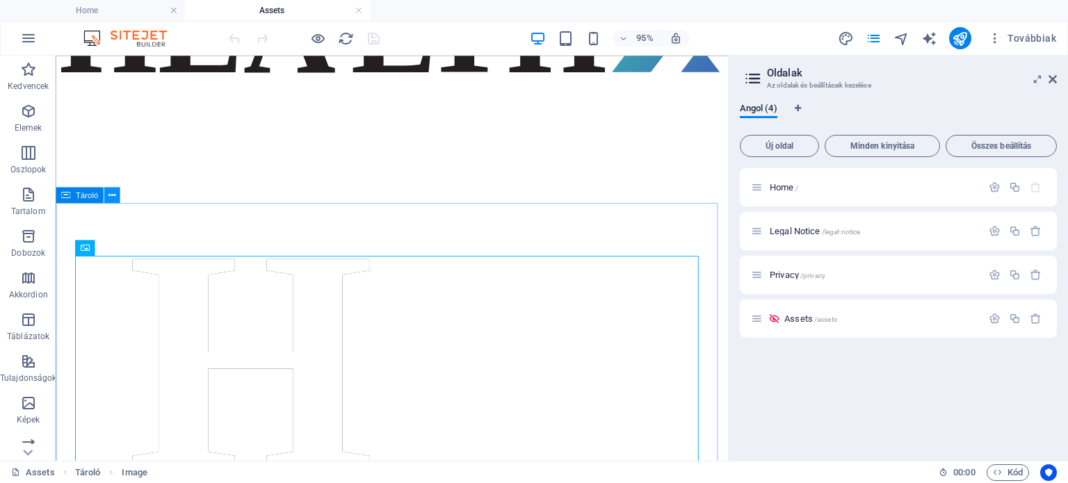
click at [113, 193] on icon at bounding box center [111, 195] width 7 height 14
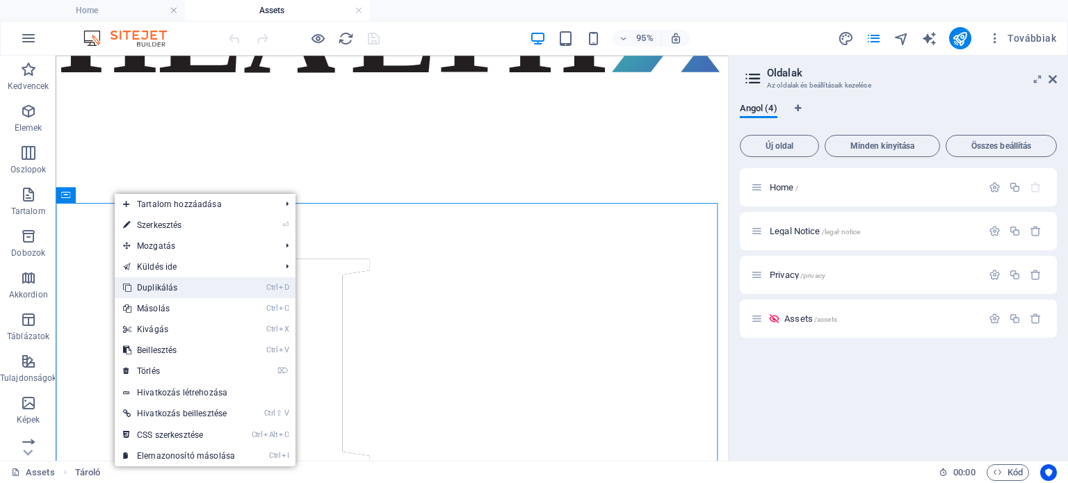
click at [150, 289] on link "Ctrl D Duplikálás" at bounding box center [179, 287] width 129 height 21
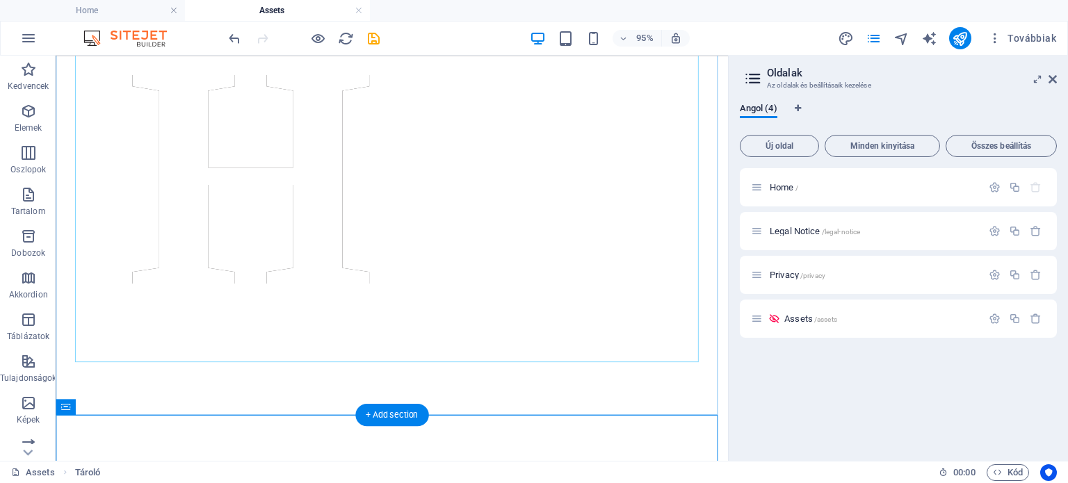
scroll to position [994, 0]
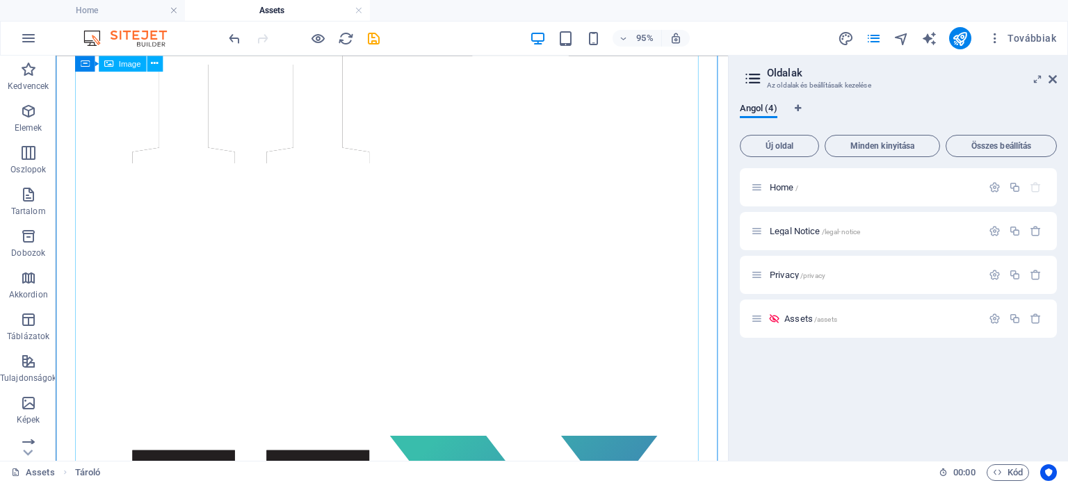
click at [223, 238] on figure at bounding box center [409, 72] width 697 height 521
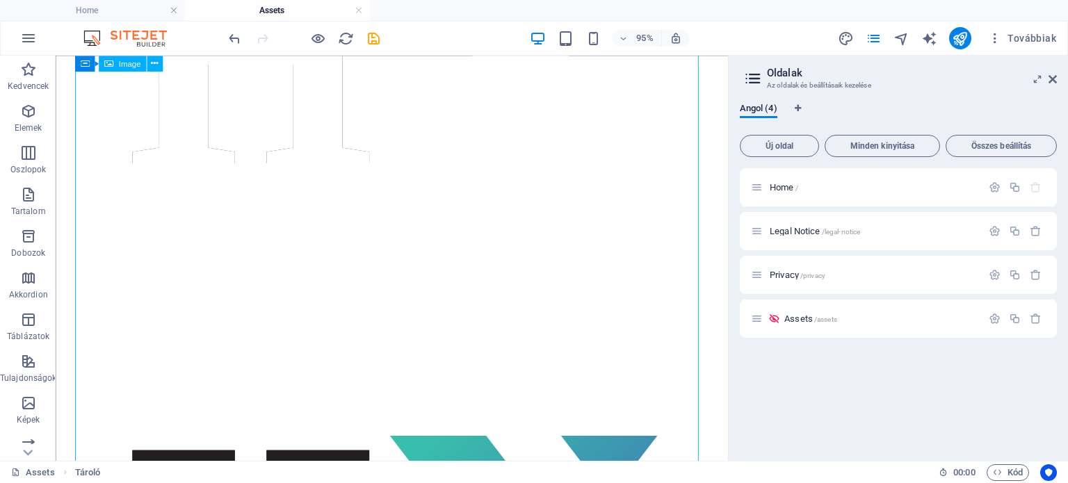
click at [223, 238] on figure at bounding box center [409, 72] width 697 height 521
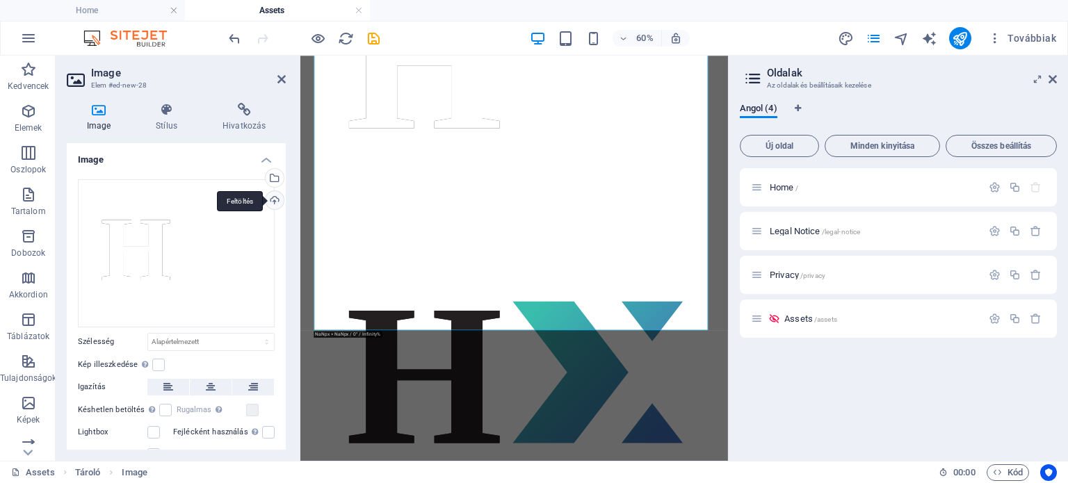
click at [274, 197] on div "Feltöltés" at bounding box center [273, 201] width 21 height 21
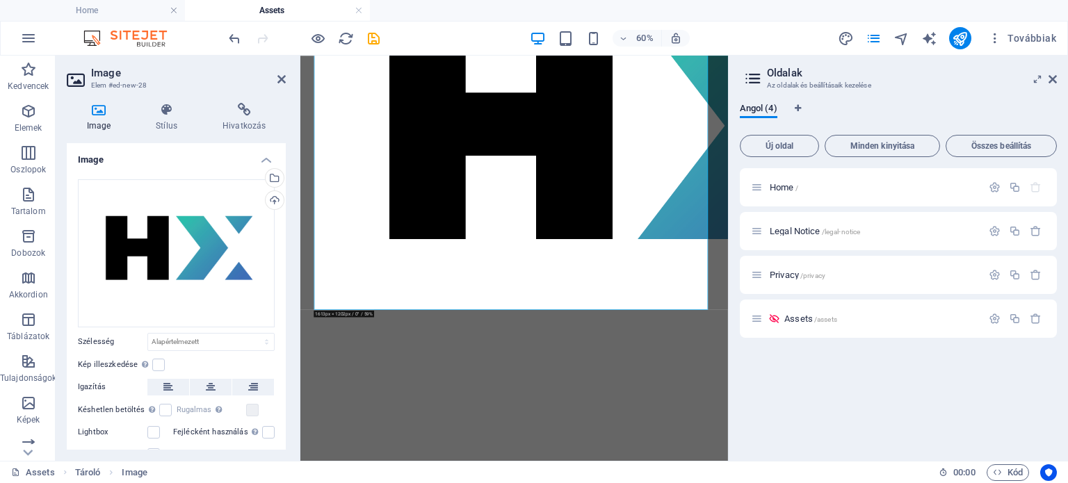
scroll to position [1028, 0]
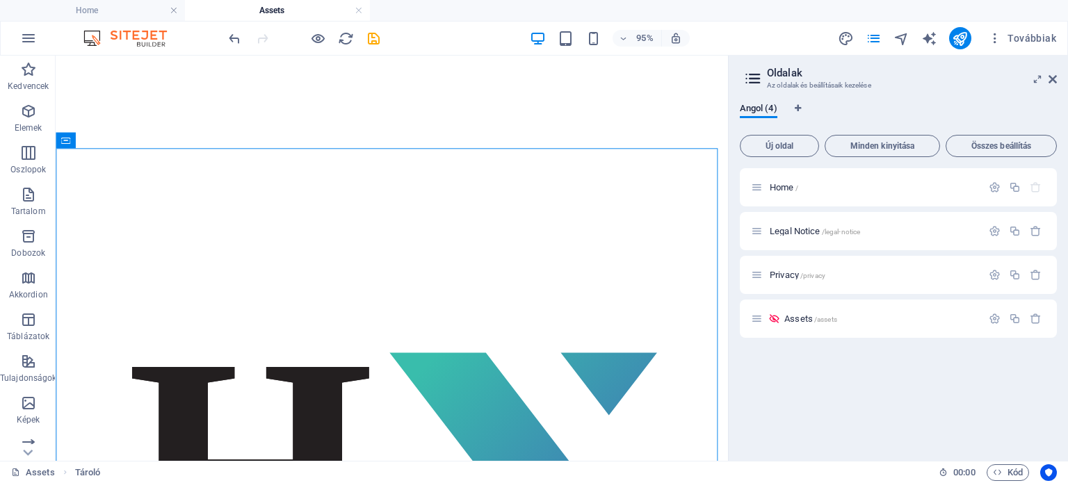
scroll to position [1394, 0]
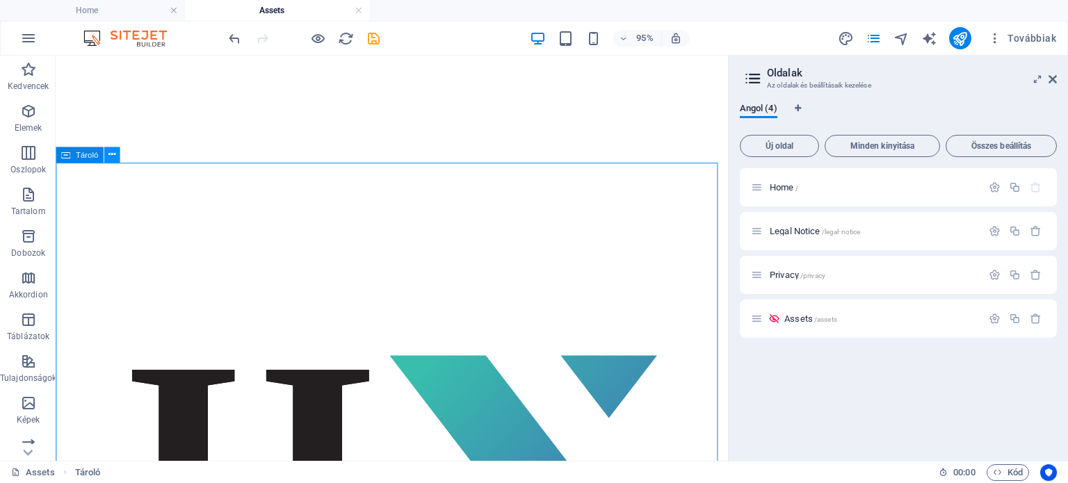
click at [116, 152] on button at bounding box center [112, 155] width 16 height 16
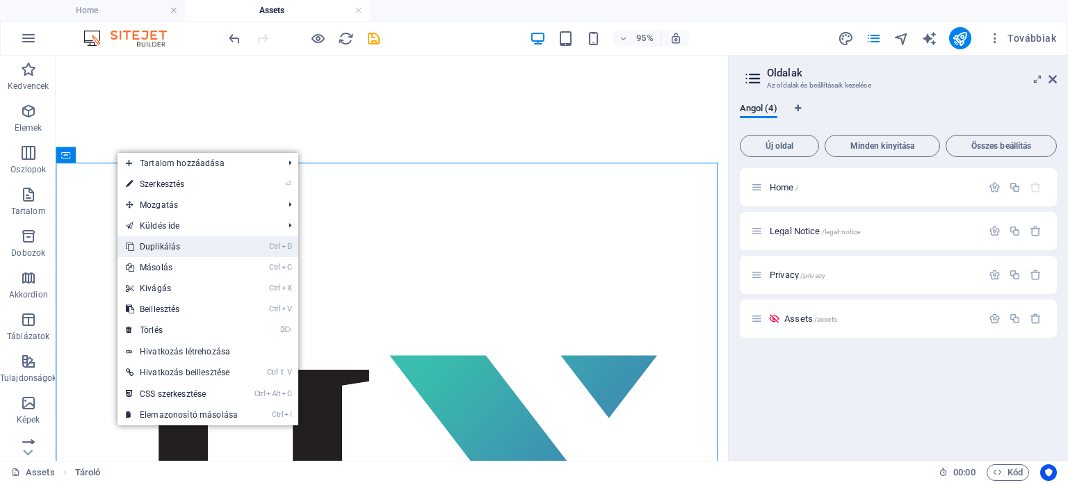
click at [167, 243] on link "Ctrl D Duplikálás" at bounding box center [181, 246] width 129 height 21
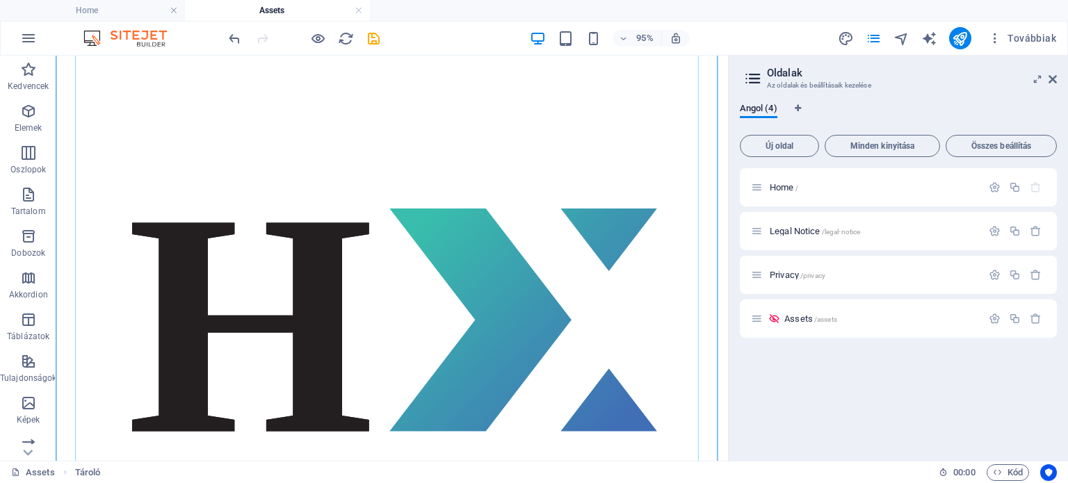
scroll to position [2193, 0]
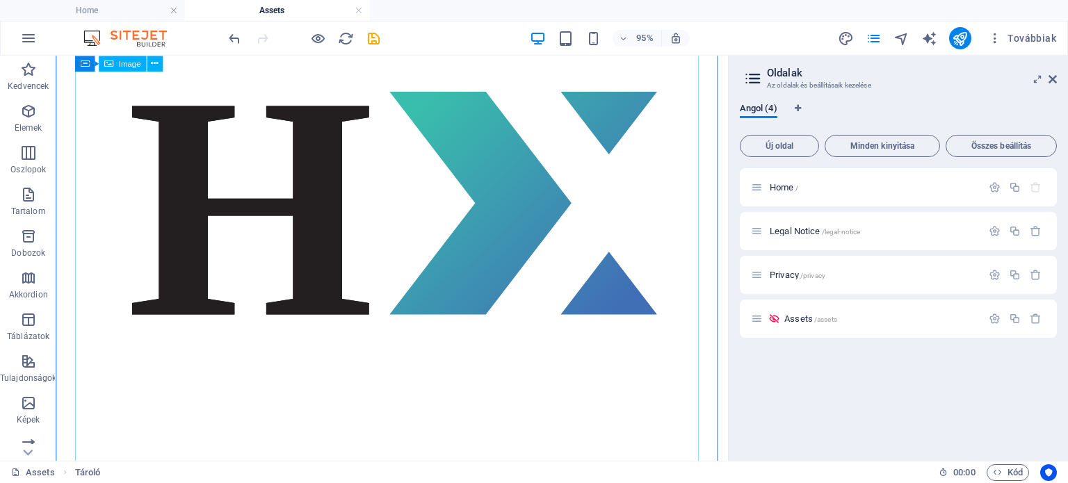
click at [311, 210] on figure at bounding box center [409, 231] width 697 height 521
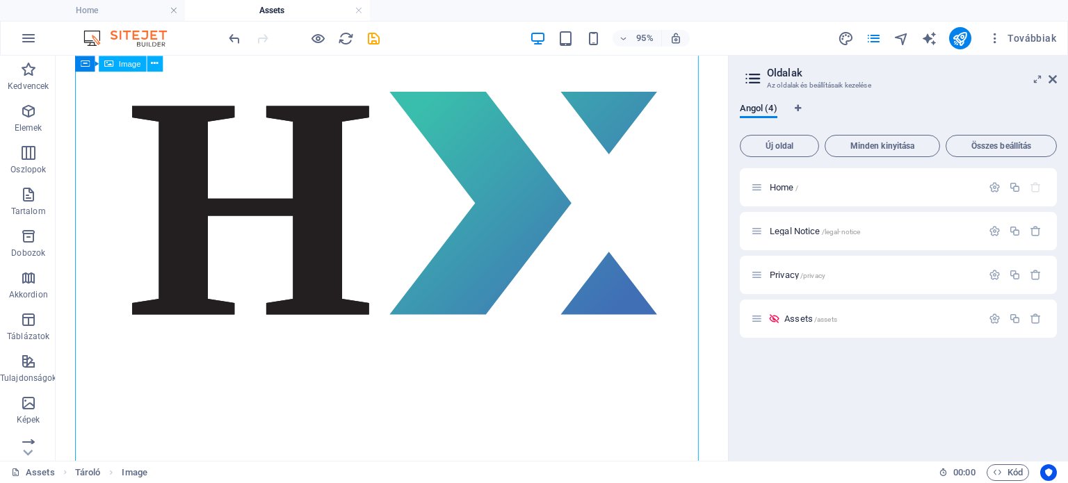
click at [311, 210] on figure at bounding box center [409, 231] width 697 height 521
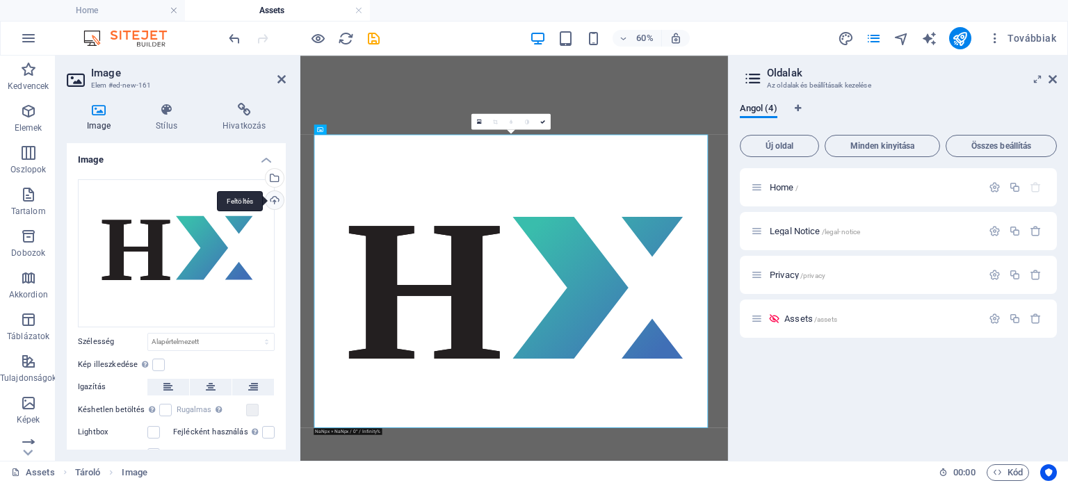
click at [270, 196] on div "Feltöltés" at bounding box center [273, 201] width 21 height 21
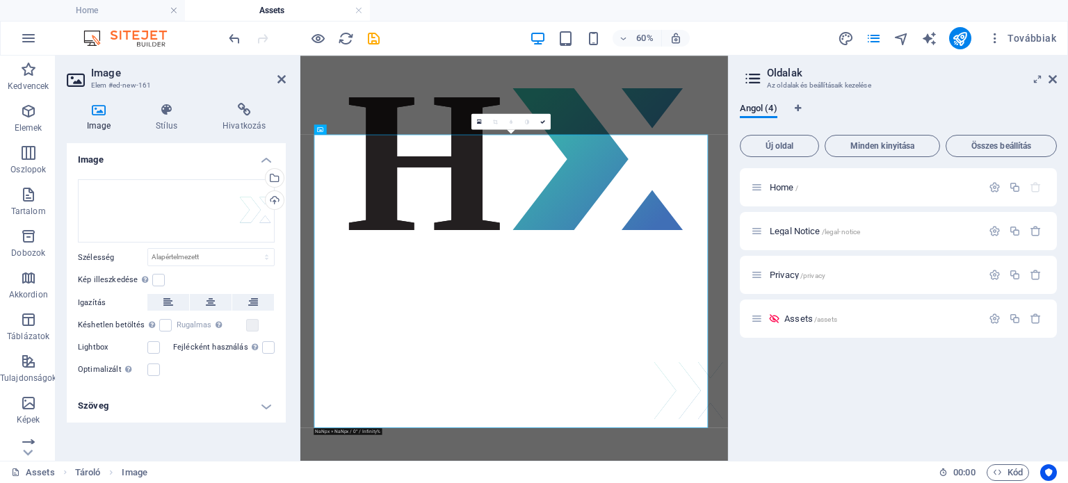
scroll to position [1739, 0]
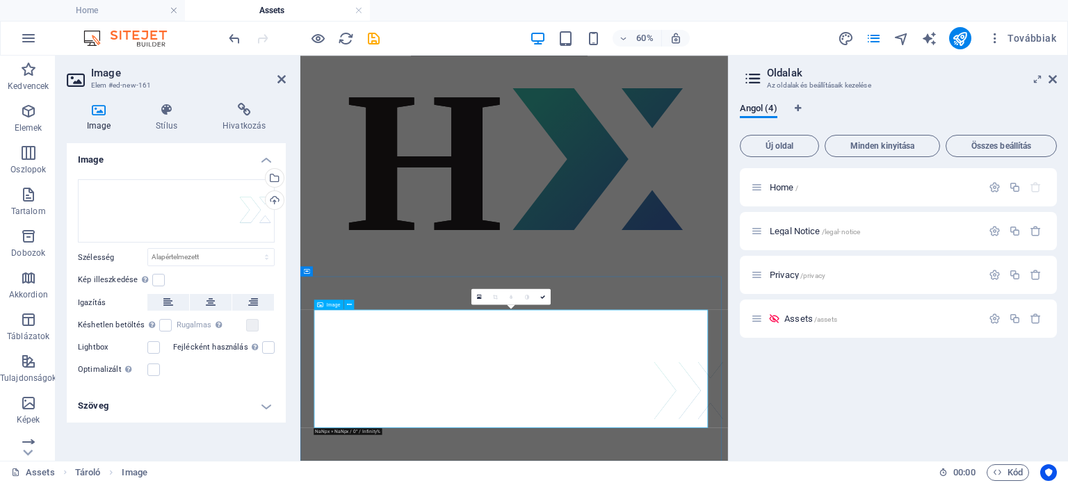
click at [963, 41] on icon "publish" at bounding box center [960, 39] width 16 height 16
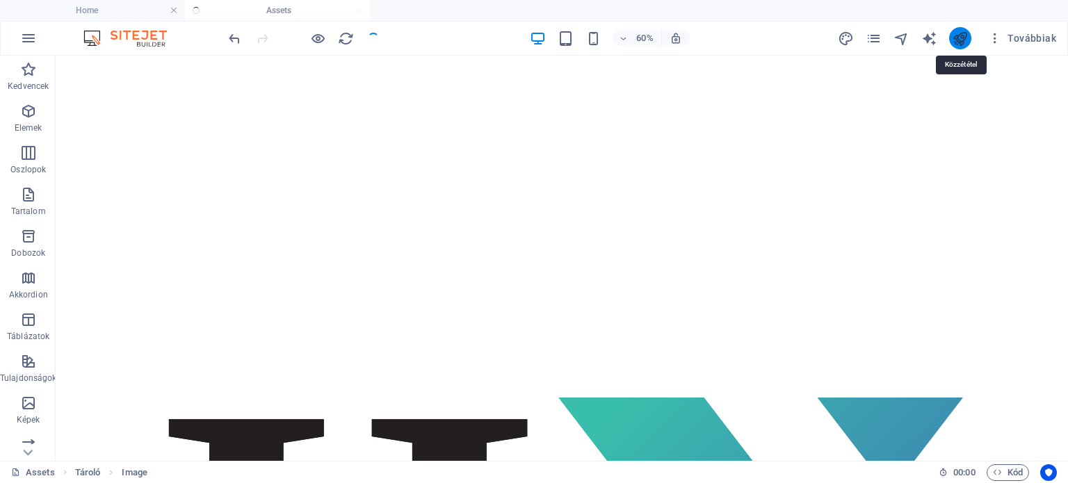
scroll to position [2010, 0]
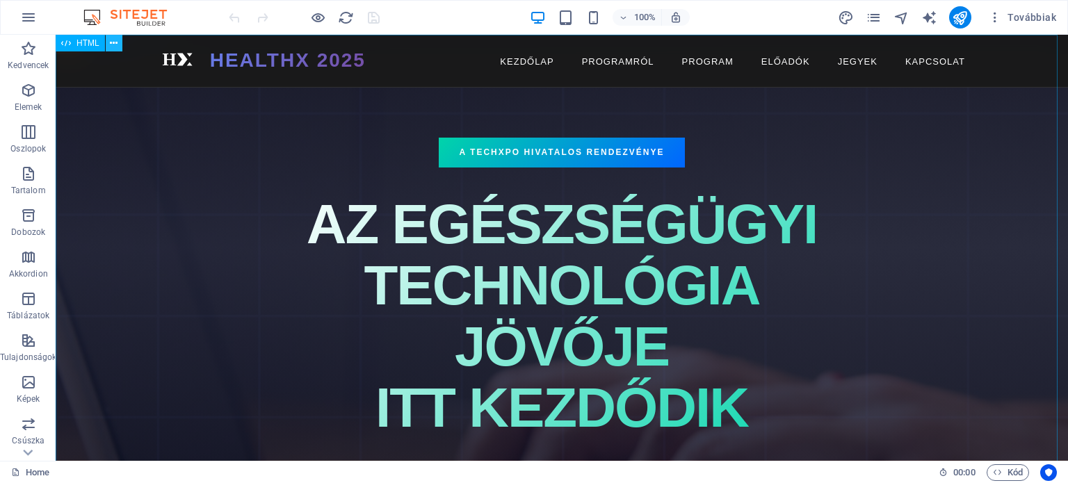
click at [114, 42] on icon at bounding box center [114, 43] width 8 height 15
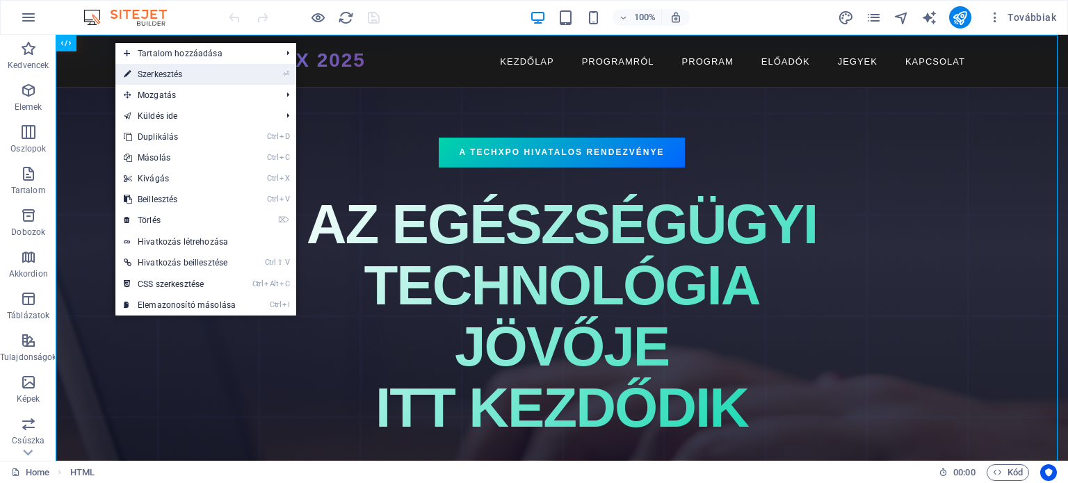
click at [145, 77] on link "⏎ Szerkesztés" at bounding box center [179, 74] width 129 height 21
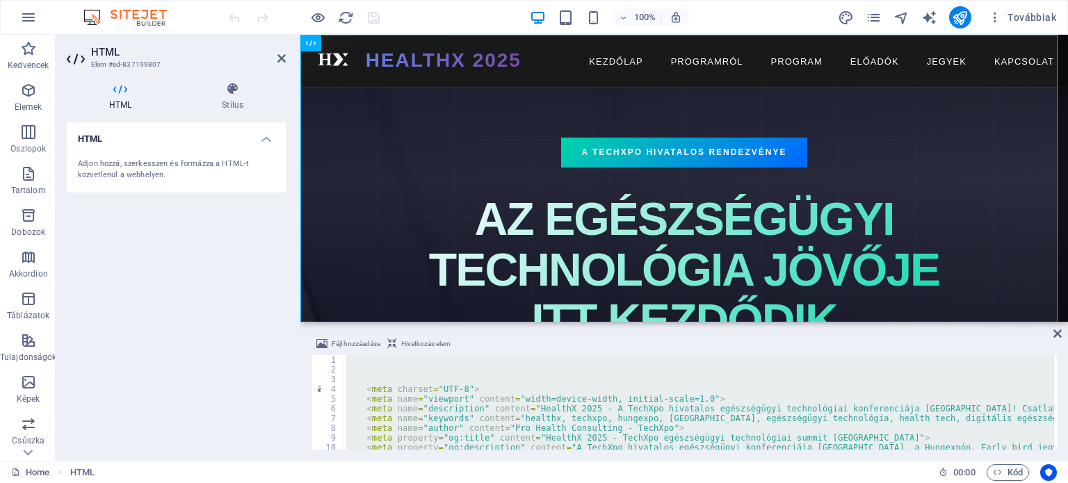
type textarea "</html>"
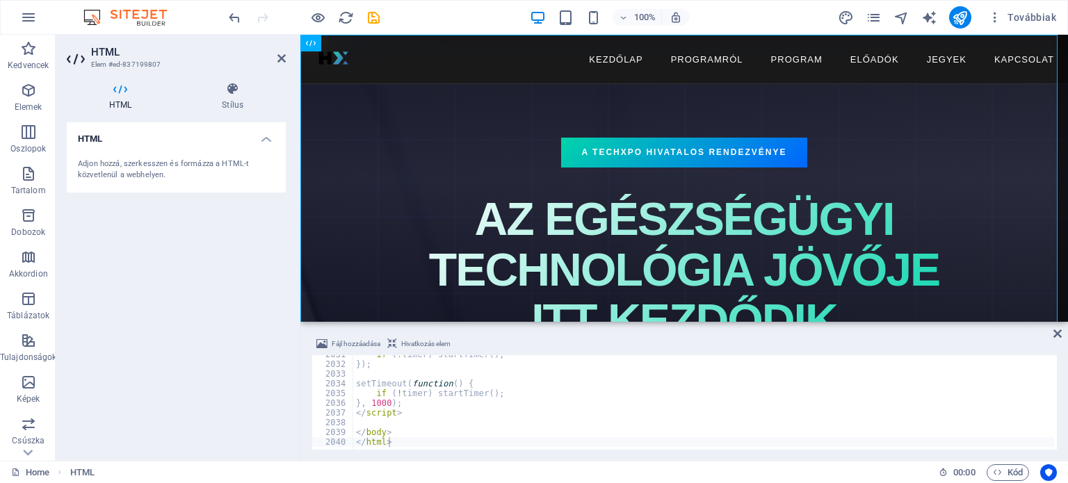
click at [190, 326] on div "HTML Adjon hozzá, szerkesszen és formázza a HTML-t közvetlenül a webhelyen." at bounding box center [176, 285] width 219 height 327
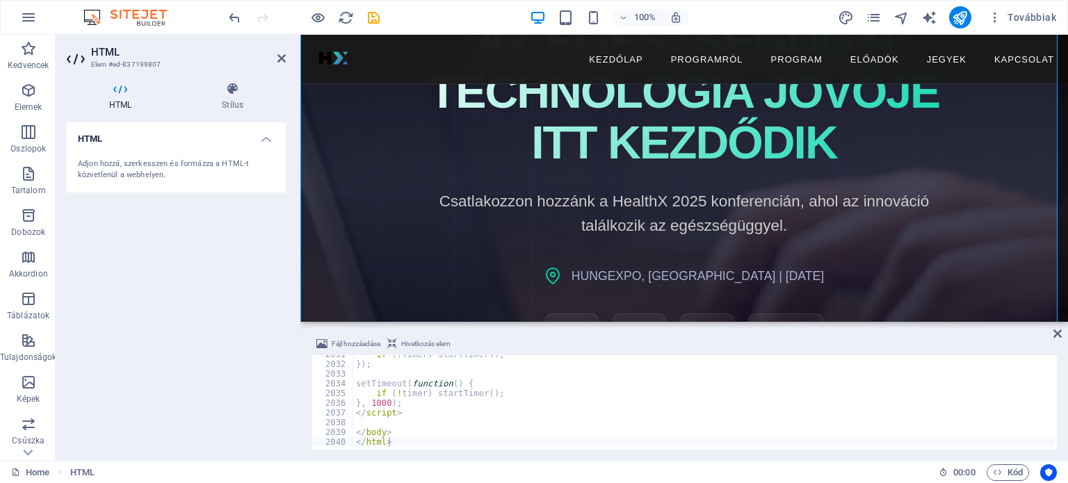
scroll to position [0, 0]
